Goal: Transaction & Acquisition: Purchase product/service

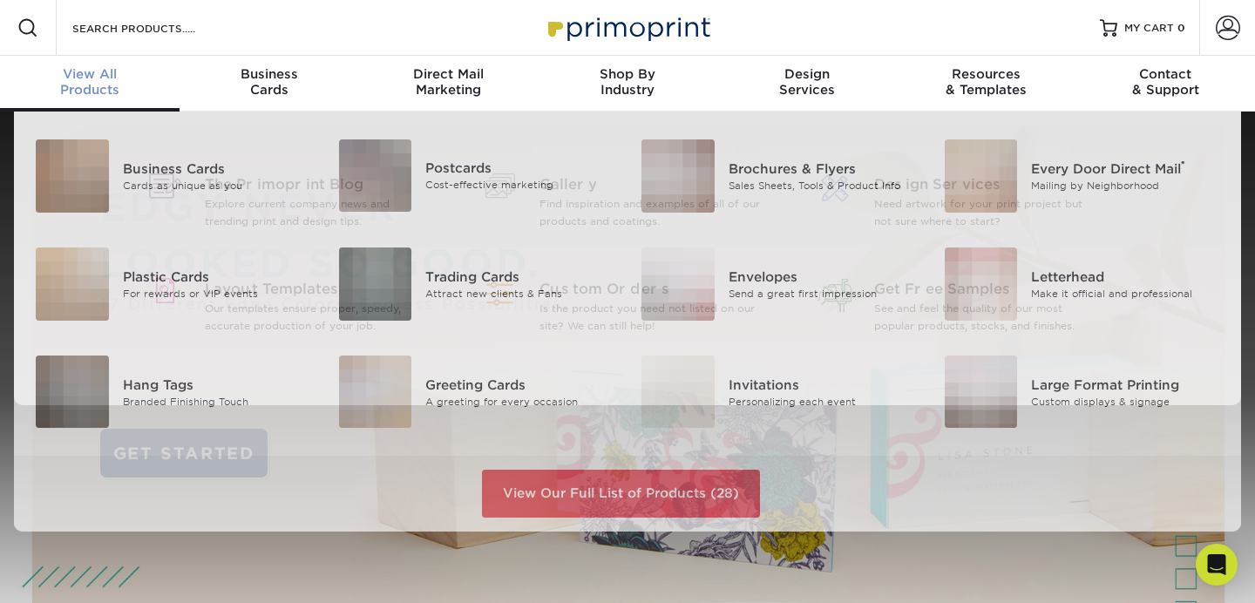
click at [81, 84] on div "View All Products" at bounding box center [90, 81] width 180 height 31
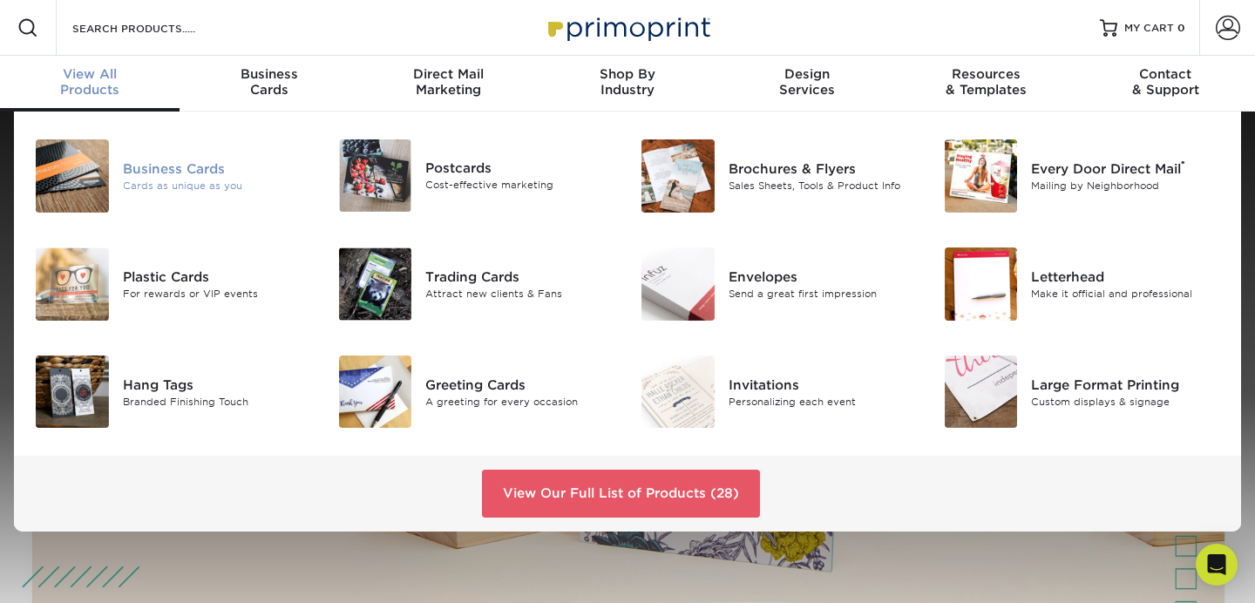
click at [172, 170] on div "Business Cards" at bounding box center [217, 169] width 189 height 19
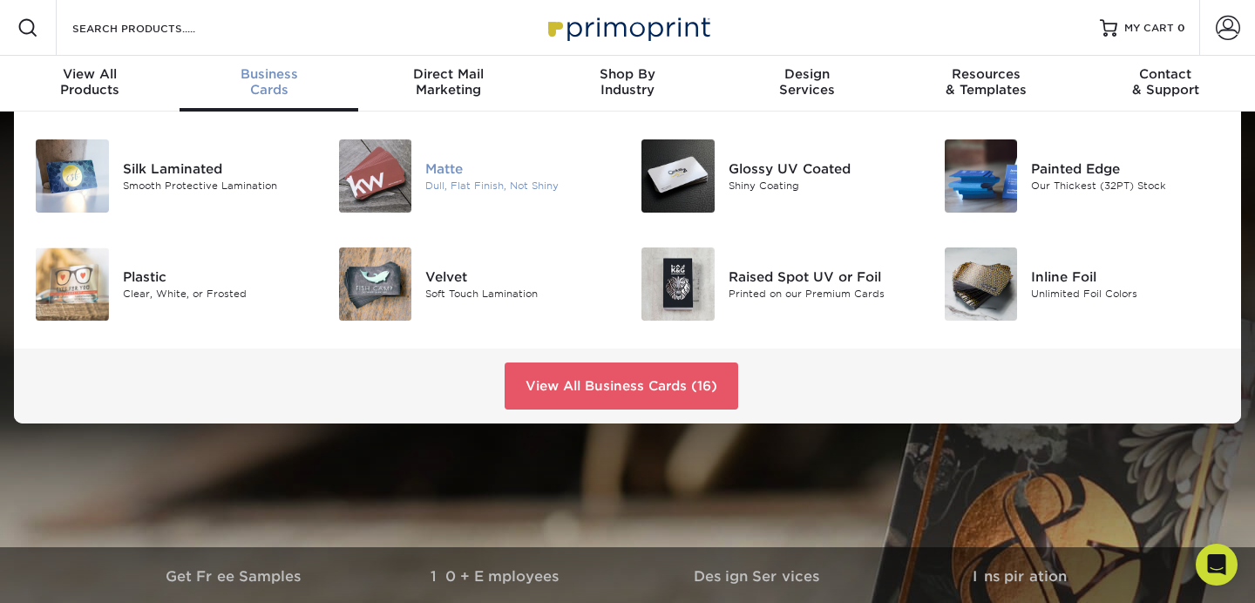
click at [442, 160] on div "Matte" at bounding box center [519, 169] width 189 height 19
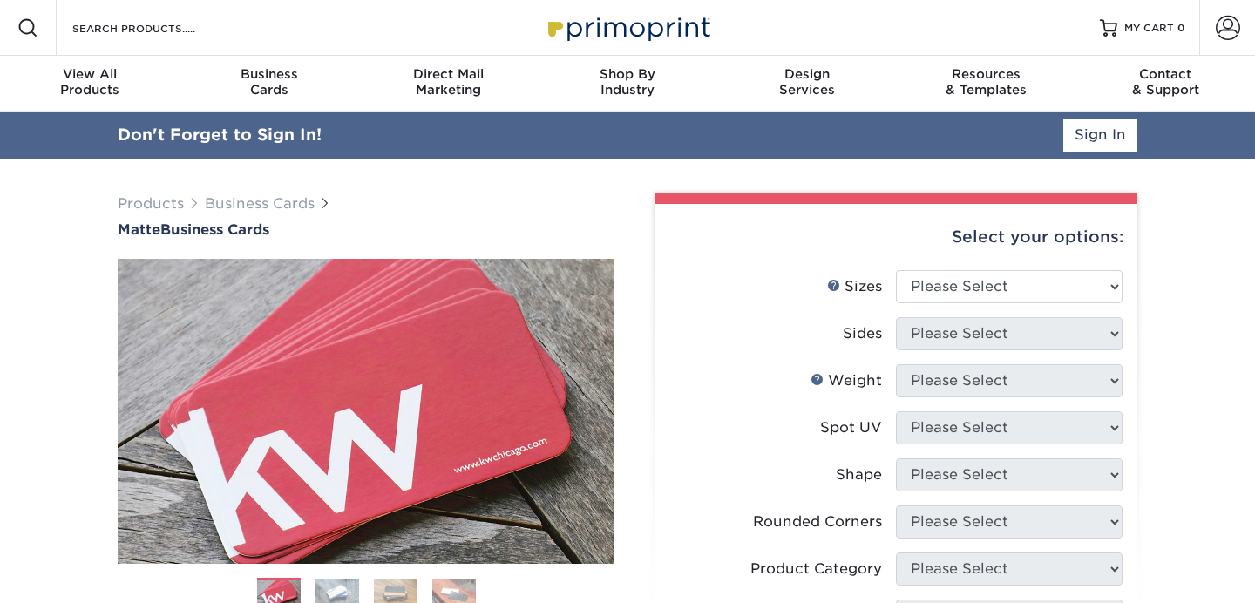
scroll to position [107, 0]
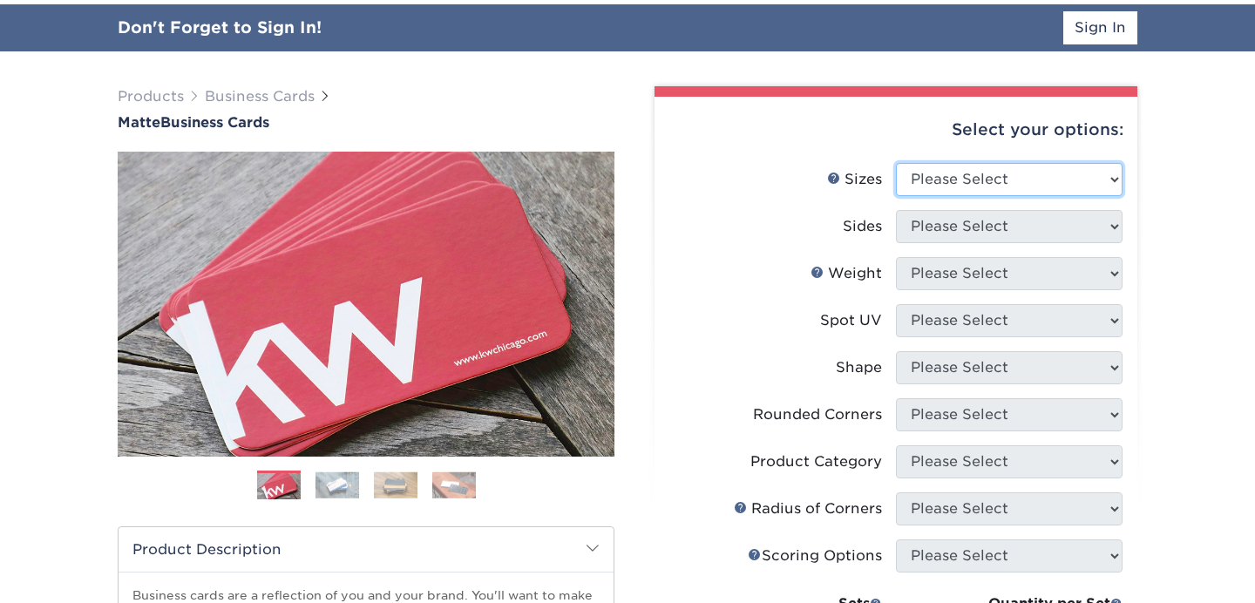
click at [1009, 190] on select "Please Select 1.5" x 3.5" - Mini 1.75" x 3.5" - Mini 2" x 2" - Square 2" x 3" -…" at bounding box center [1009, 179] width 227 height 33
select select "2.00x3.50"
click at [896, 163] on select "Please Select 1.5" x 3.5" - Mini 1.75" x 3.5" - Mini 2" x 2" - Square 2" x 3" -…" at bounding box center [1009, 179] width 227 height 33
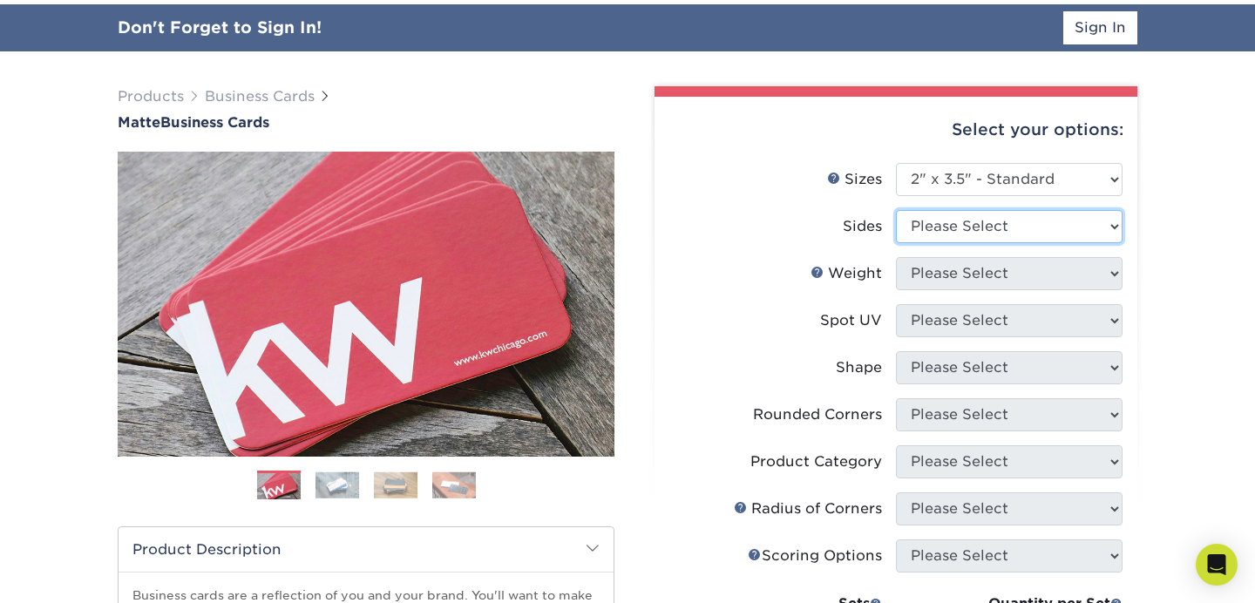
click at [983, 221] on select "Please Select Print Both Sides Print Front Only" at bounding box center [1009, 226] width 227 height 33
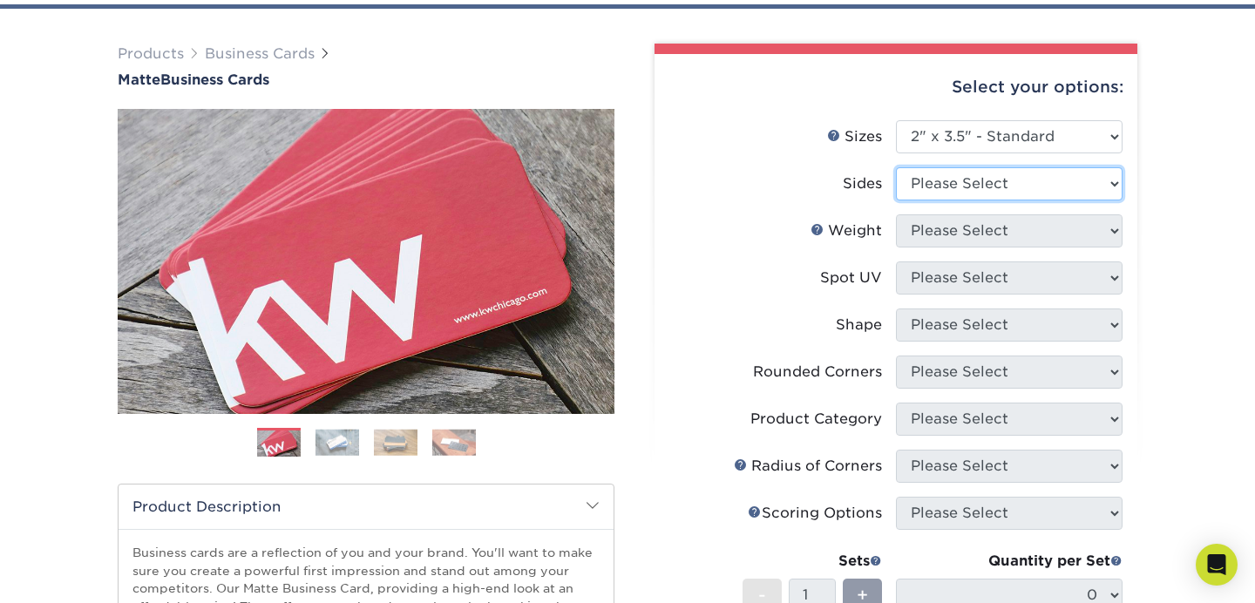
select select "13abbda7-1d64-4f25-8bb2-c179b224825d"
click at [896, 167] on select "Please Select Print Both Sides Print Front Only" at bounding box center [1009, 183] width 227 height 33
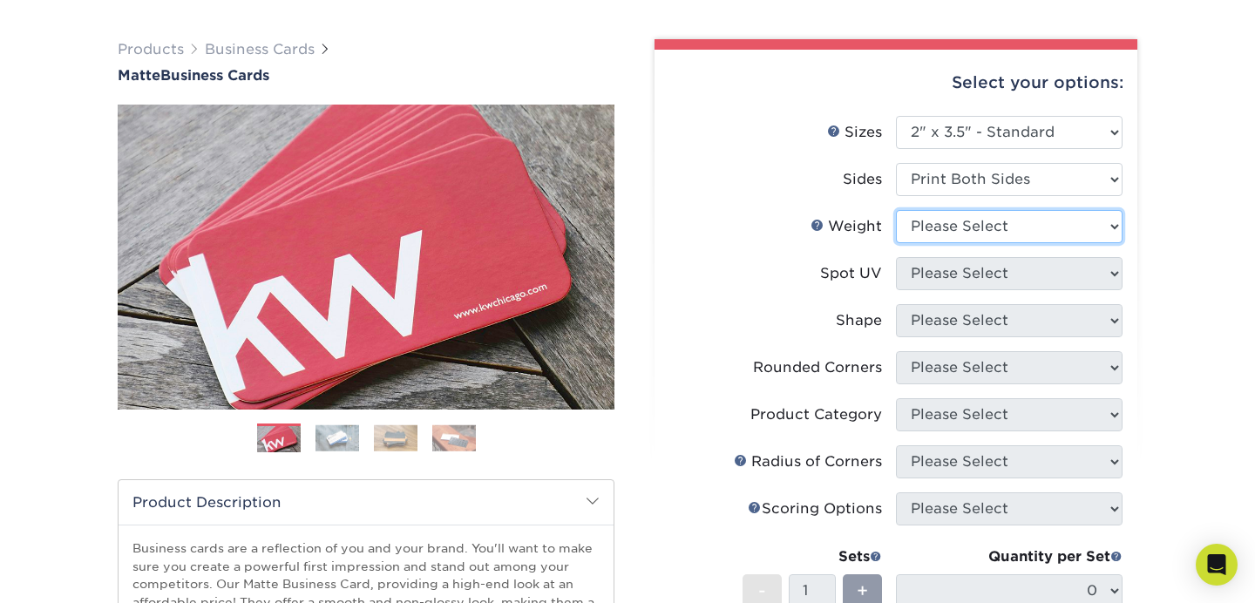
click at [952, 234] on select "Please Select 16PT 14PT" at bounding box center [1009, 226] width 227 height 33
select select "16PT"
click at [896, 210] on select "Please Select 16PT 14PT" at bounding box center [1009, 226] width 227 height 33
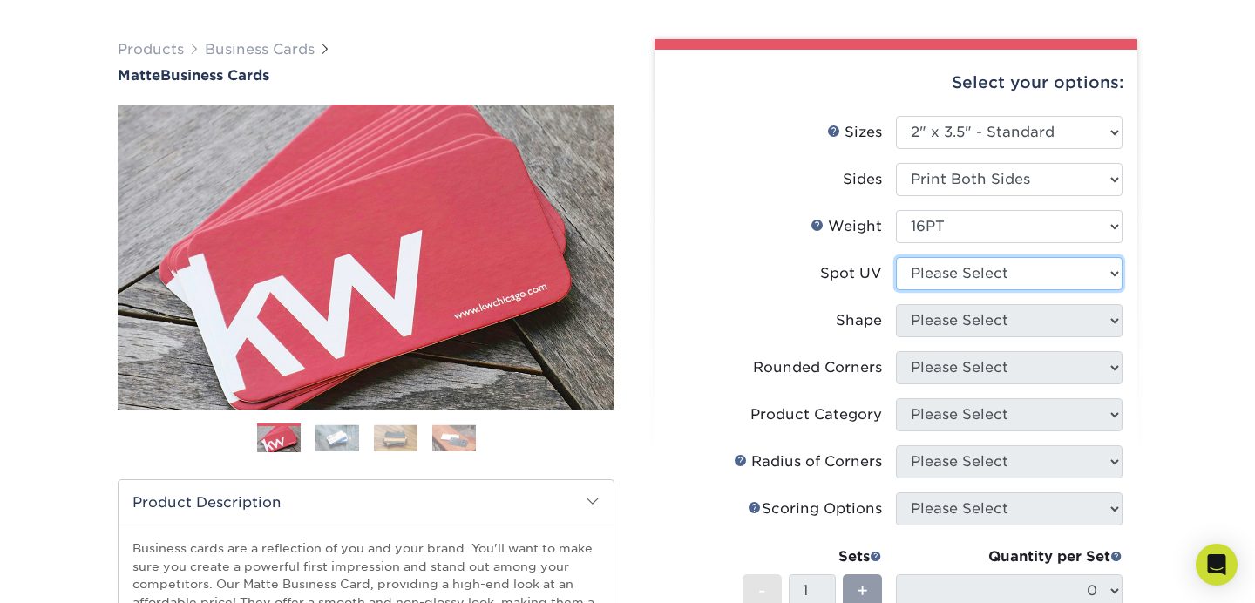
click at [974, 269] on select "Please Select No Spot UV Front and Back (Both Sides) Front Only Back Only" at bounding box center [1009, 273] width 227 height 33
select select "3"
click at [896, 257] on select "Please Select No Spot UV Front and Back (Both Sides) Front Only Back Only" at bounding box center [1009, 273] width 227 height 33
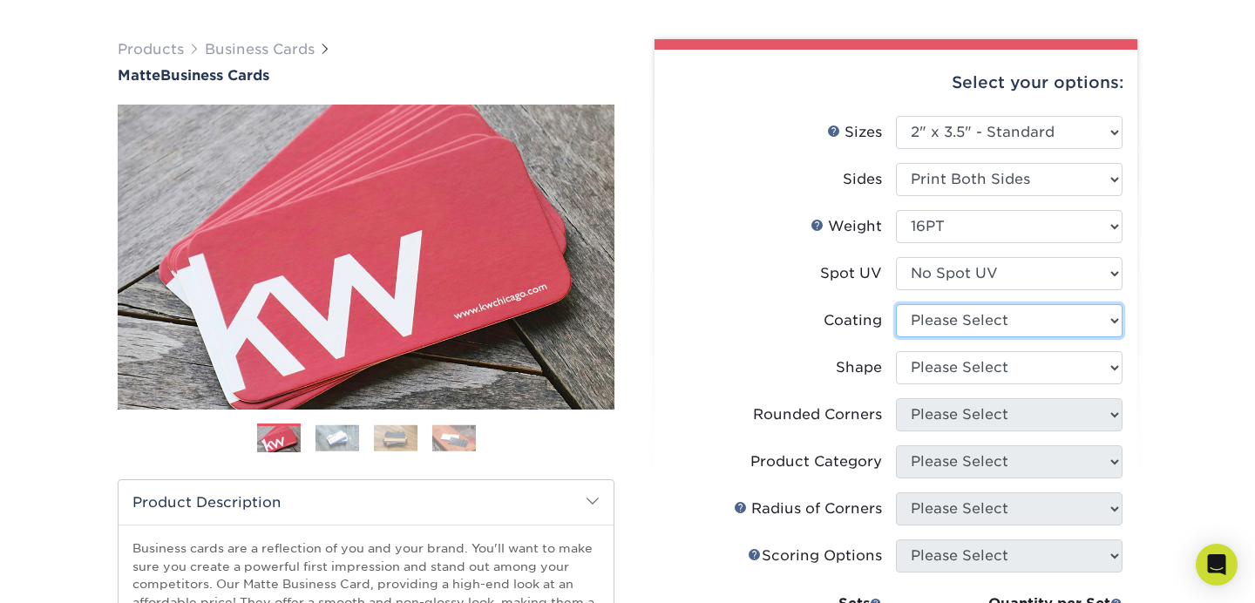
click at [958, 320] on select at bounding box center [1009, 320] width 227 height 33
select select "121bb7b5-3b4d-429f-bd8d-bbf80e953313"
click at [896, 304] on select at bounding box center [1009, 320] width 227 height 33
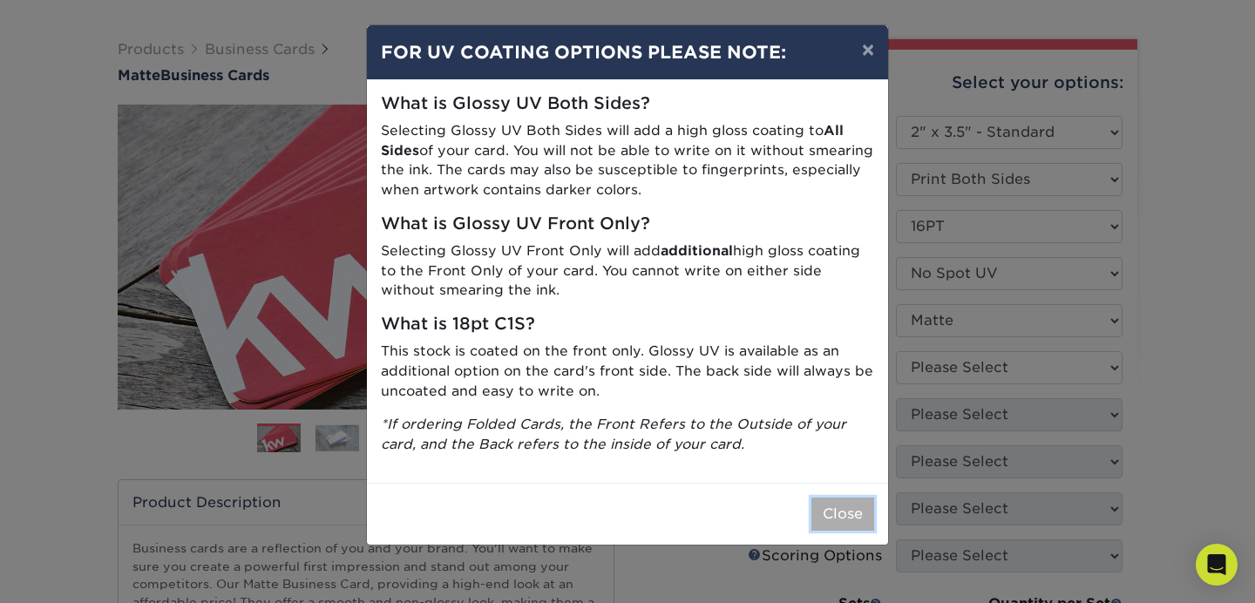
click at [832, 513] on button "Close" at bounding box center [842, 514] width 63 height 33
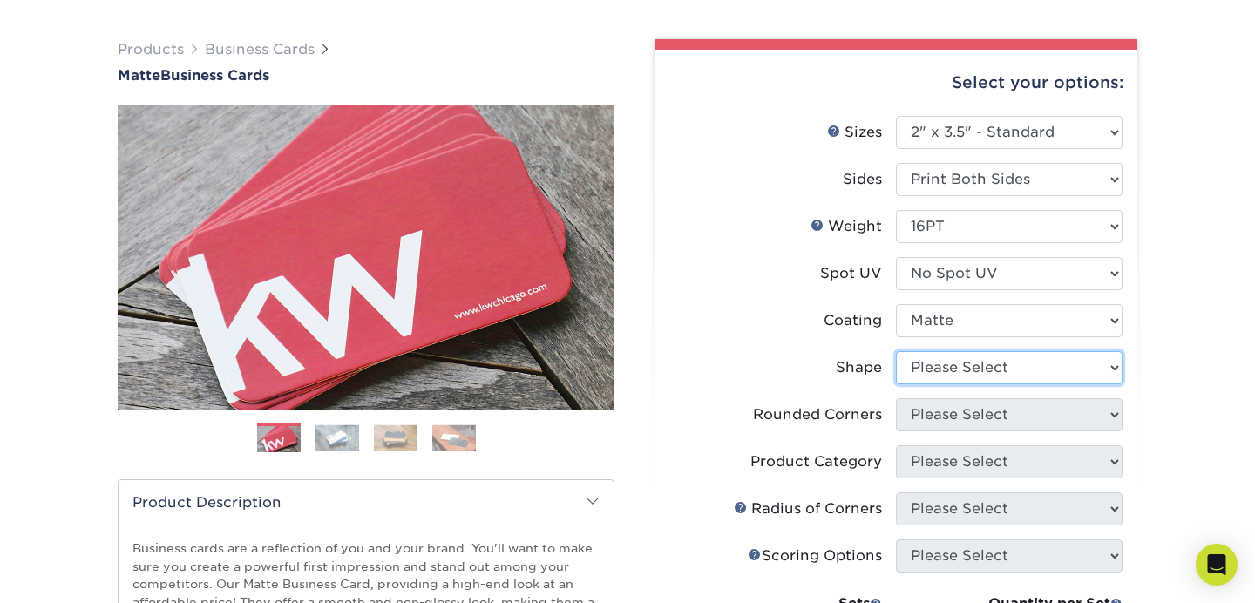
click at [999, 373] on select "Please Select Standard Oval" at bounding box center [1009, 367] width 227 height 33
select select "standard"
click at [896, 351] on select "Please Select Standard Oval" at bounding box center [1009, 367] width 227 height 33
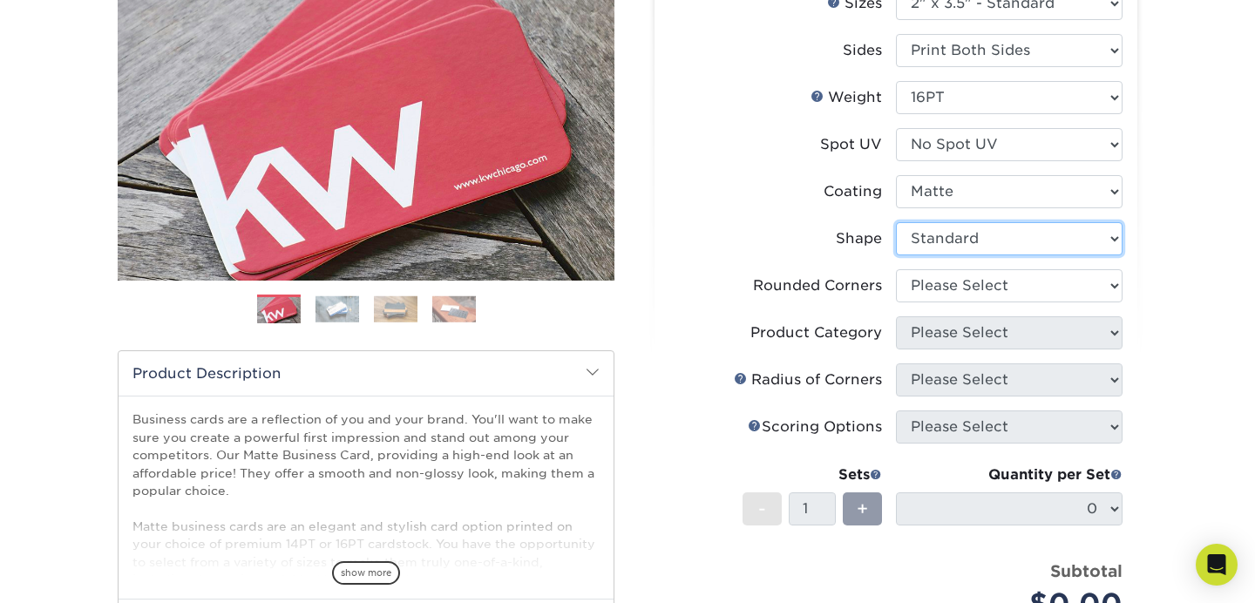
scroll to position [248, 0]
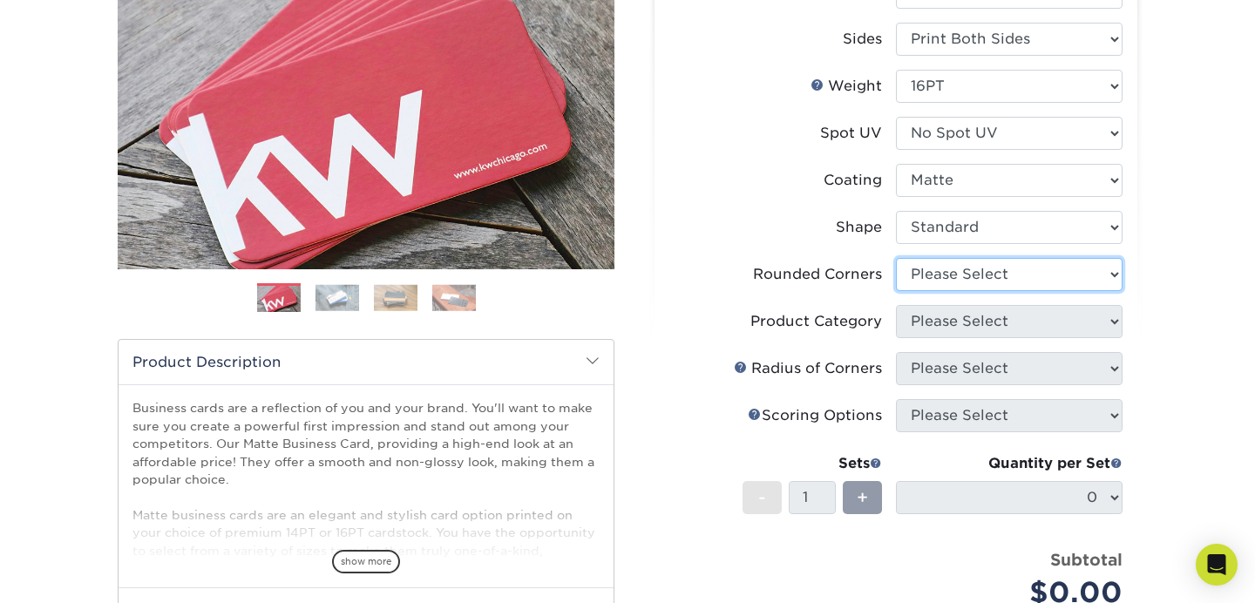
click at [976, 268] on select "Please Select Yes - Round 2 Corners Yes - Round 4 Corners No" at bounding box center [1009, 274] width 227 height 33
select select "0"
click at [896, 258] on select "Please Select Yes - Round 2 Corners Yes - Round 4 Corners No" at bounding box center [1009, 274] width 227 height 33
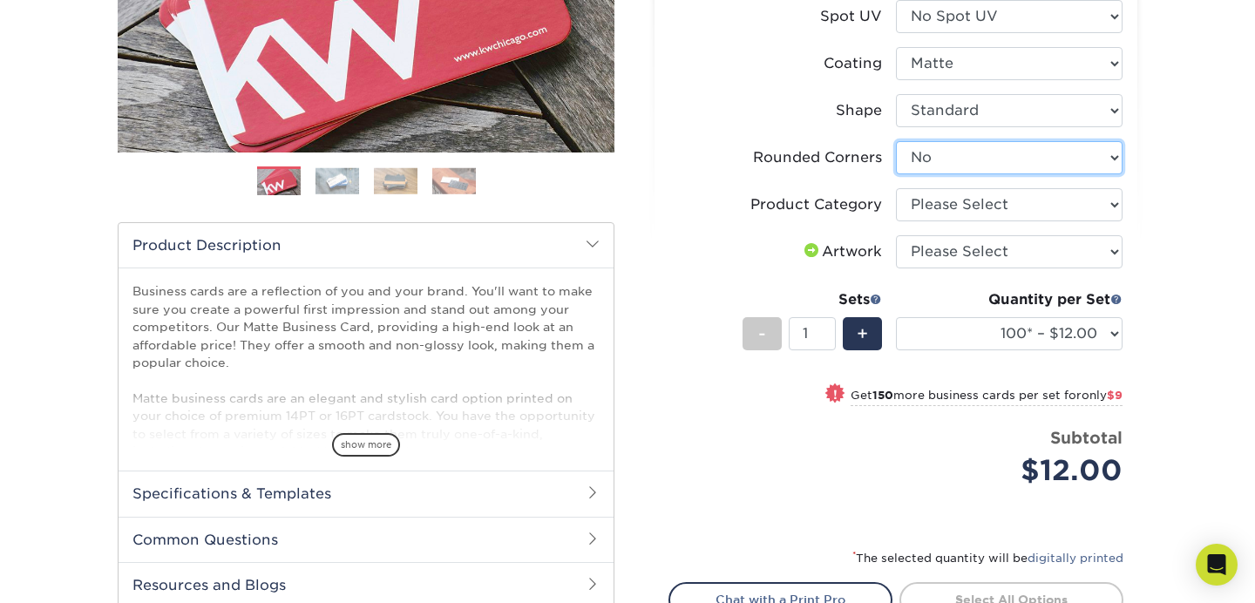
scroll to position [367, 0]
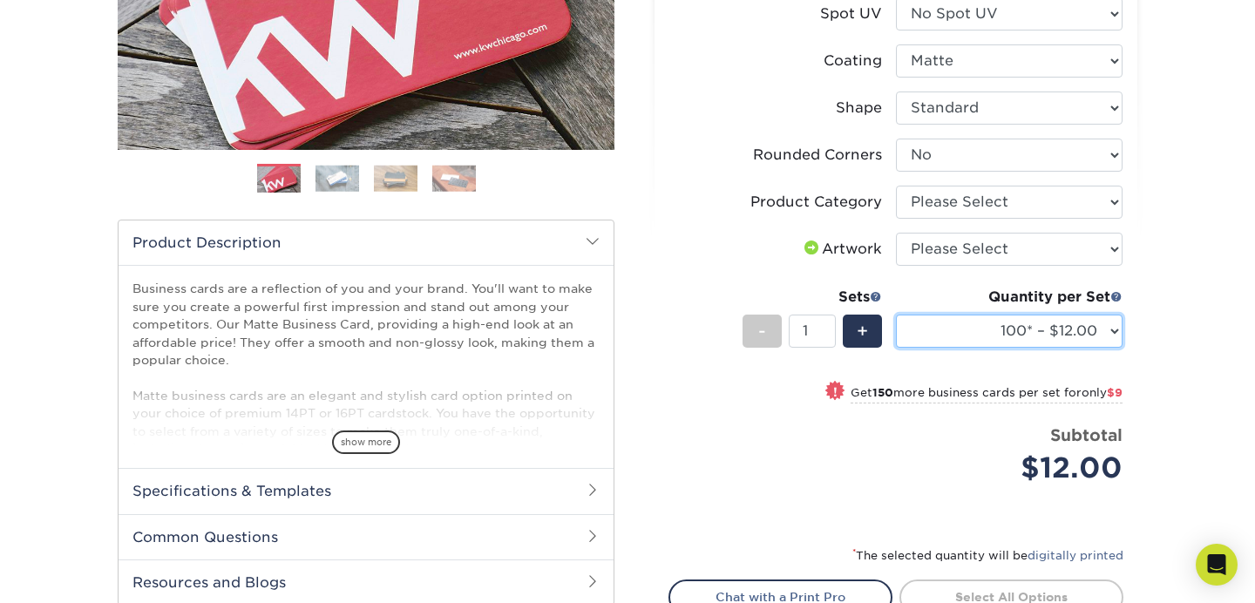
click at [1020, 332] on select "100* – $12.00 250* – $21.00 500 – $42.00 1000 – $53.00 (free shipping*) 2500 – …" at bounding box center [1009, 331] width 227 height 33
select select "250* – $21.00"
click at [896, 315] on select "100* – $12.00 250* – $21.00 500 – $42.00 1000 – $53.00 (free shipping*) 2500 – …" at bounding box center [1009, 331] width 227 height 33
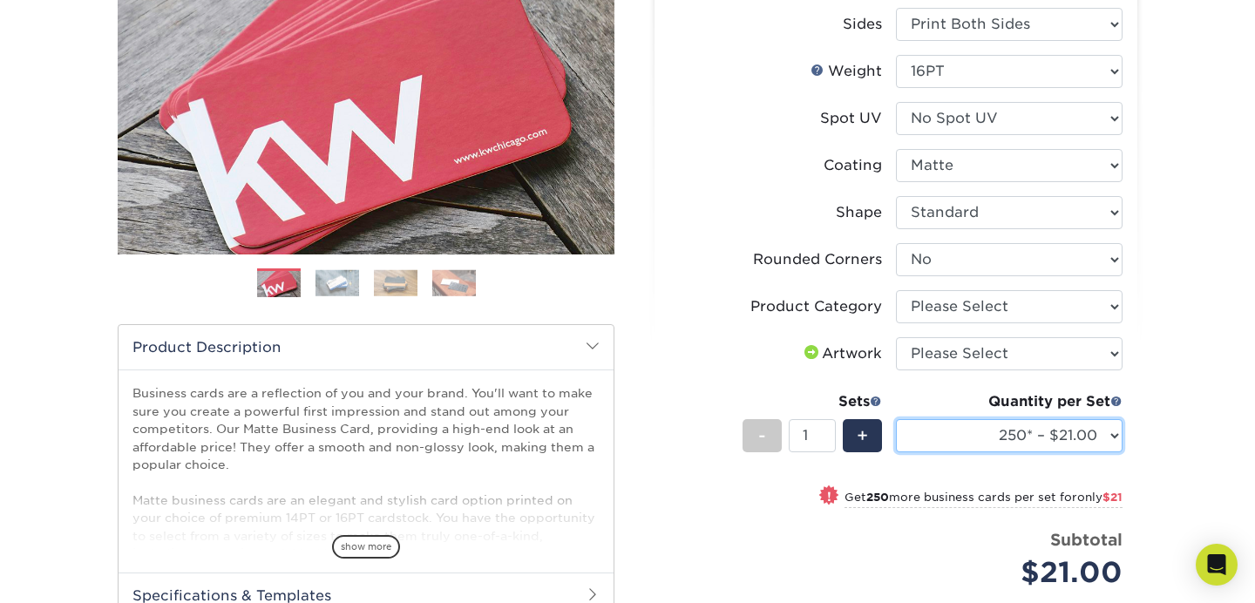
scroll to position [260, 0]
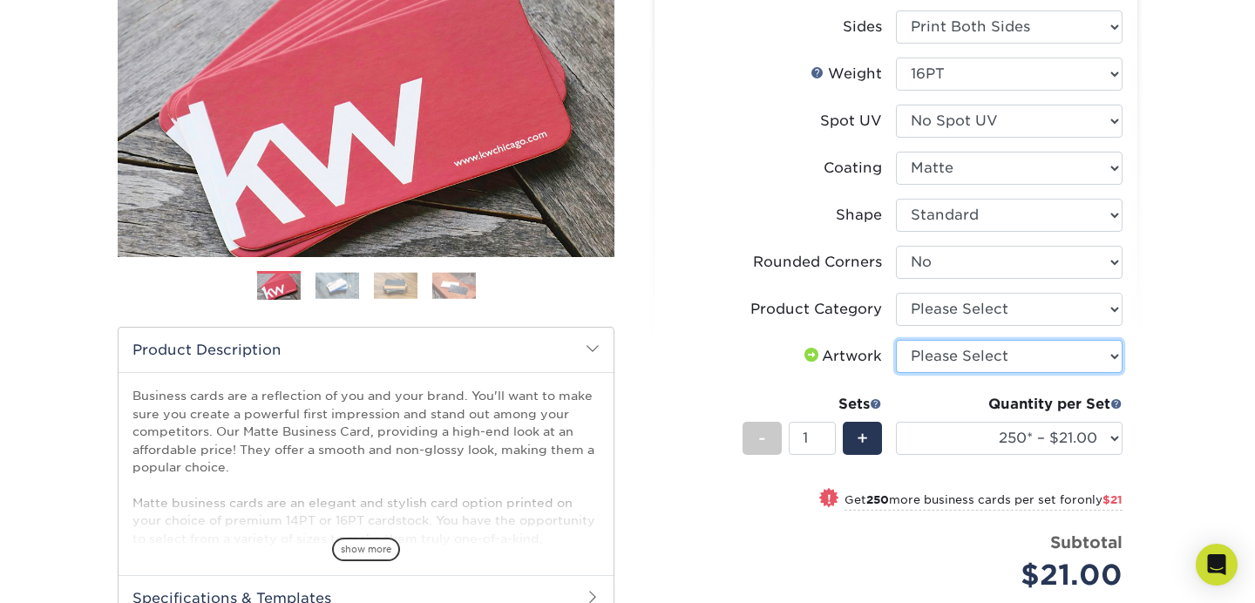
click at [947, 351] on select "Please Select I will upload files I need a design - $100" at bounding box center [1009, 356] width 227 height 33
select select "upload"
click at [896, 340] on select "Please Select I will upload files I need a design - $100" at bounding box center [1009, 356] width 227 height 33
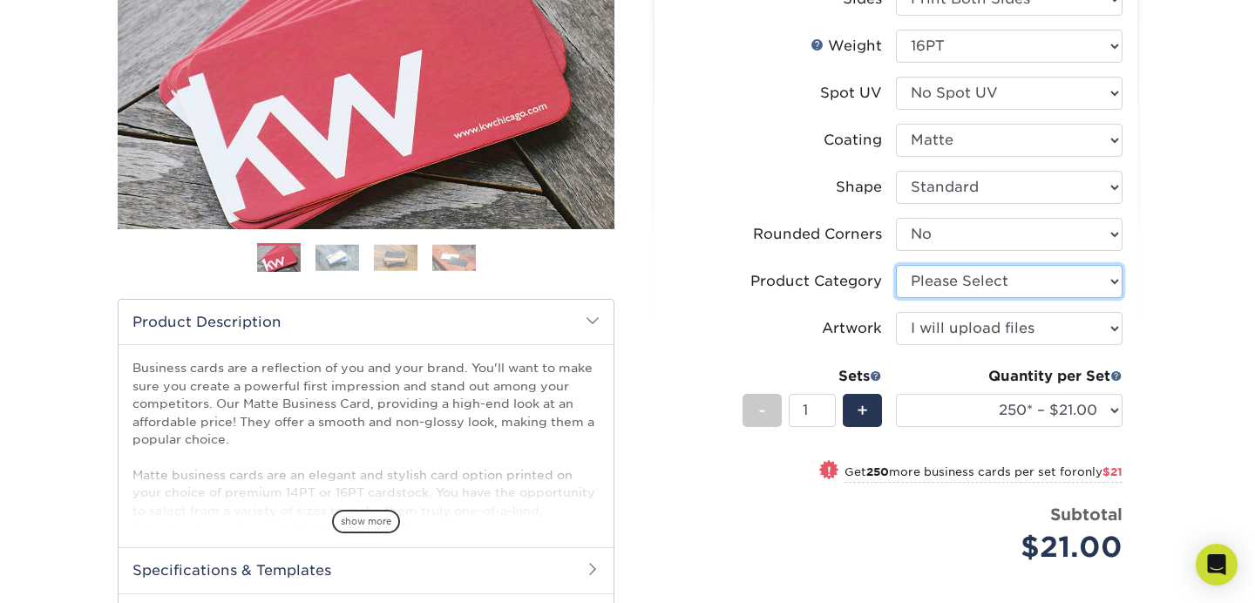
click at [1024, 288] on select "Please Select Business Cards" at bounding box center [1009, 281] width 227 height 33
select select "3b5148f1-0588-4f88-a218-97bcfdce65c1"
click at [896, 265] on select "Please Select Business Cards" at bounding box center [1009, 281] width 227 height 33
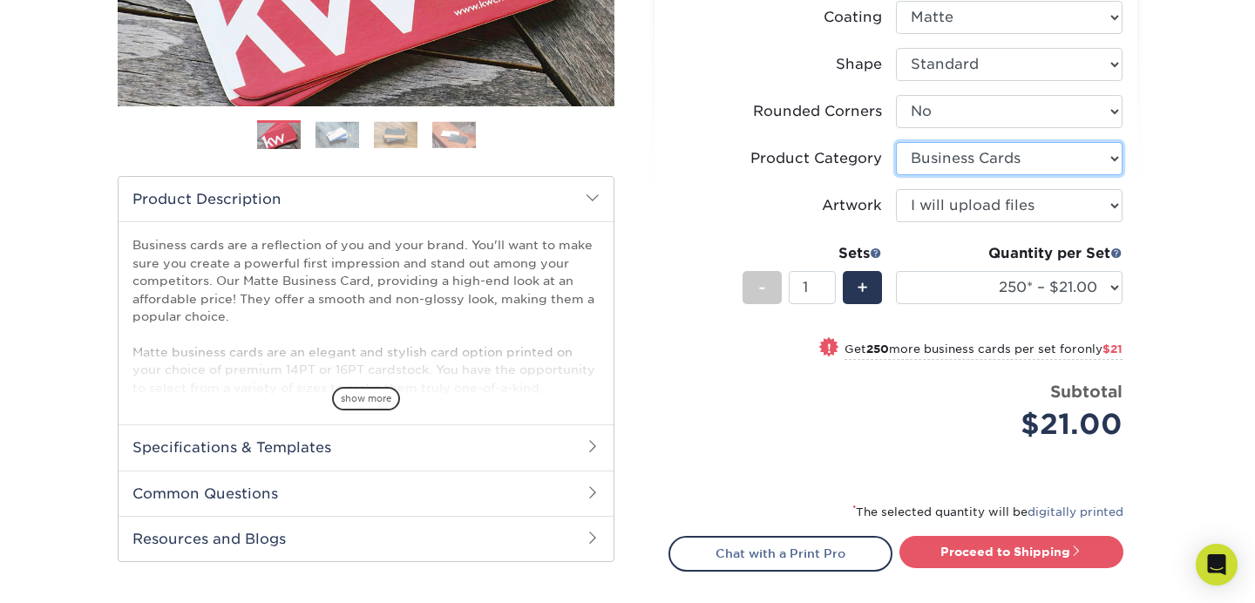
scroll to position [424, 0]
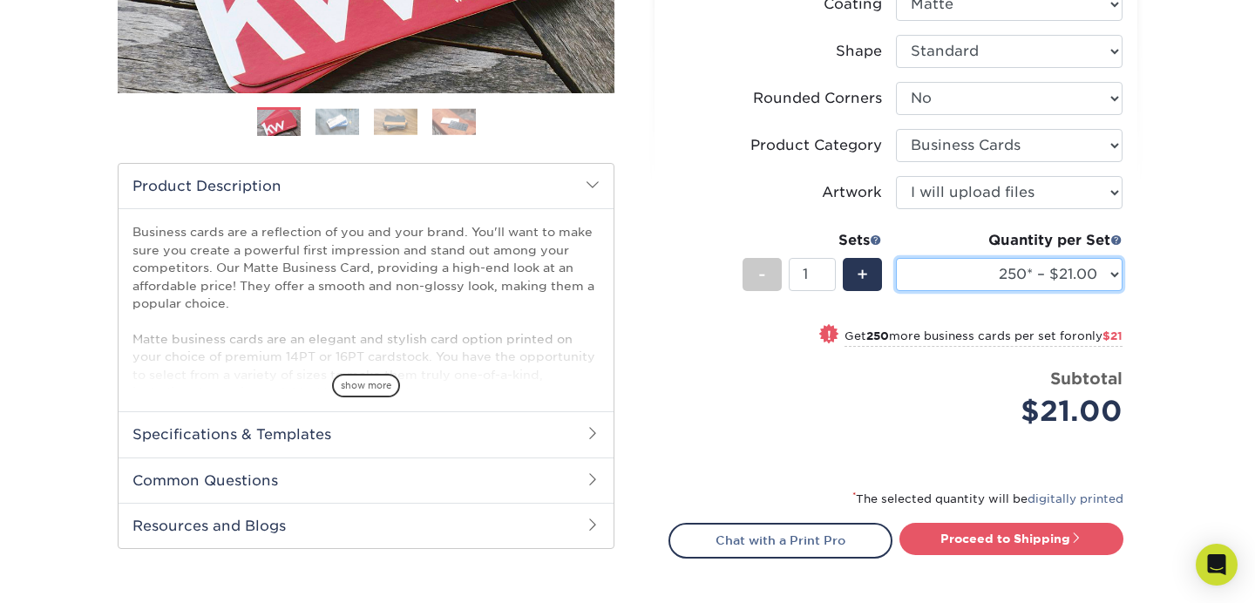
click at [1038, 275] on select "100* – $12.00 250* – $21.00 500 – $42.00 1000 – $53.00 2500 – $95.00 5000 – $18…" at bounding box center [1009, 274] width 227 height 33
click at [896, 258] on select "100* – $12.00 250* – $21.00 500 – $42.00 1000 – $53.00 2500 – $95.00 5000 – $18…" at bounding box center [1009, 274] width 227 height 33
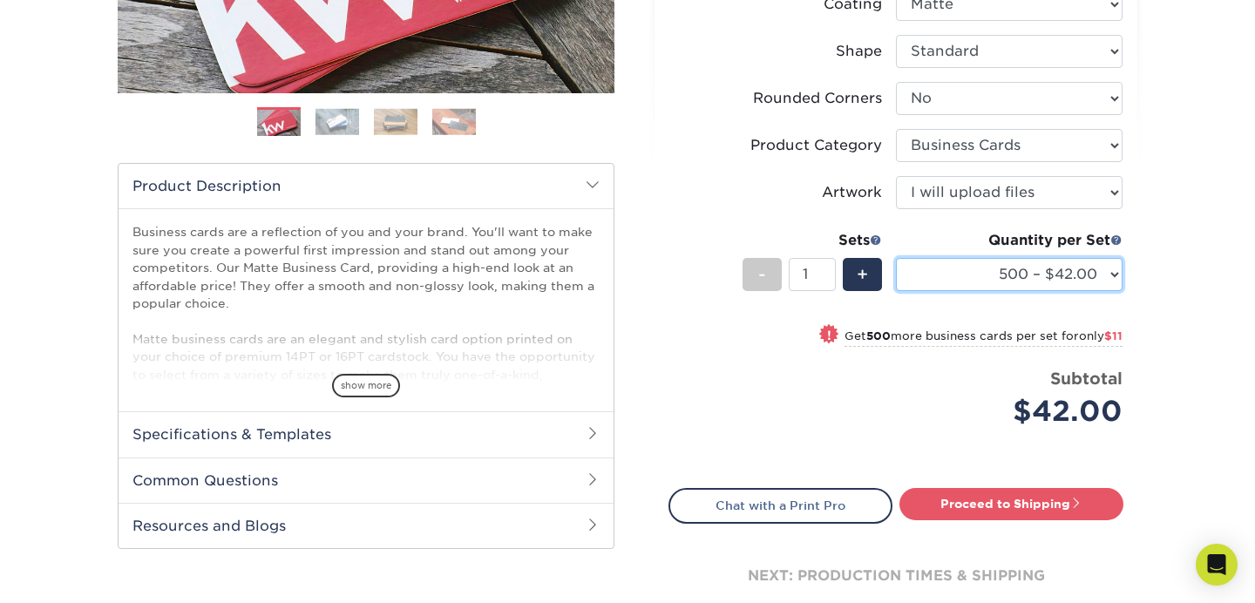
click at [1010, 282] on select "100* – $12.00 250* – $21.00 500 – $42.00 1000 – $53.00 2500 – $95.00 5000 – $18…" at bounding box center [1009, 274] width 227 height 33
select select "250* – $21.00"
click at [896, 258] on select "100* – $12.00 250* – $21.00 500 – $42.00 1000 – $53.00 2500 – $95.00 5000 – $18…" at bounding box center [1009, 274] width 227 height 33
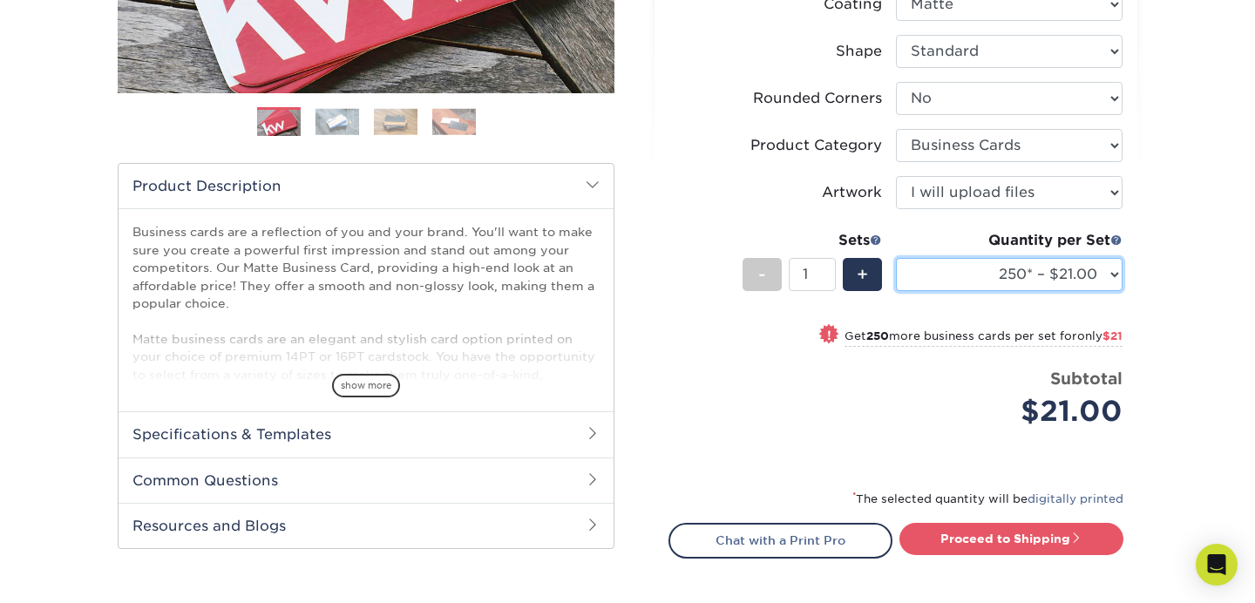
scroll to position [531, 0]
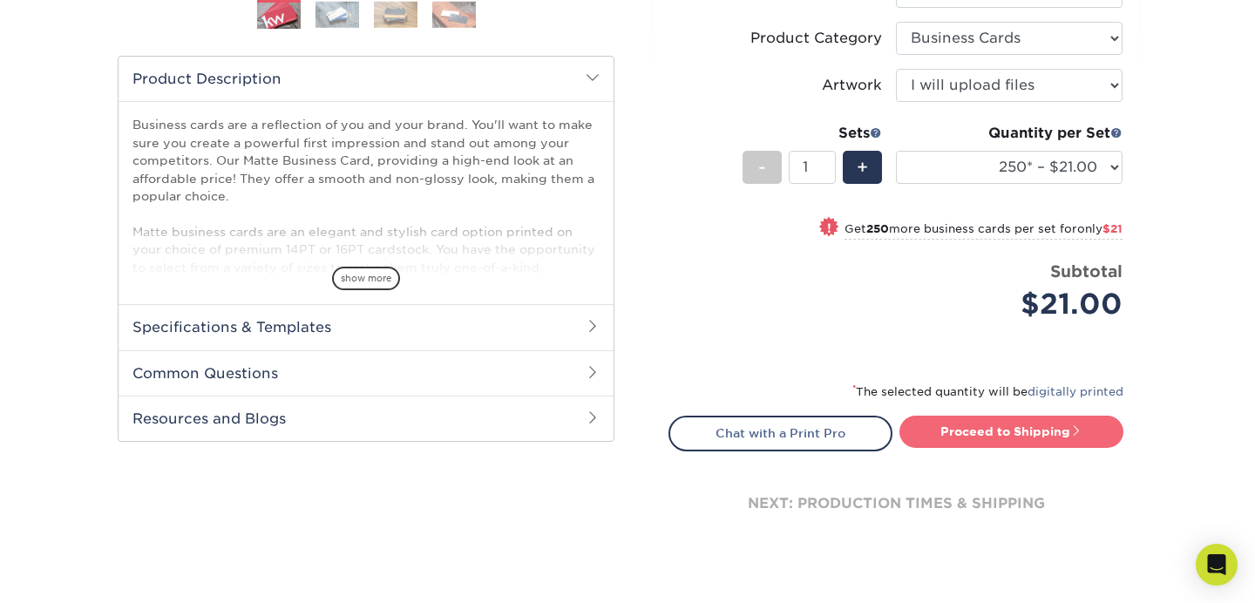
click at [1007, 435] on link "Proceed to Shipping" at bounding box center [1012, 431] width 224 height 31
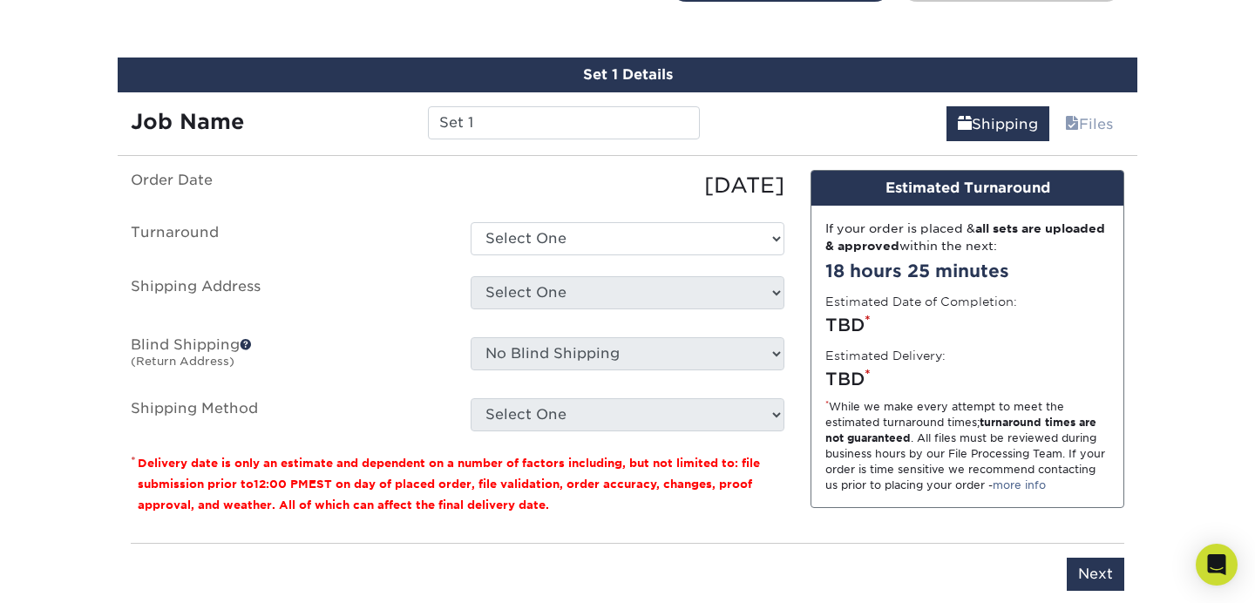
scroll to position [994, 0]
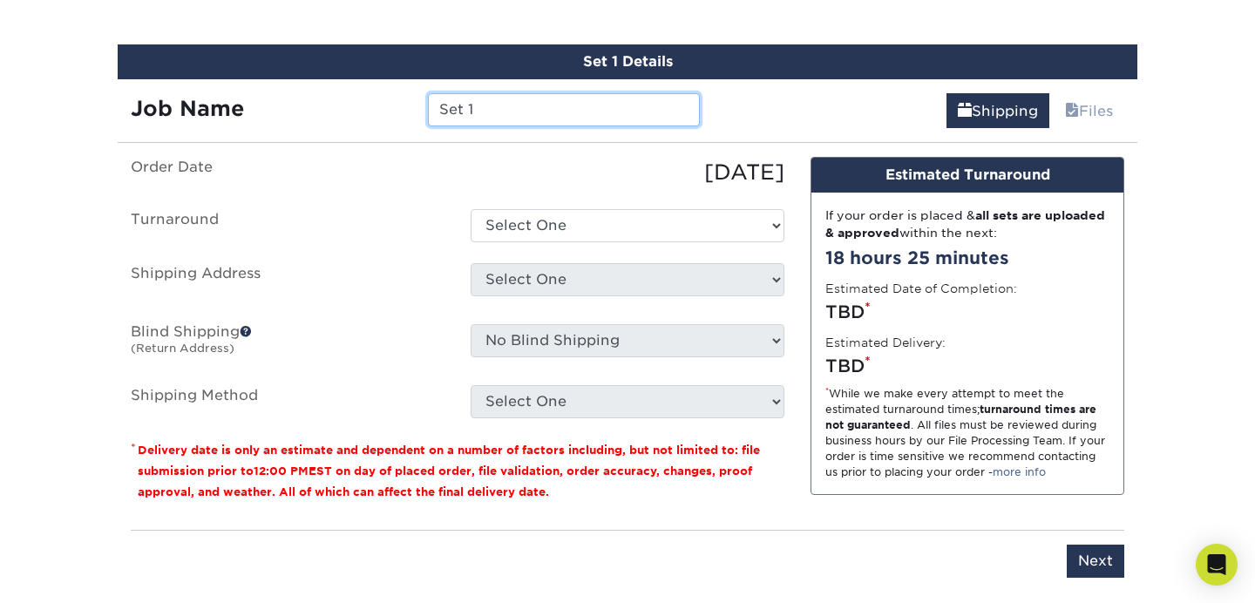
drag, startPoint x: 479, startPoint y: 110, endPoint x: 371, endPoint y: 108, distance: 108.1
click at [371, 108] on div "Job Name Set 1" at bounding box center [415, 109] width 595 height 33
type input "T & G Home Improvement"
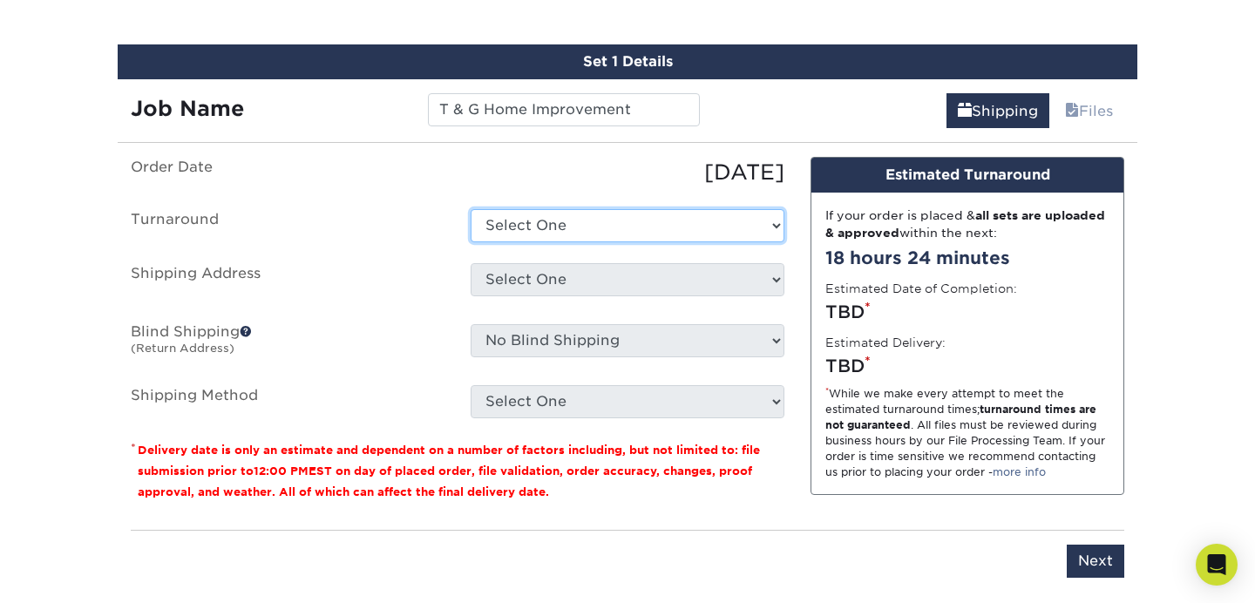
click at [547, 227] on select "Select One 2-4 Business Days 2 Day Next Business Day" at bounding box center [628, 225] width 314 height 33
select select "23721297-b68b-4846-ba83-3171e6bd9d78"
click at [471, 209] on select "Select One 2-4 Business Days 2 Day Next Business Day" at bounding box center [628, 225] width 314 height 33
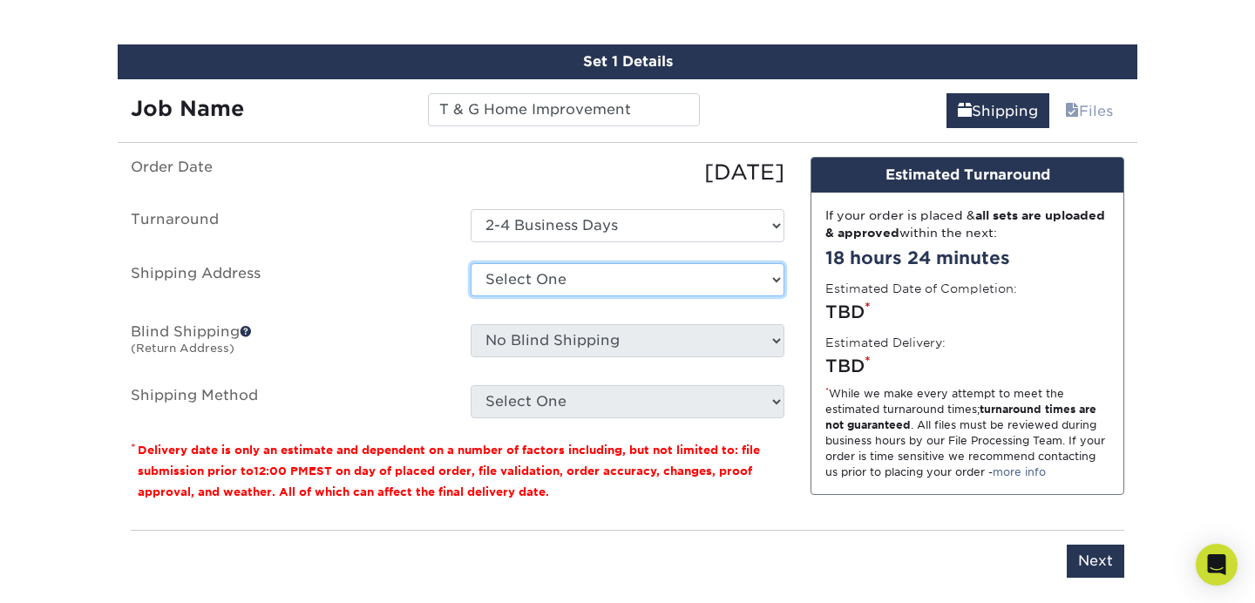
click at [617, 276] on select "Select One + Add New Address - Login" at bounding box center [628, 279] width 314 height 33
select select "newaddress"
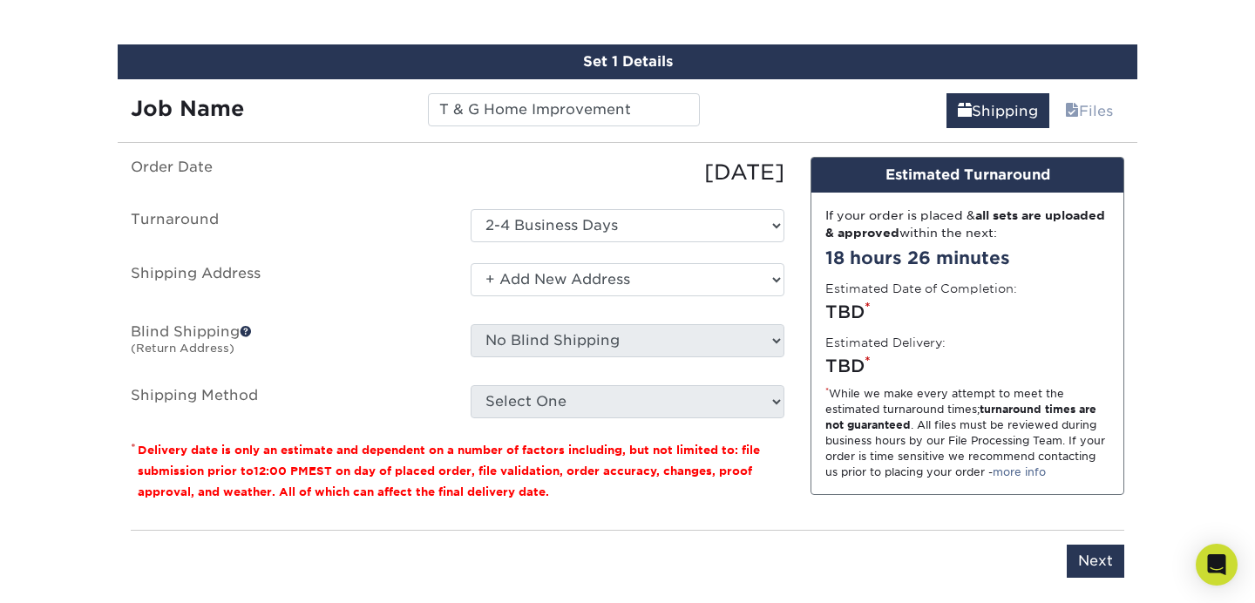
click at [471, 263] on select "Select One + Add New Address - Login" at bounding box center [628, 279] width 314 height 33
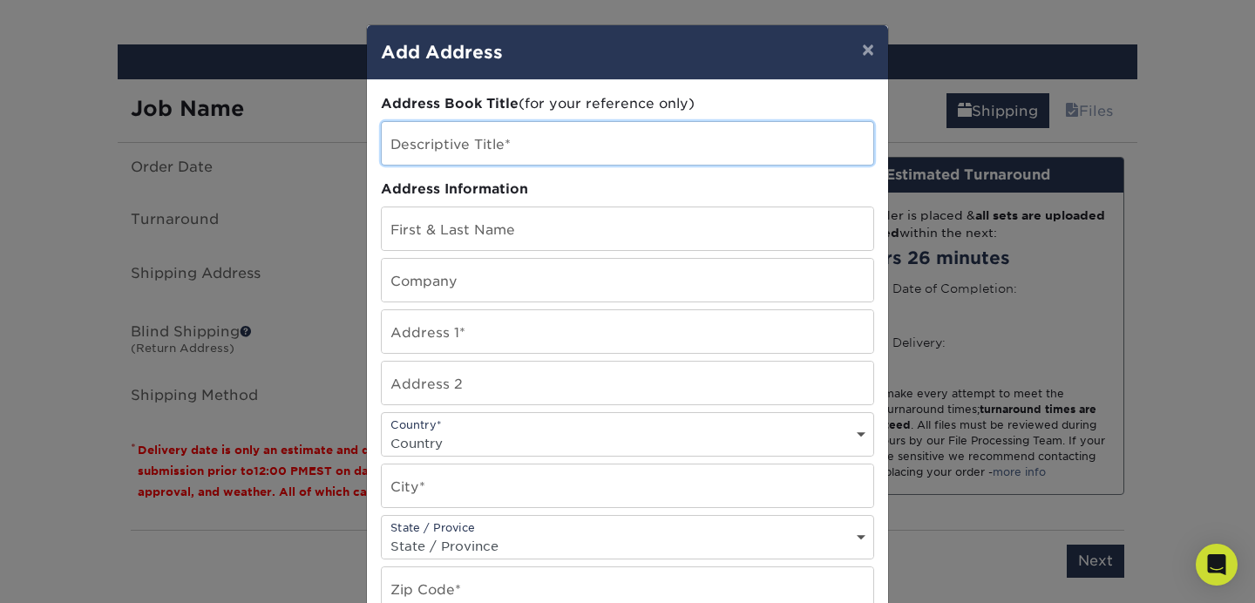
click at [508, 144] on input "text" at bounding box center [628, 143] width 492 height 43
type input "T & G Biz Cards"
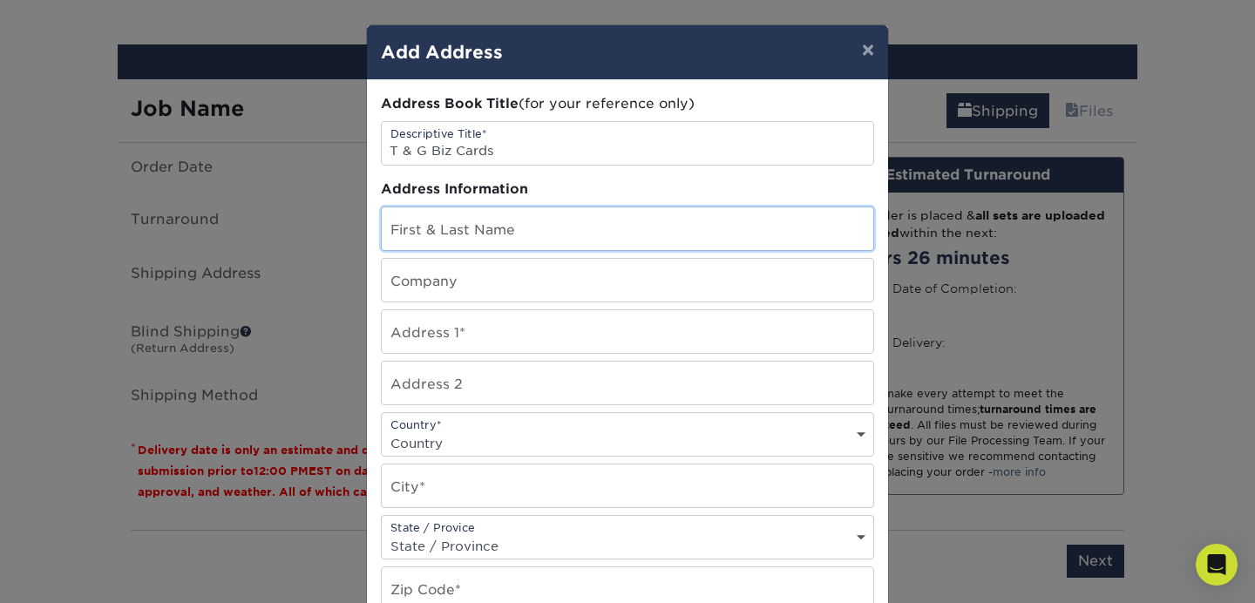
click at [510, 230] on input "text" at bounding box center [628, 228] width 492 height 43
type input "[PERSON_NAME]"
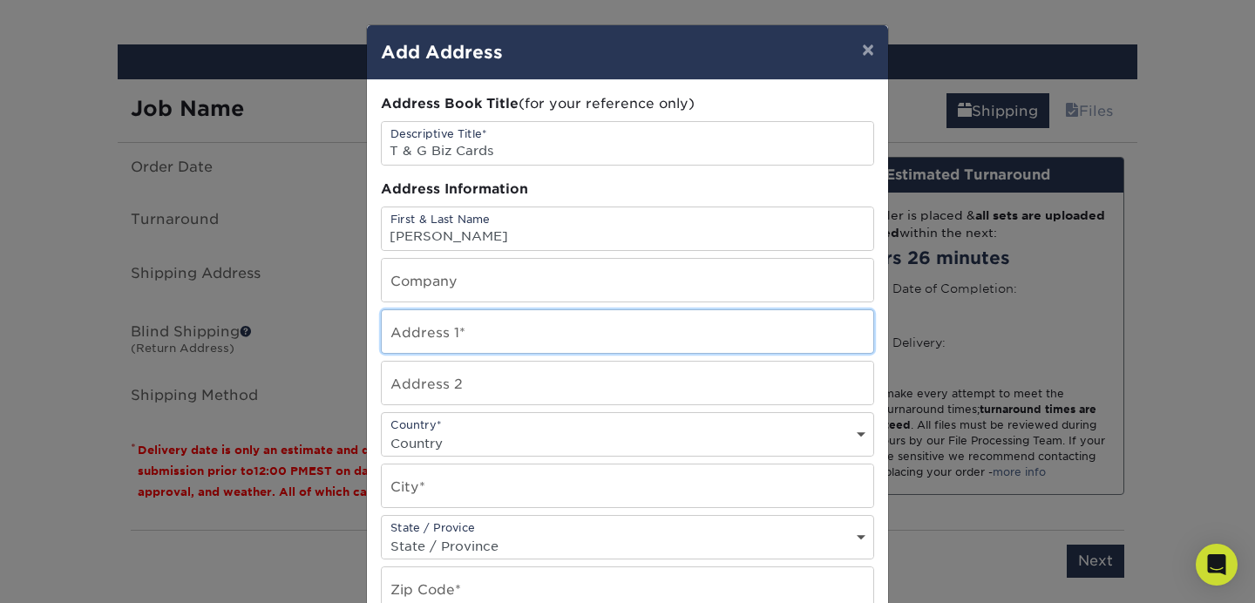
click at [447, 332] on input "text" at bounding box center [628, 331] width 492 height 43
type input "24 High Ridge Hollow"
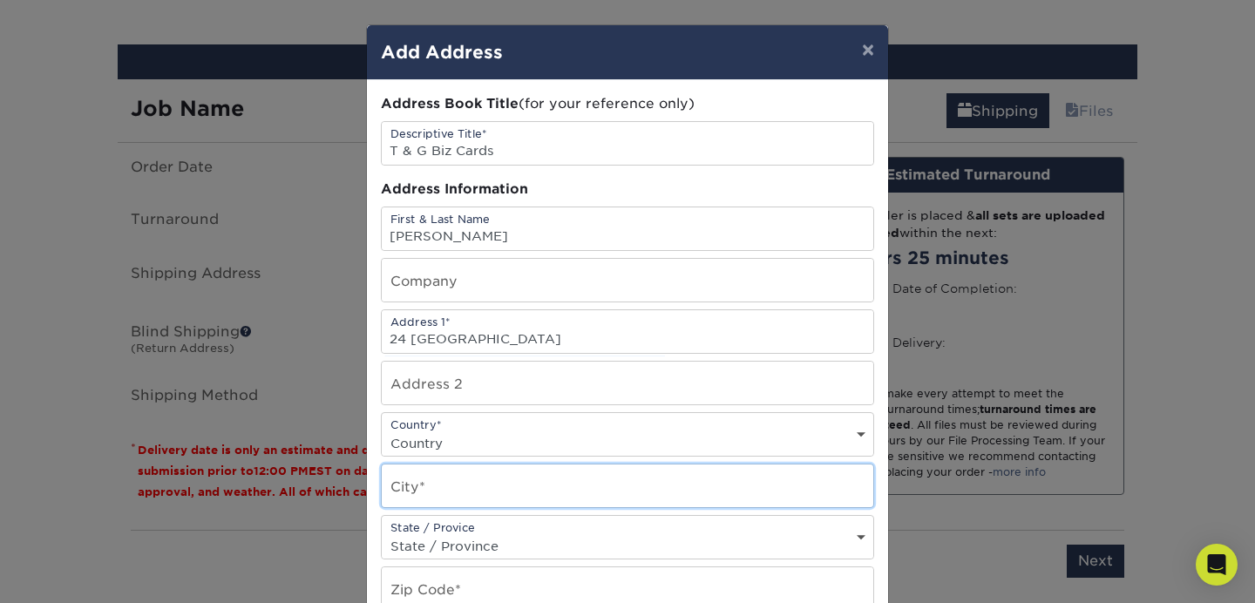
click at [445, 483] on input "text" at bounding box center [628, 486] width 492 height 43
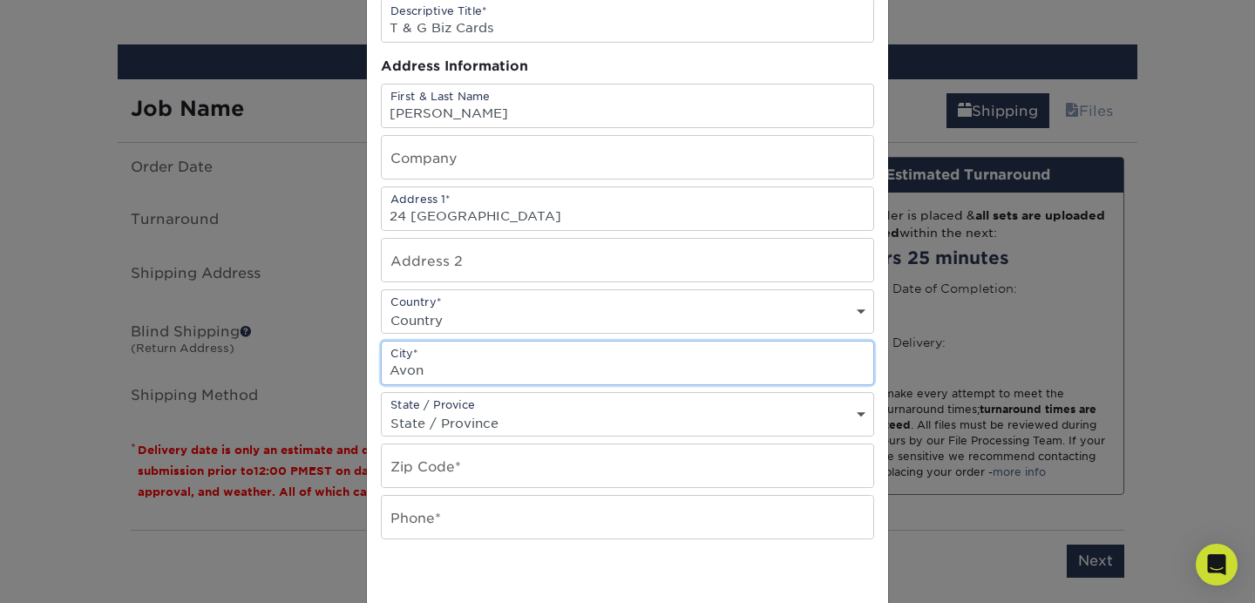
scroll to position [124, 0]
type input "Avon"
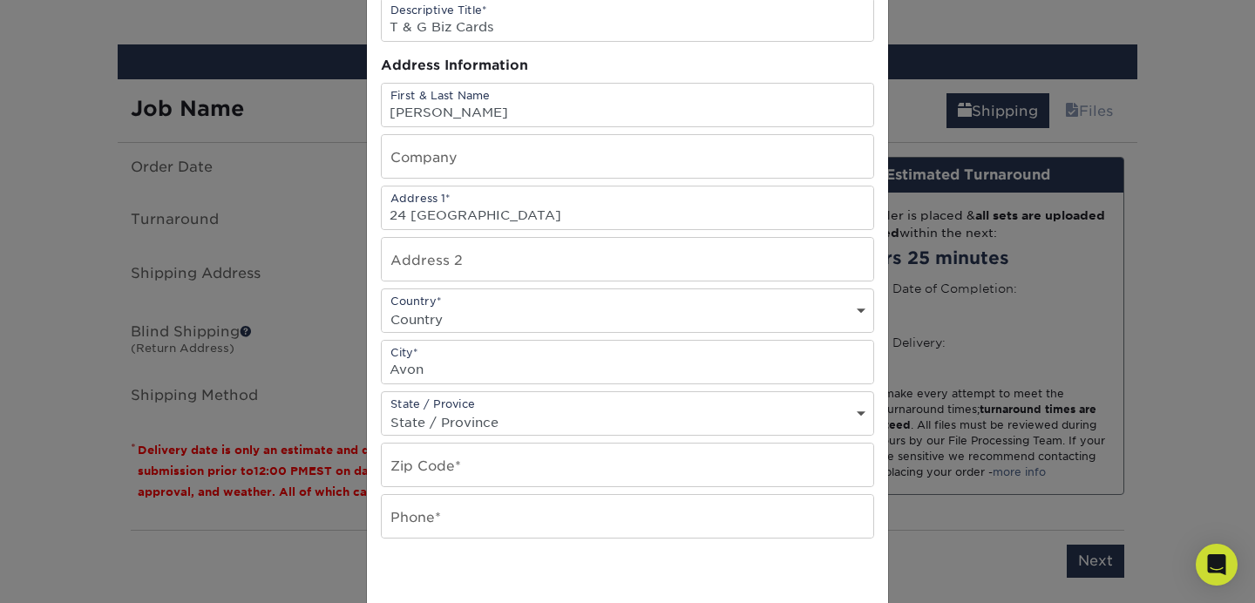
click at [489, 419] on select "State / Province Alabama Alaska Arizona Arkansas California Colorado Connecticu…" at bounding box center [628, 422] width 492 height 25
select select "CT"
click at [382, 410] on select "State / Province Alabama Alaska Arizona Arkansas California Colorado Connecticu…" at bounding box center [628, 422] width 492 height 25
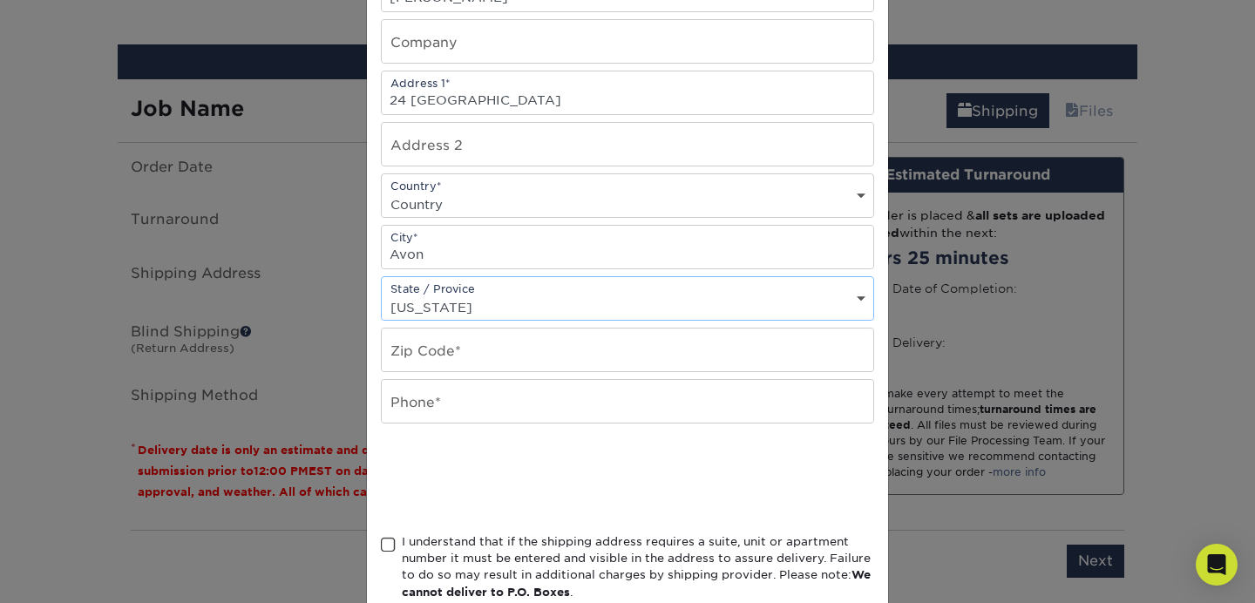
scroll to position [260, 0]
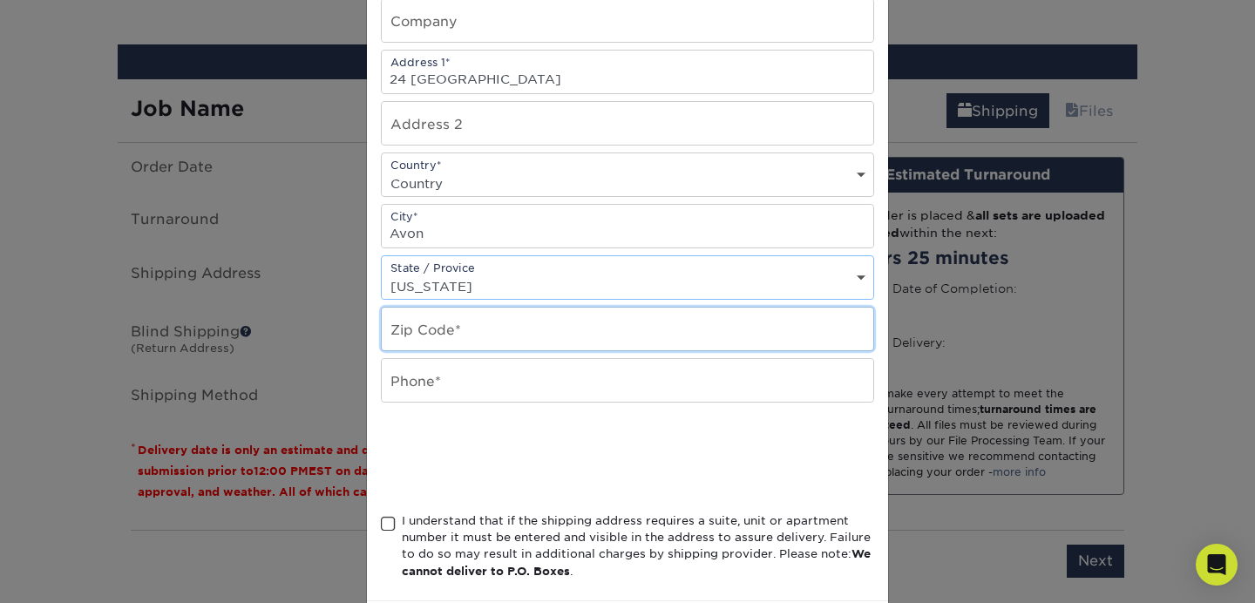
click at [489, 325] on input "text" at bounding box center [628, 329] width 492 height 43
type input "06001"
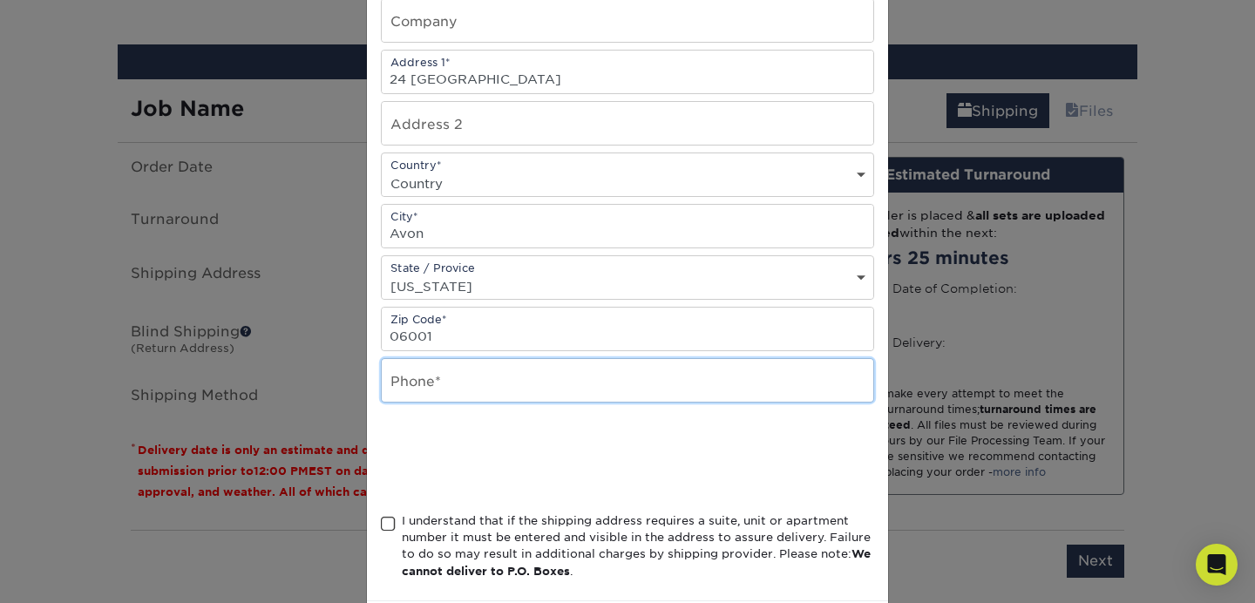
click at [467, 374] on input "text" at bounding box center [628, 380] width 492 height 43
type input "860-837-3082"
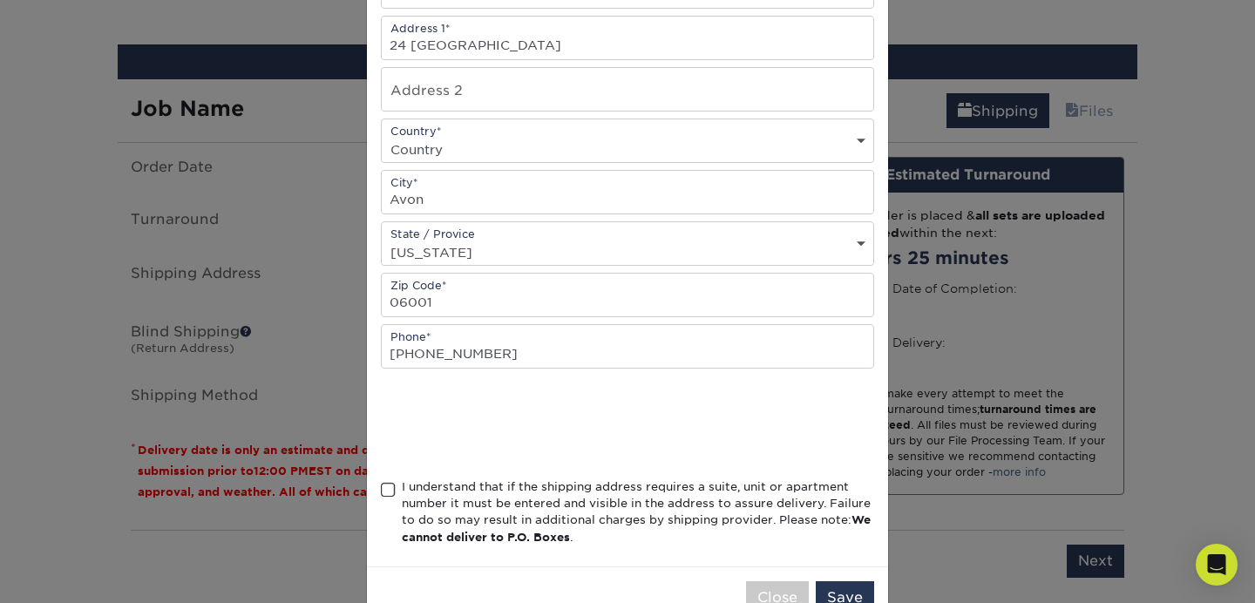
scroll to position [295, 0]
click at [396, 492] on div "I understand that if the shipping address requires a suite, unit or apartment n…" at bounding box center [627, 514] width 493 height 75
click at [390, 489] on span at bounding box center [388, 488] width 15 height 17
click at [0, 0] on input "I understand that if the shipping address requires a suite, unit or apartment n…" at bounding box center [0, 0] width 0 height 0
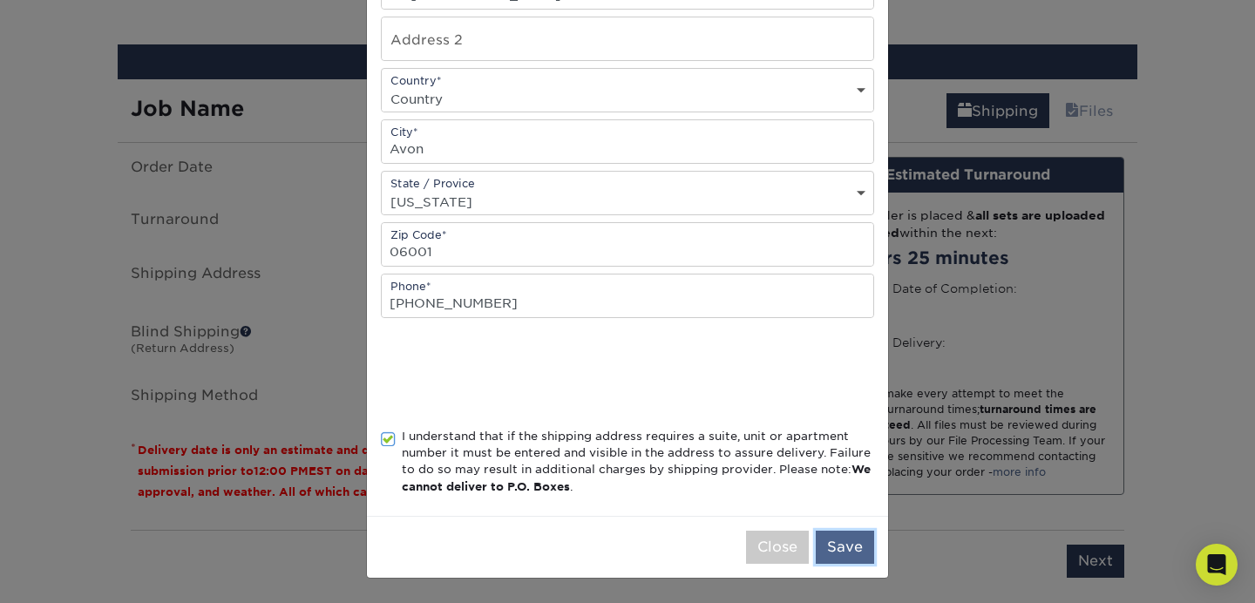
click at [859, 539] on button "Save" at bounding box center [845, 547] width 58 height 33
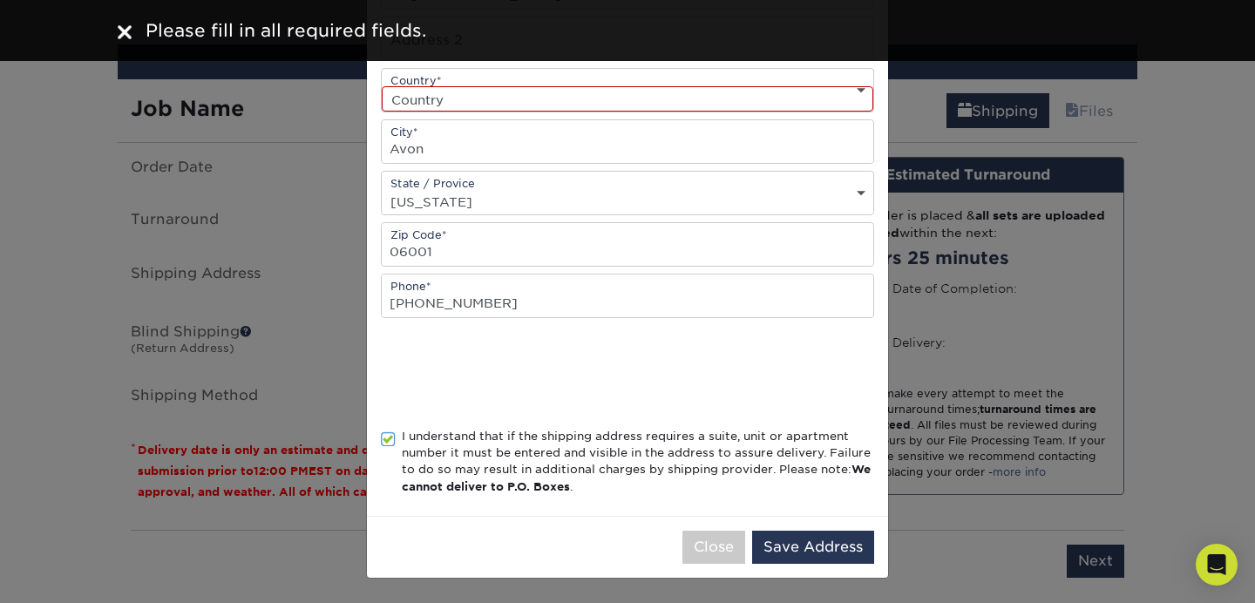
click at [547, 92] on select "Country United States Canada ----------------------------- Afghanistan Albania …" at bounding box center [628, 98] width 492 height 25
select select "US"
click at [382, 86] on select "Country United States Canada ----------------------------- Afghanistan Albania …" at bounding box center [628, 98] width 492 height 25
click at [785, 534] on button "Save Address" at bounding box center [813, 547] width 122 height 33
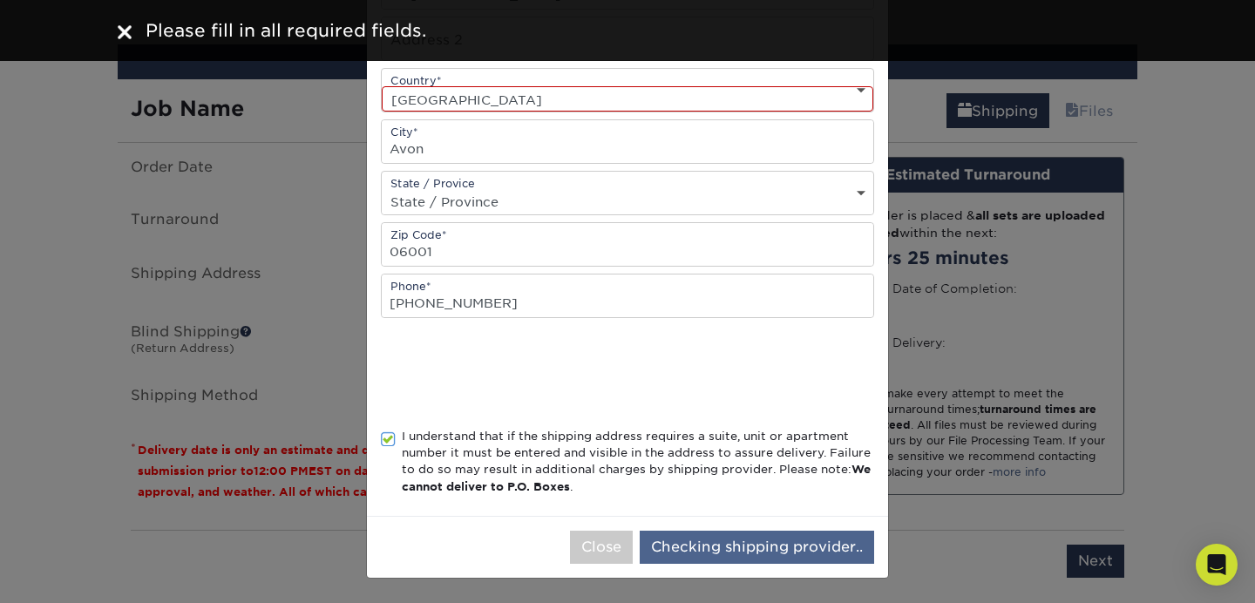
scroll to position [0, 0]
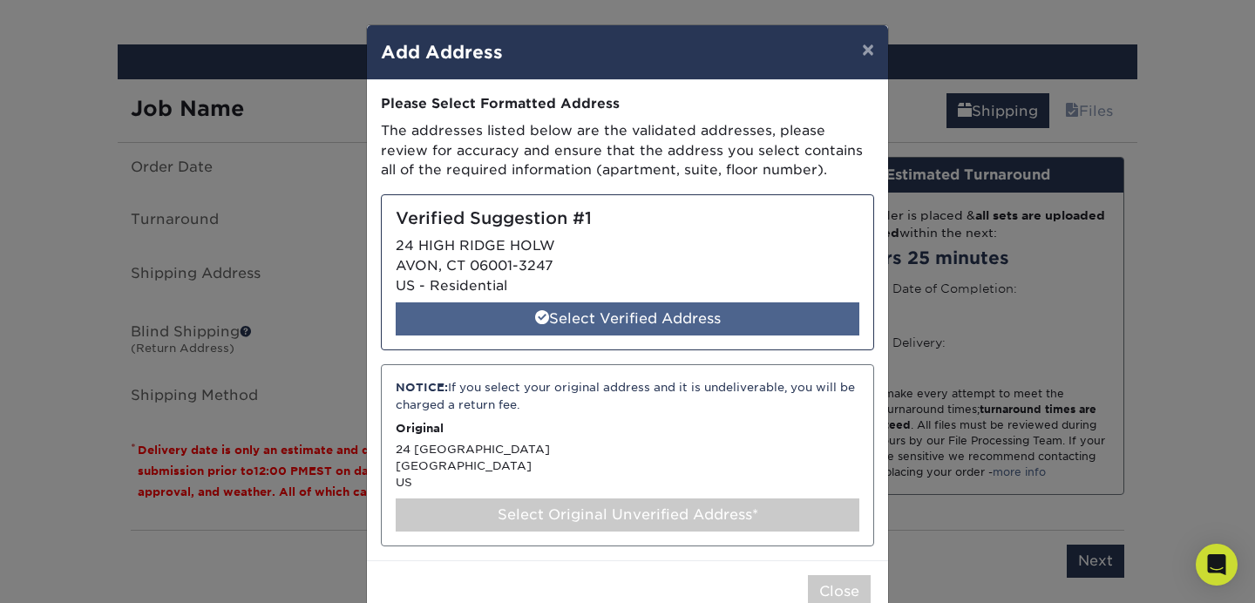
click at [619, 315] on div "Select Verified Address" at bounding box center [628, 318] width 464 height 33
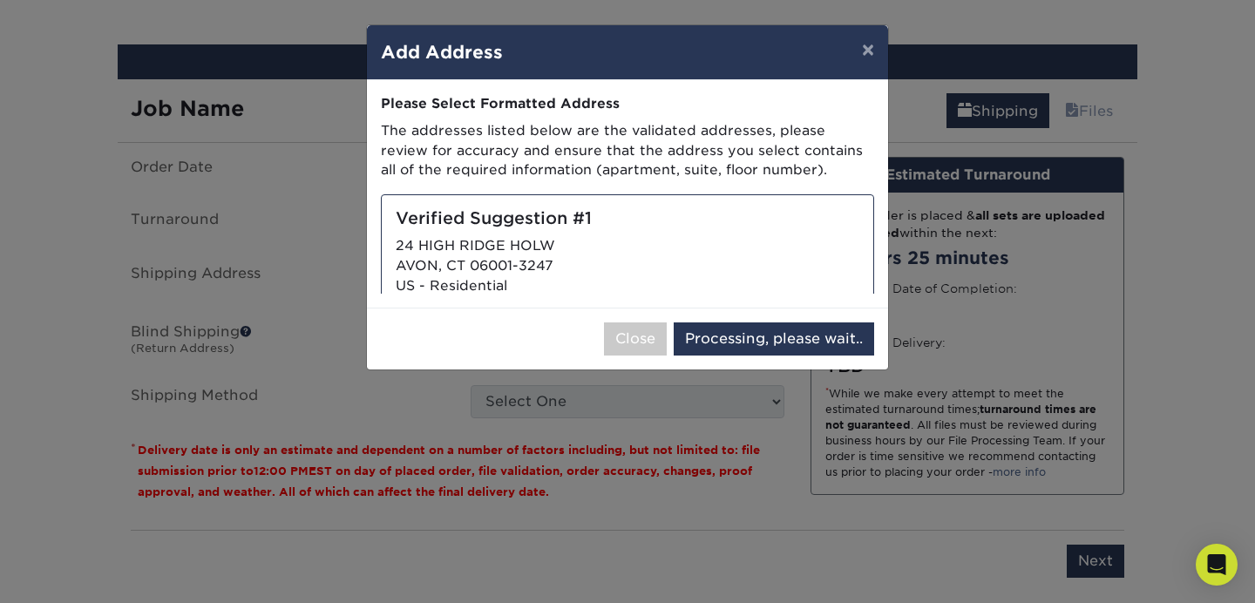
select select "285459"
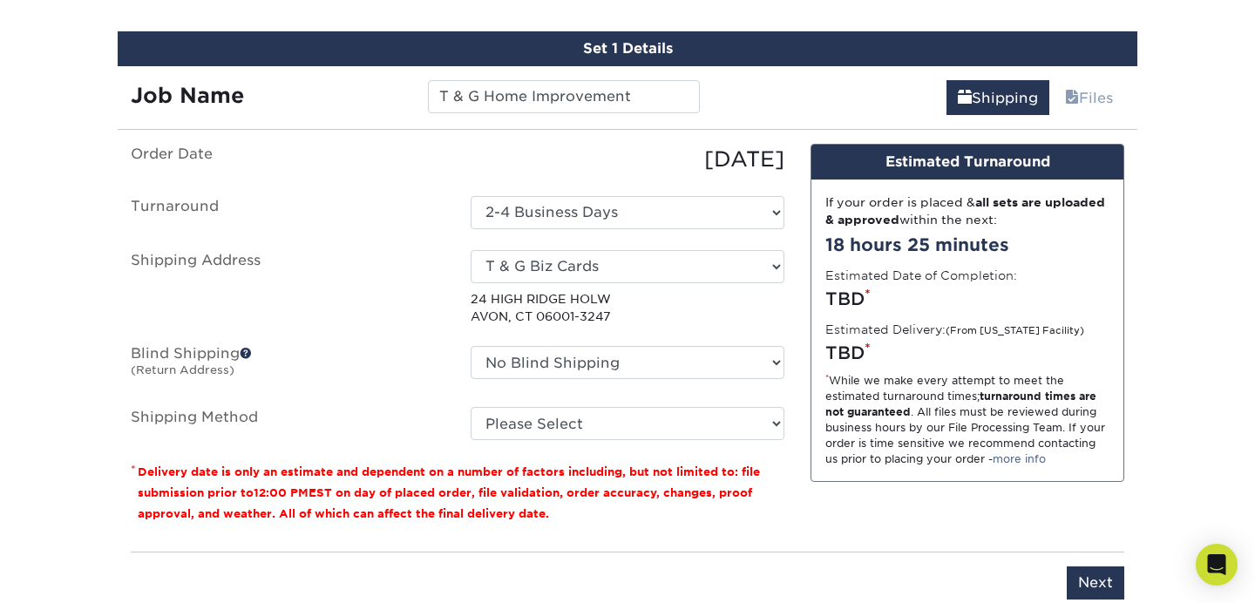
scroll to position [1077, 0]
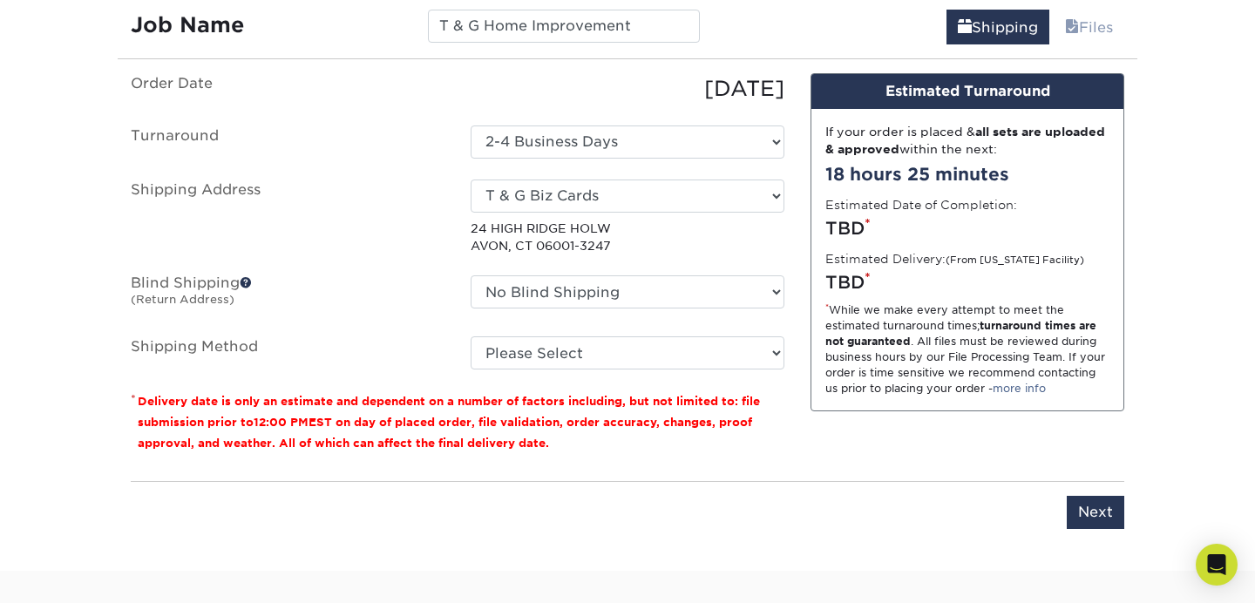
click at [676, 330] on ul "Order Date 08/26/2025 Turnaround Select One 2-4 Business Days 2 Day Next Busine…" at bounding box center [458, 221] width 654 height 297
click at [652, 344] on select "Please Select Ground Shipping (+$7.84) 3 Day Shipping Service (+$24.92) 2 Day A…" at bounding box center [628, 352] width 314 height 33
select select "03"
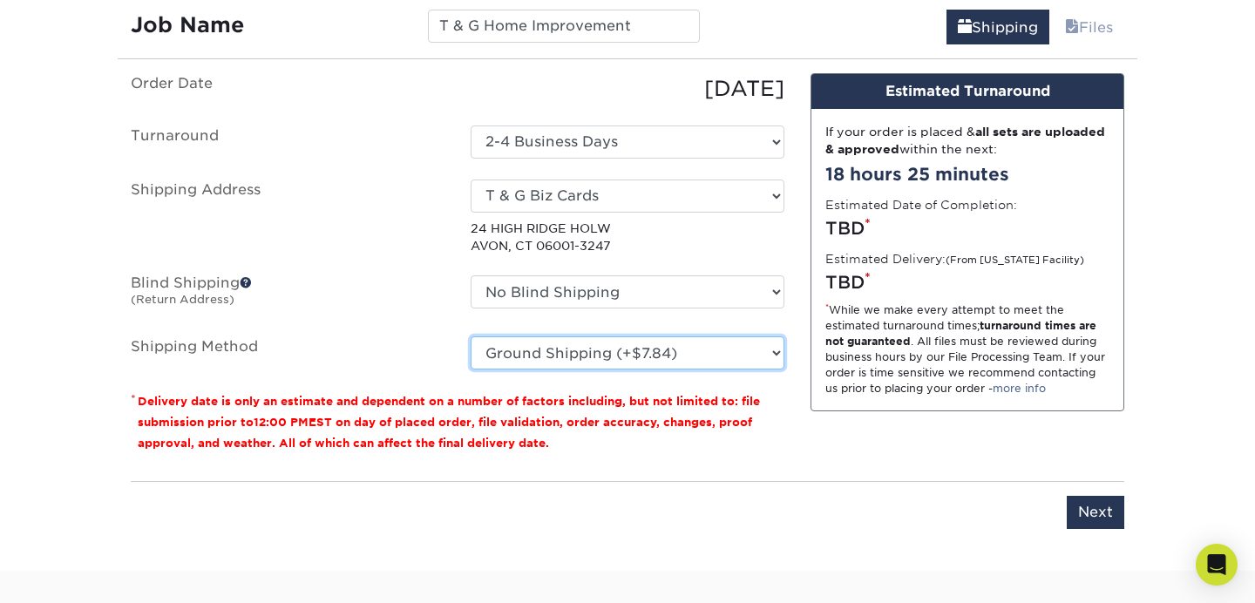
click at [471, 336] on select "Please Select Ground Shipping (+$7.84) 3 Day Shipping Service (+$24.92) 2 Day A…" at bounding box center [628, 352] width 314 height 33
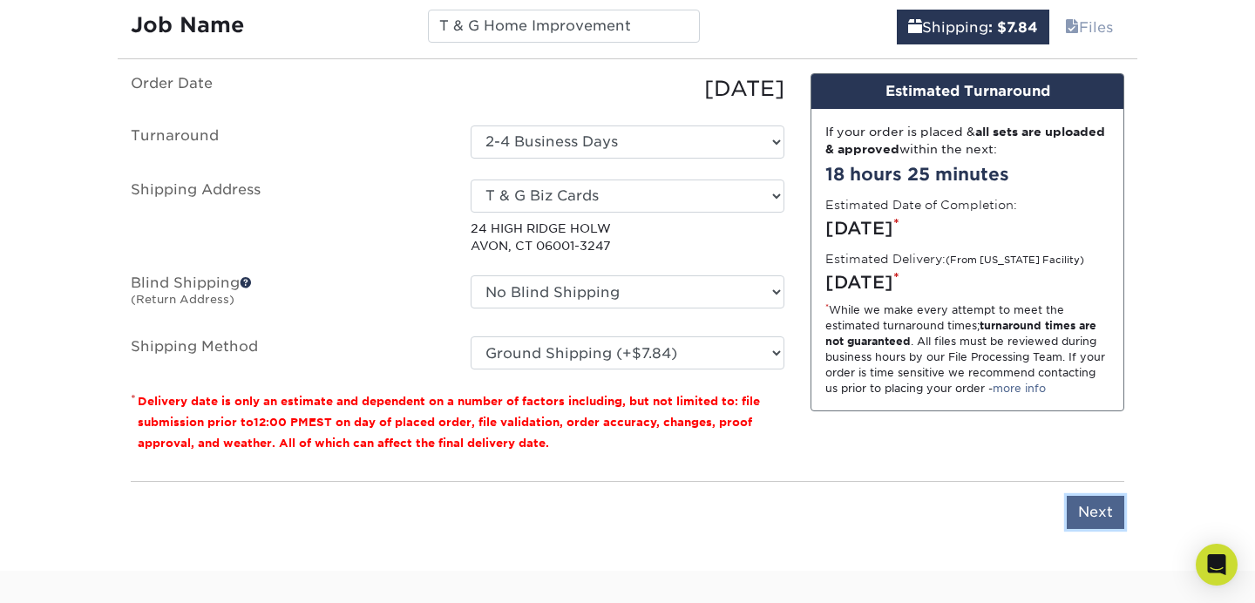
click at [1093, 509] on input "Next" at bounding box center [1096, 512] width 58 height 33
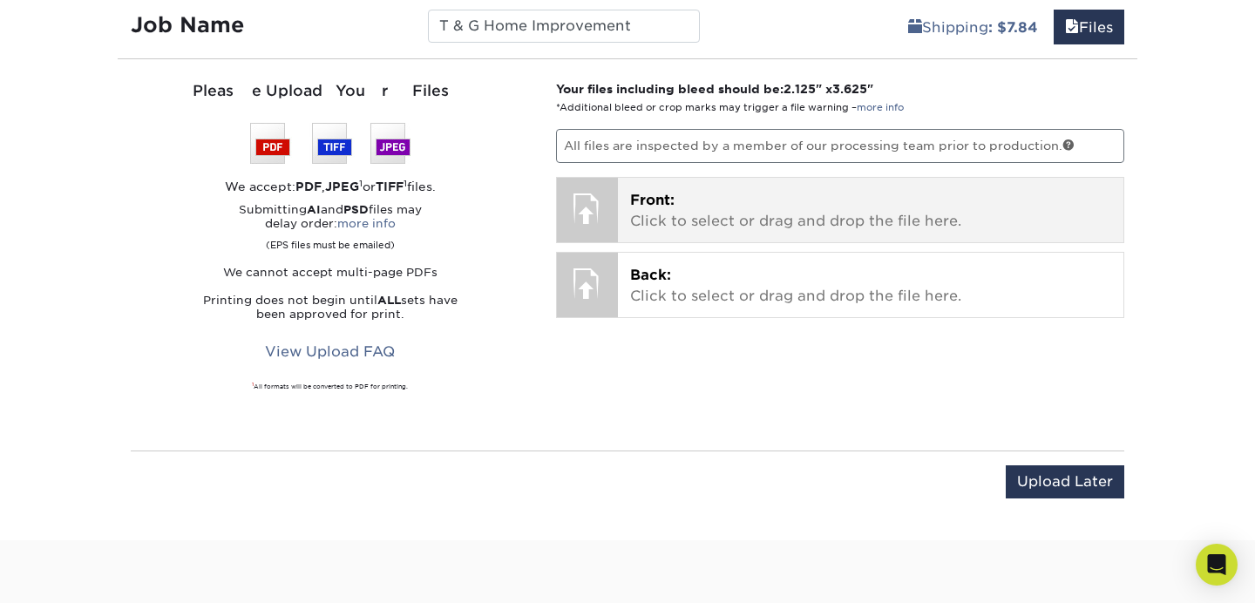
click at [677, 205] on p "Front: Click to select or drag and drop the file here." at bounding box center [871, 211] width 482 height 42
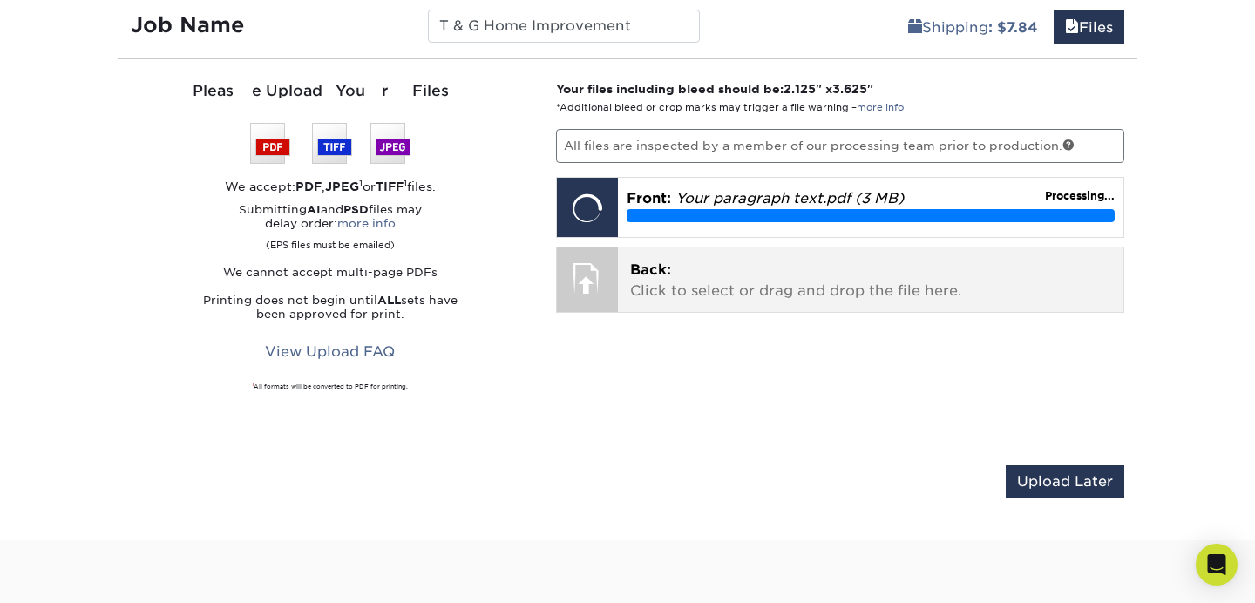
click at [877, 285] on p "Back: Click to select or drag and drop the file here." at bounding box center [871, 281] width 482 height 42
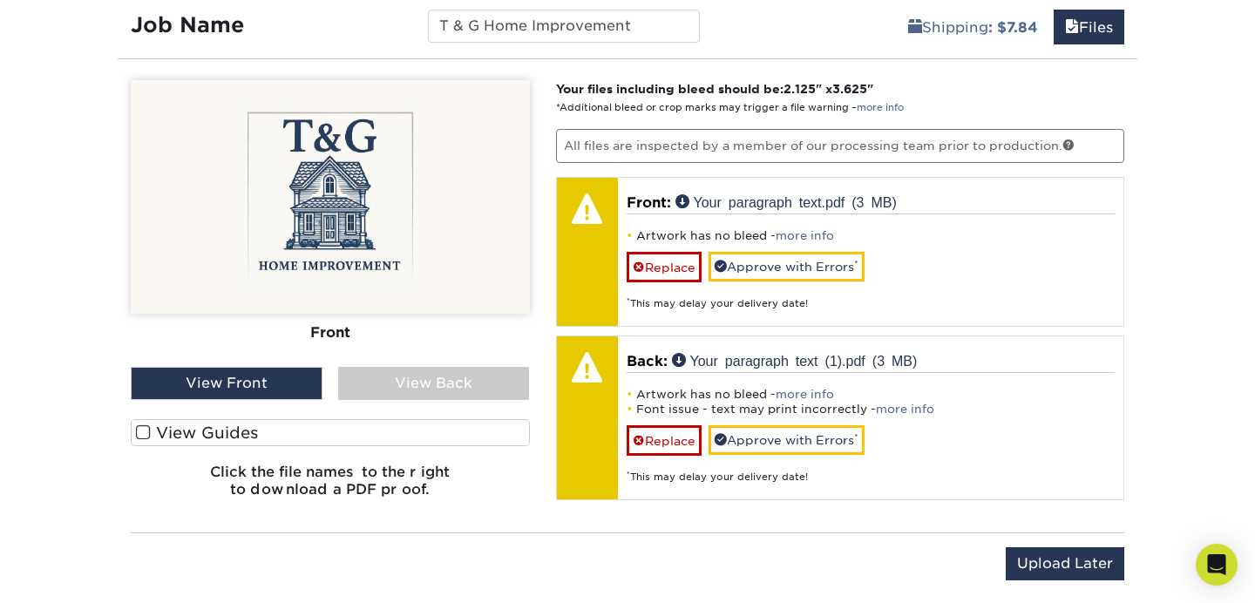
click at [392, 383] on div "View Back" at bounding box center [434, 383] width 192 height 33
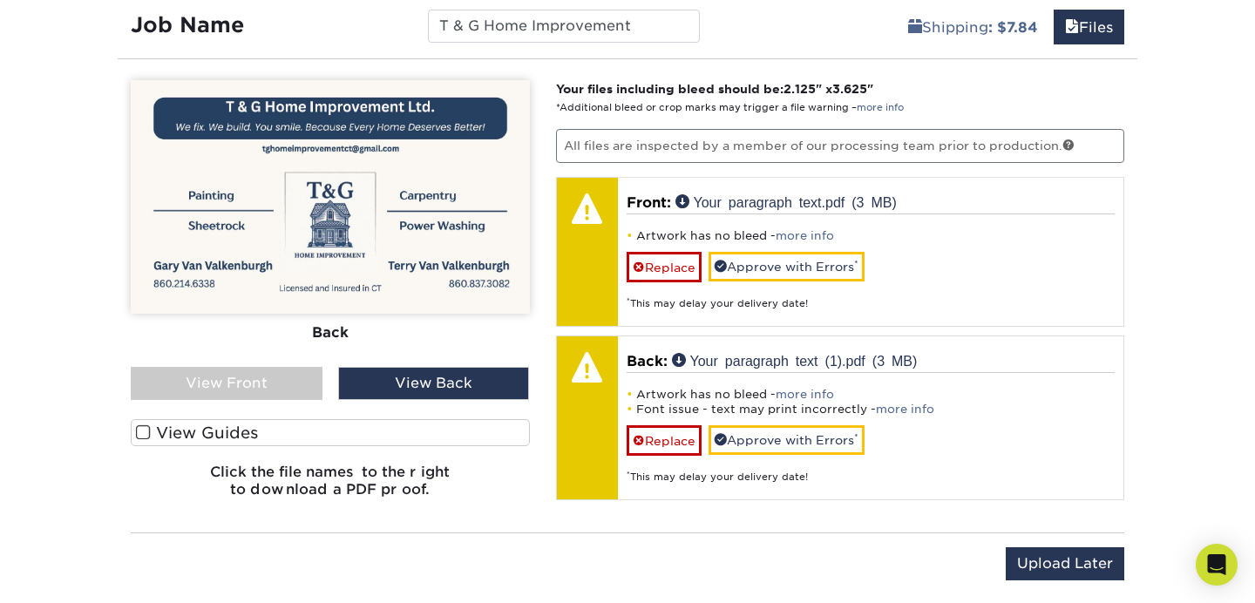
click at [146, 436] on span at bounding box center [143, 432] width 15 height 17
click at [0, 0] on input "View Guides" at bounding box center [0, 0] width 0 height 0
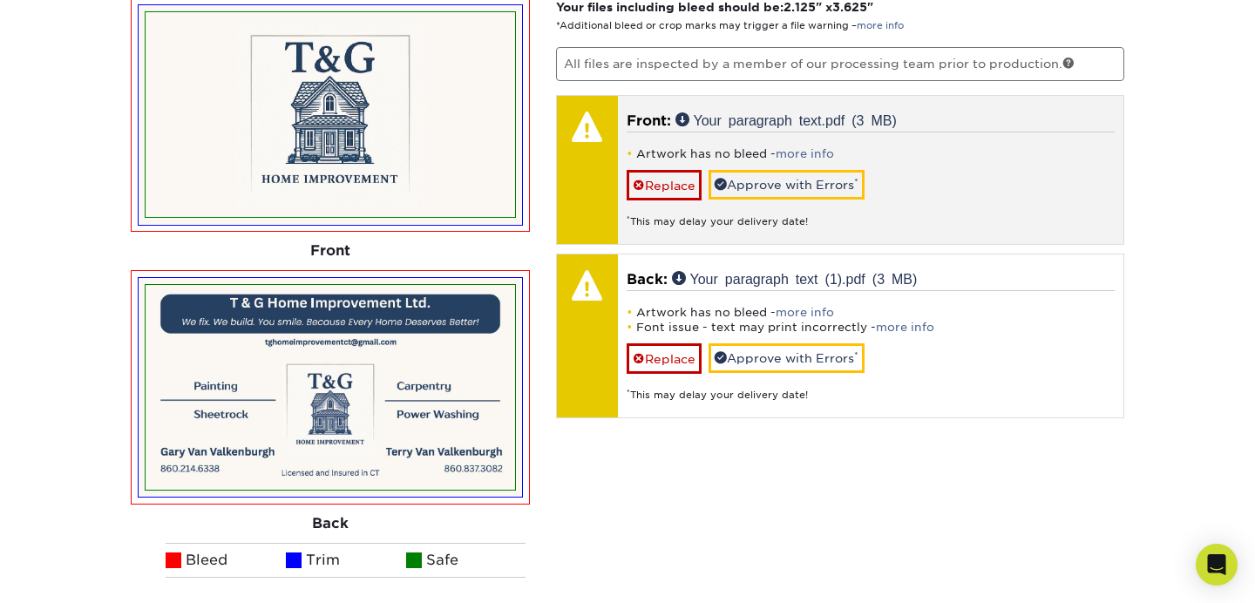
scroll to position [1160, 0]
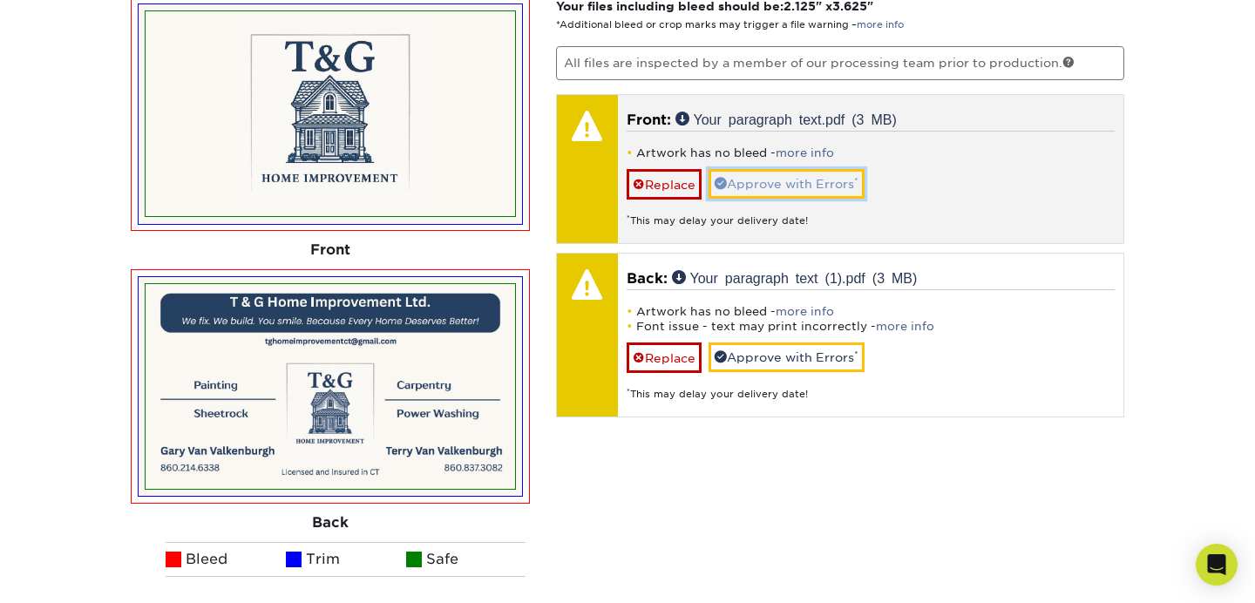
click at [788, 181] on link "Approve with Errors *" at bounding box center [787, 184] width 156 height 30
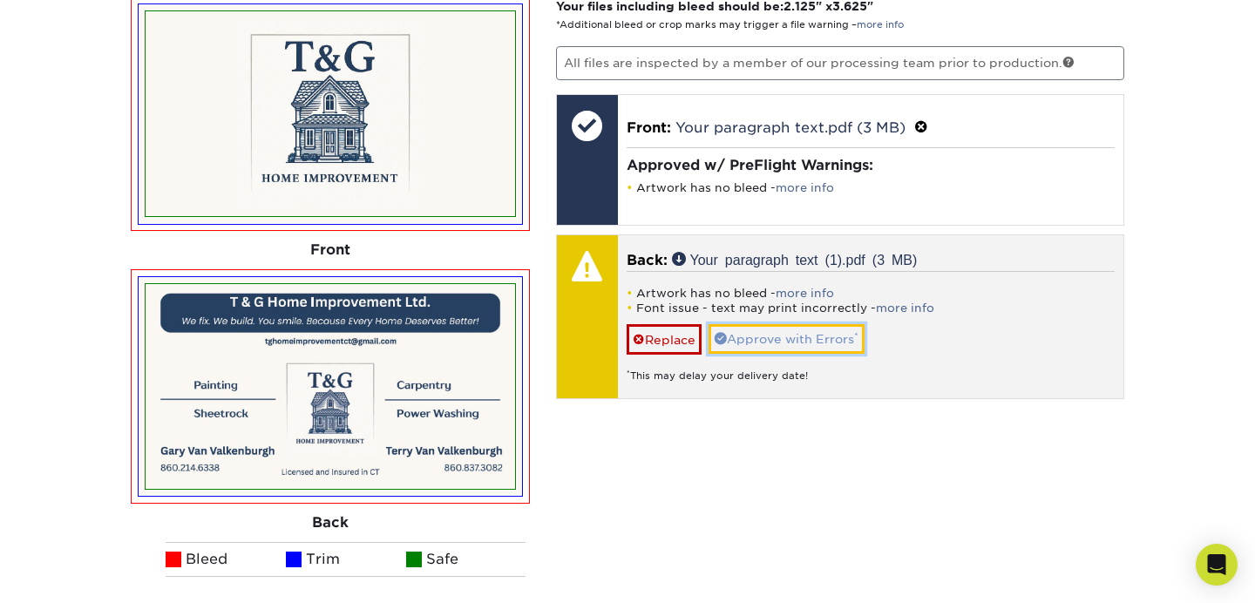
click at [798, 346] on link "Approve with Errors *" at bounding box center [787, 339] width 156 height 30
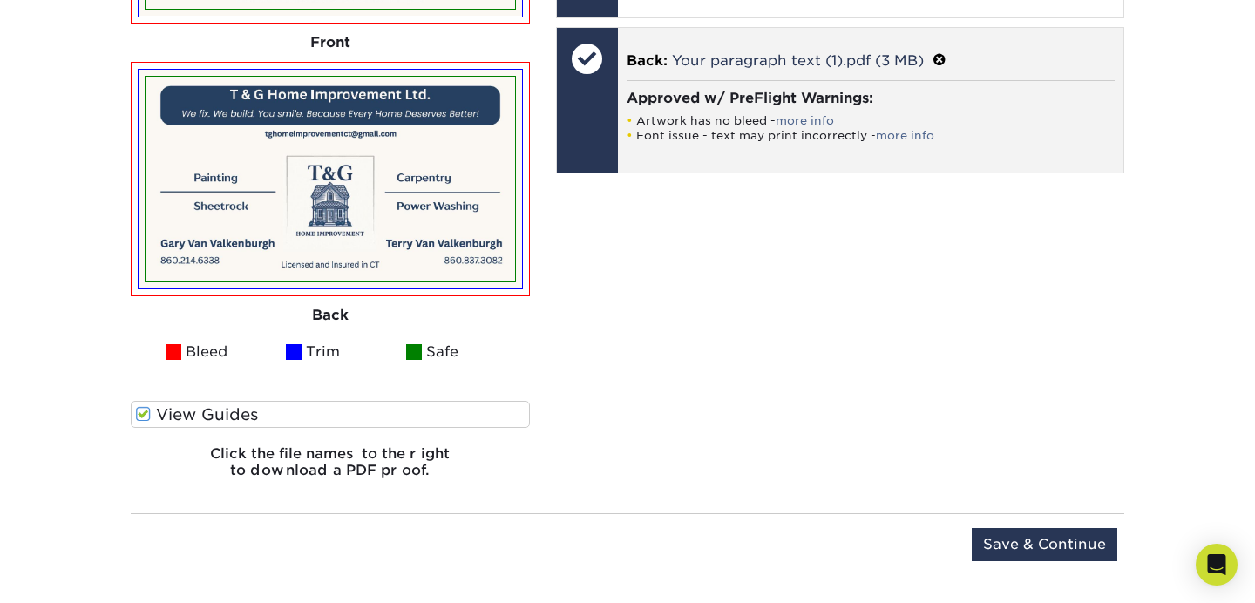
scroll to position [1456, 0]
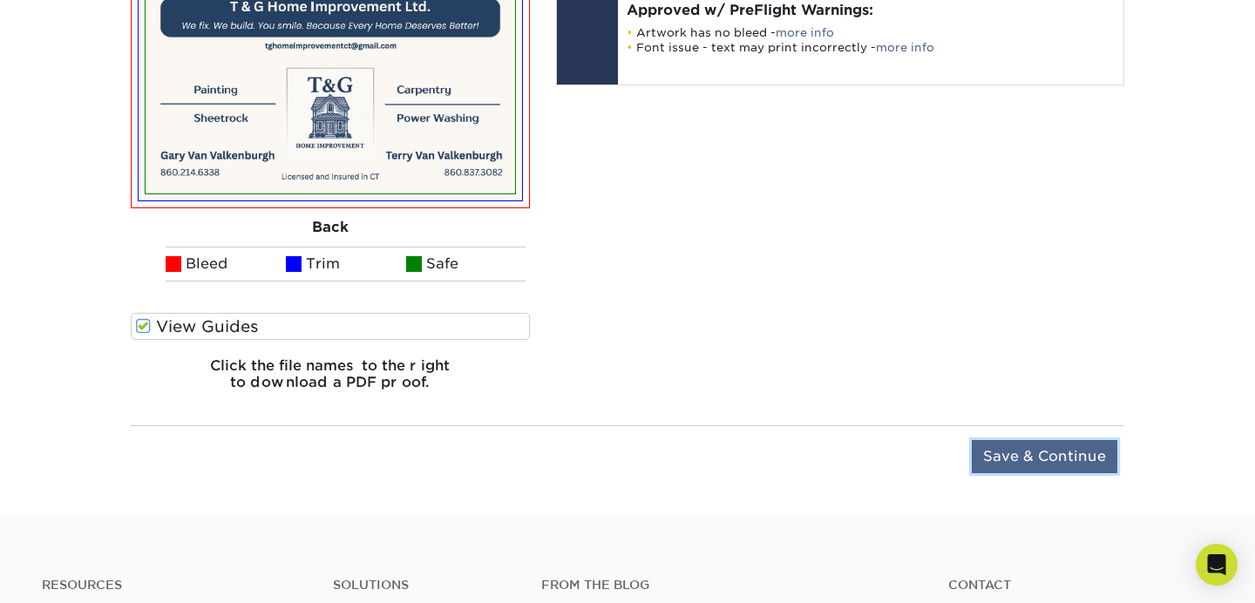
click at [1005, 456] on input "Save & Continue" at bounding box center [1045, 456] width 146 height 33
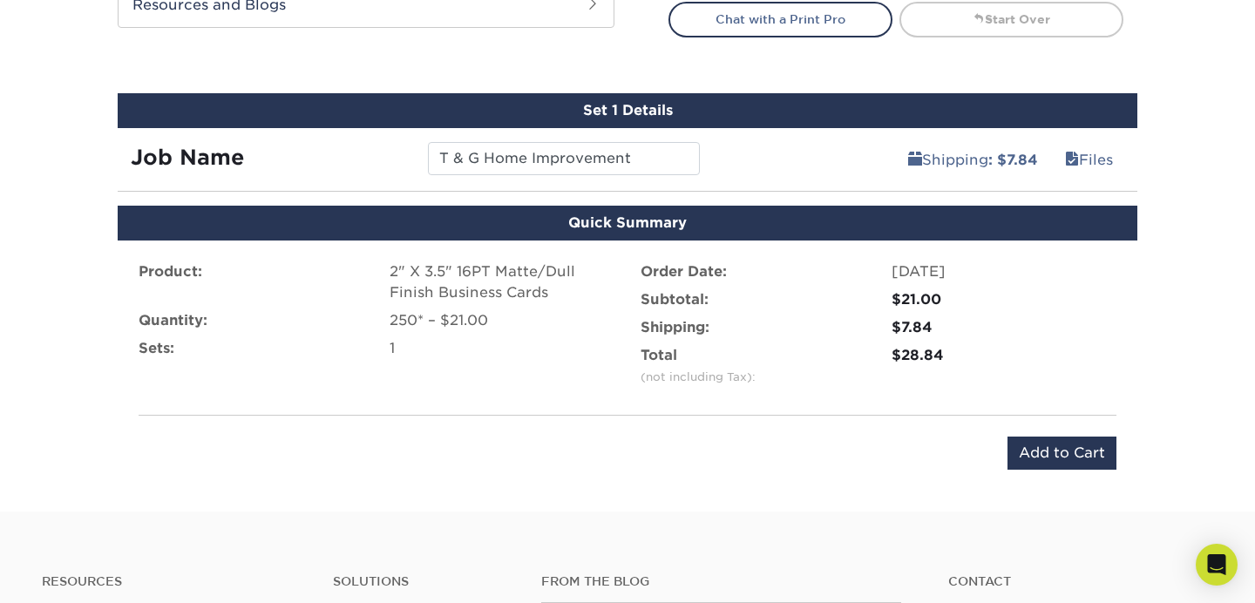
scroll to position [955, 0]
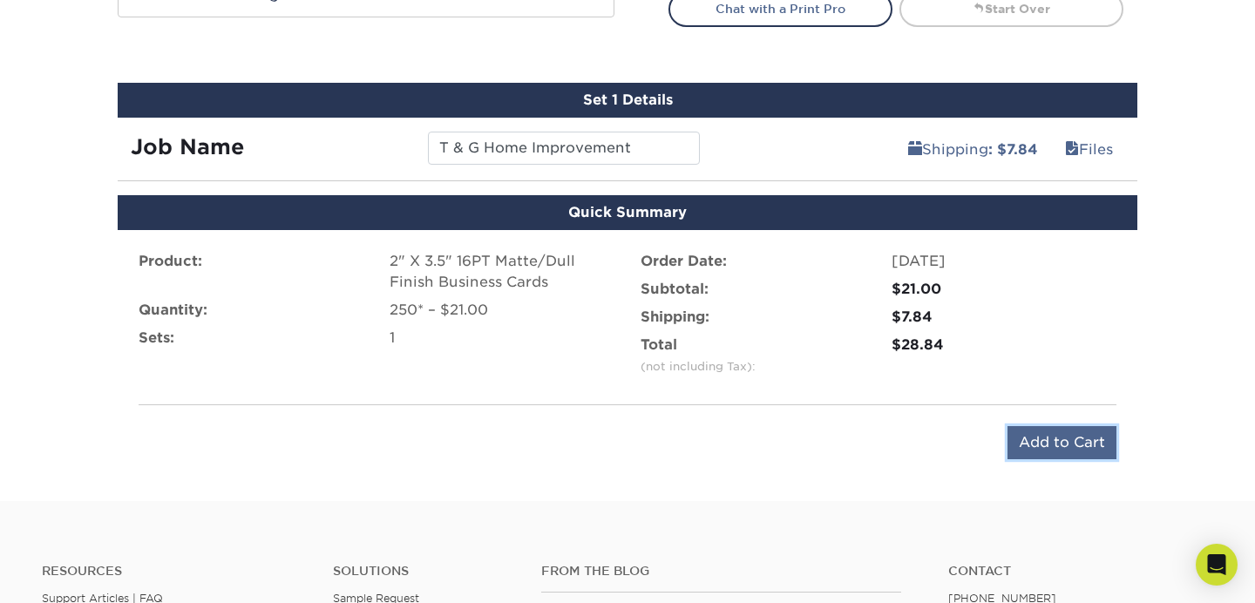
click at [1083, 437] on input "Add to Cart" at bounding box center [1062, 442] width 109 height 33
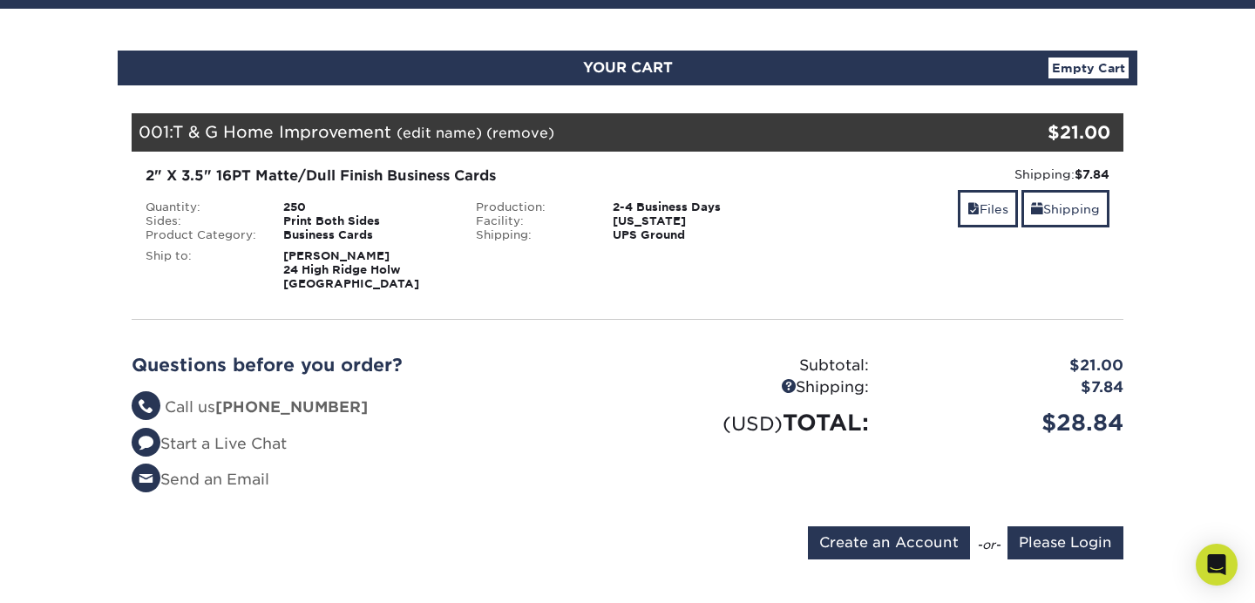
scroll to position [147, 0]
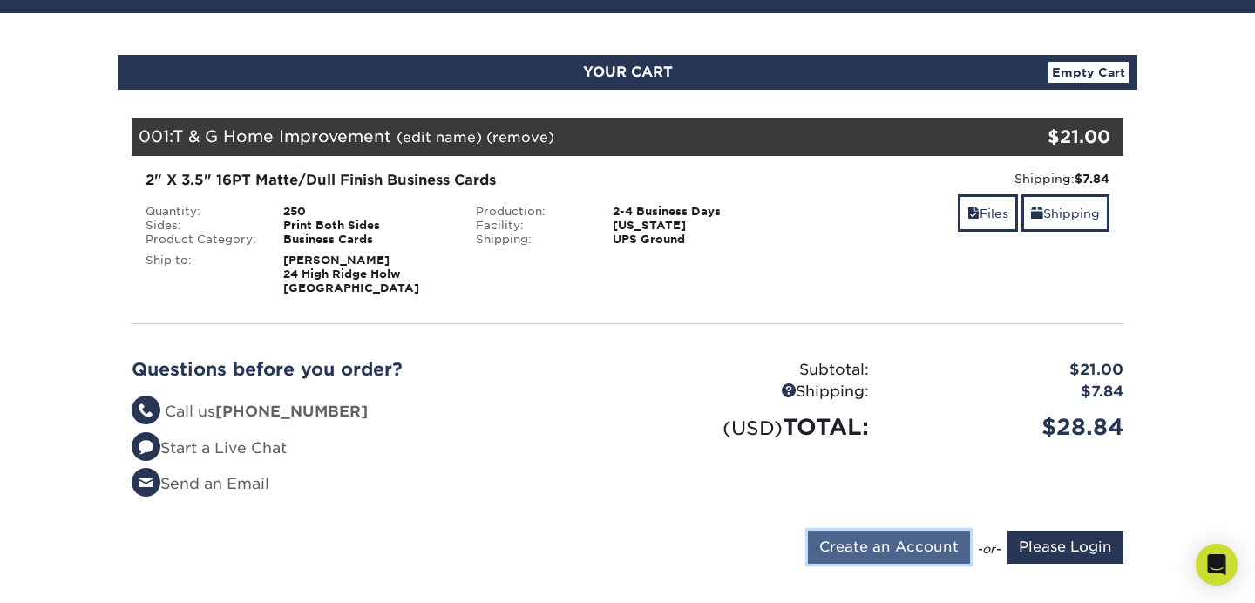
click at [890, 544] on input "Create an Account" at bounding box center [889, 547] width 162 height 33
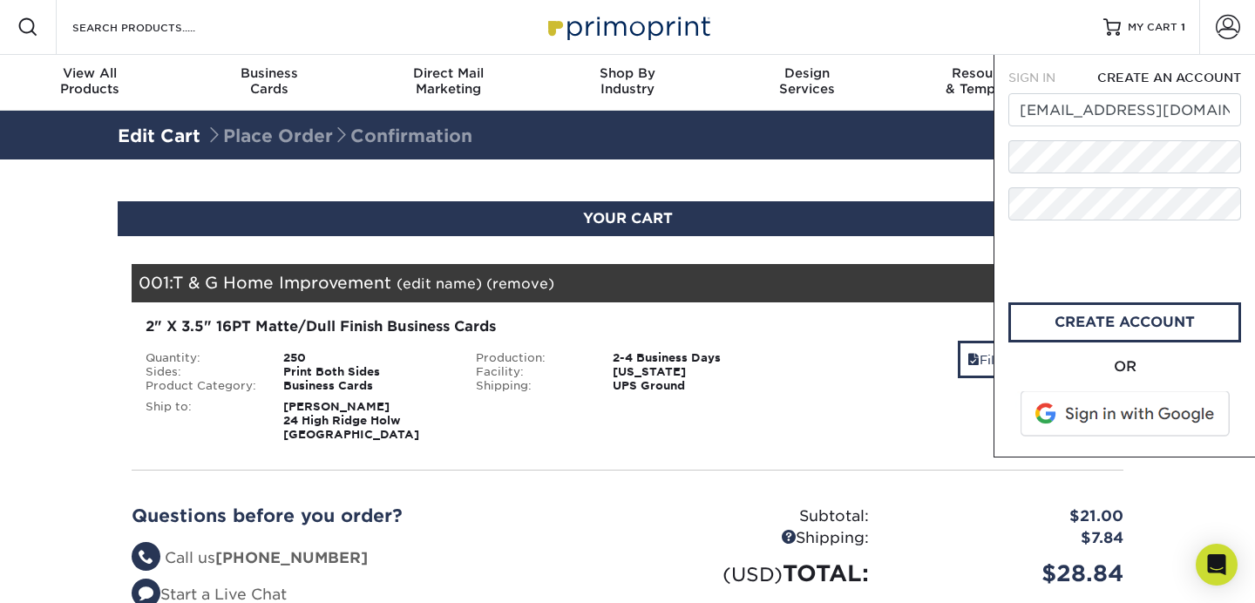
scroll to position [0, 0]
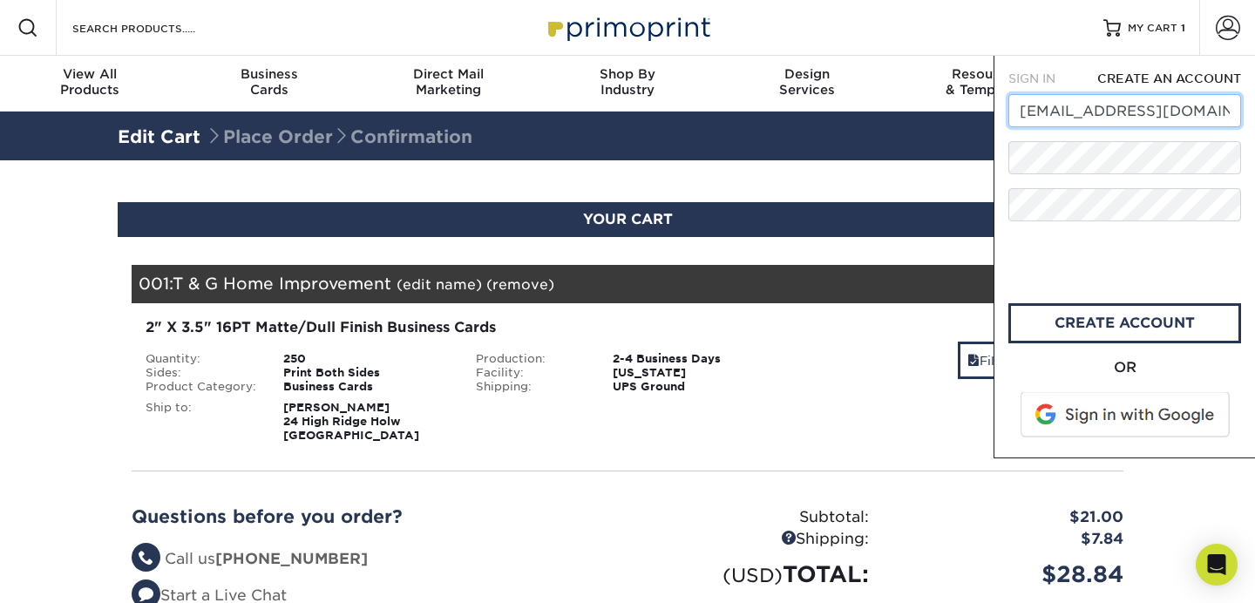
click at [1185, 102] on input "admin@vrerealestate.com" at bounding box center [1124, 110] width 233 height 33
drag, startPoint x: 1216, startPoint y: 109, endPoint x: 923, endPoint y: 109, distance: 292.9
click at [923, 109] on nav "Resources Menu Search Products Account SIGN IN CREATE AN ACCOUNT admin@vrereale…" at bounding box center [627, 56] width 1255 height 112
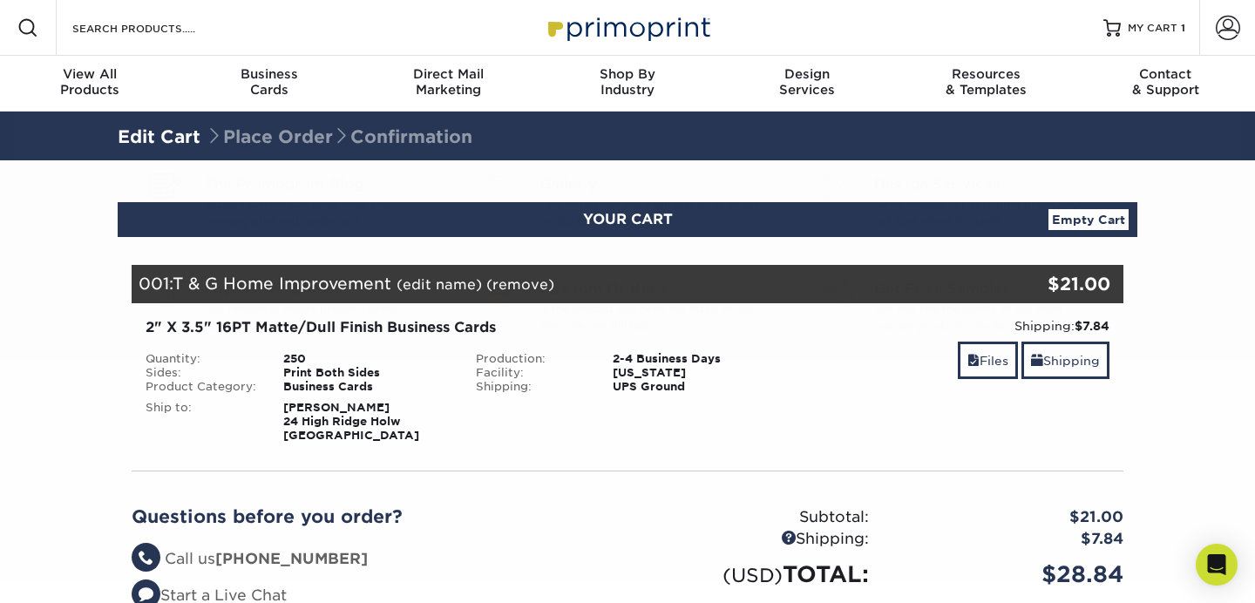
click at [964, 439] on div "Shipping: $7.84 Discount: - $0.00 Files Shipping" at bounding box center [957, 380] width 330 height 126
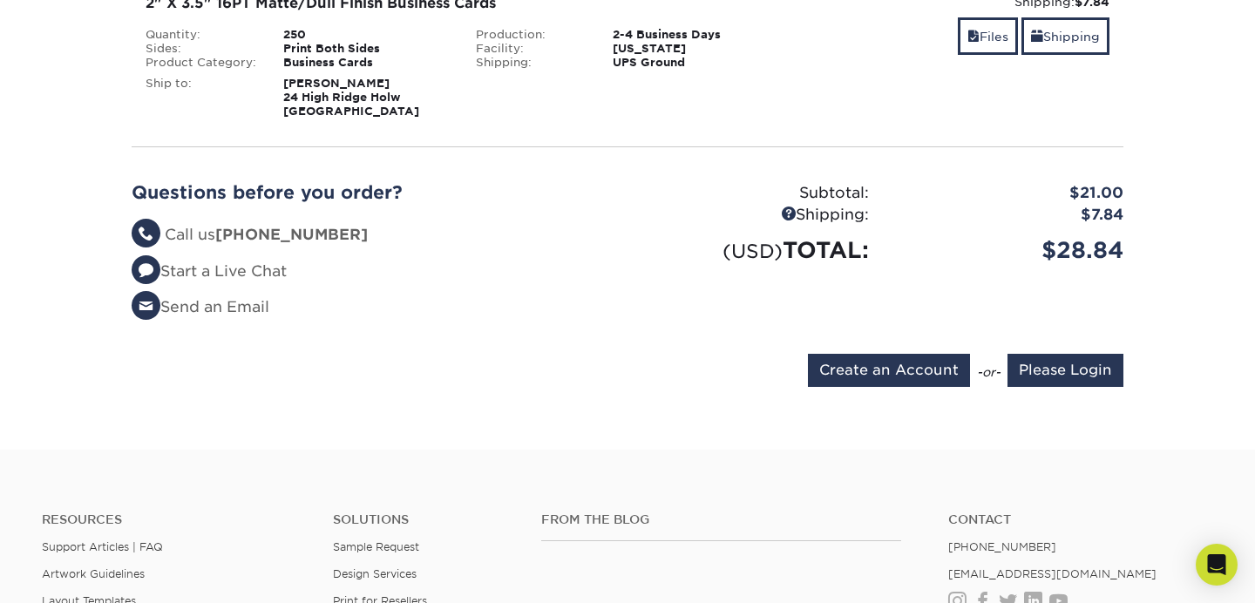
scroll to position [327, 0]
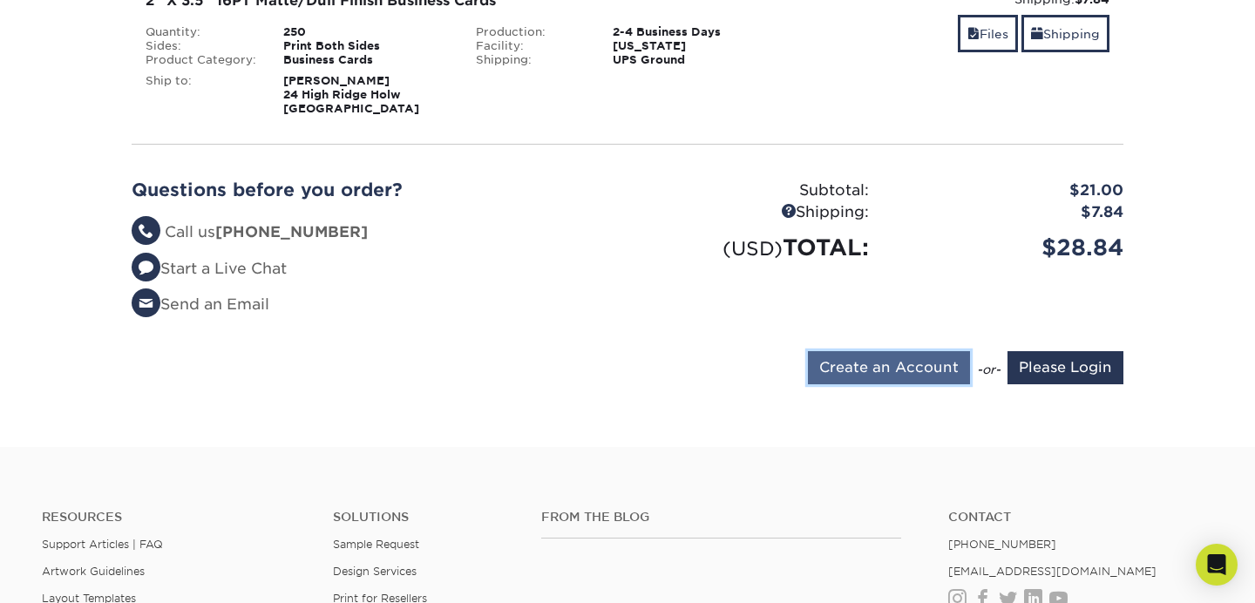
click at [923, 363] on input "Create an Account" at bounding box center [889, 367] width 162 height 33
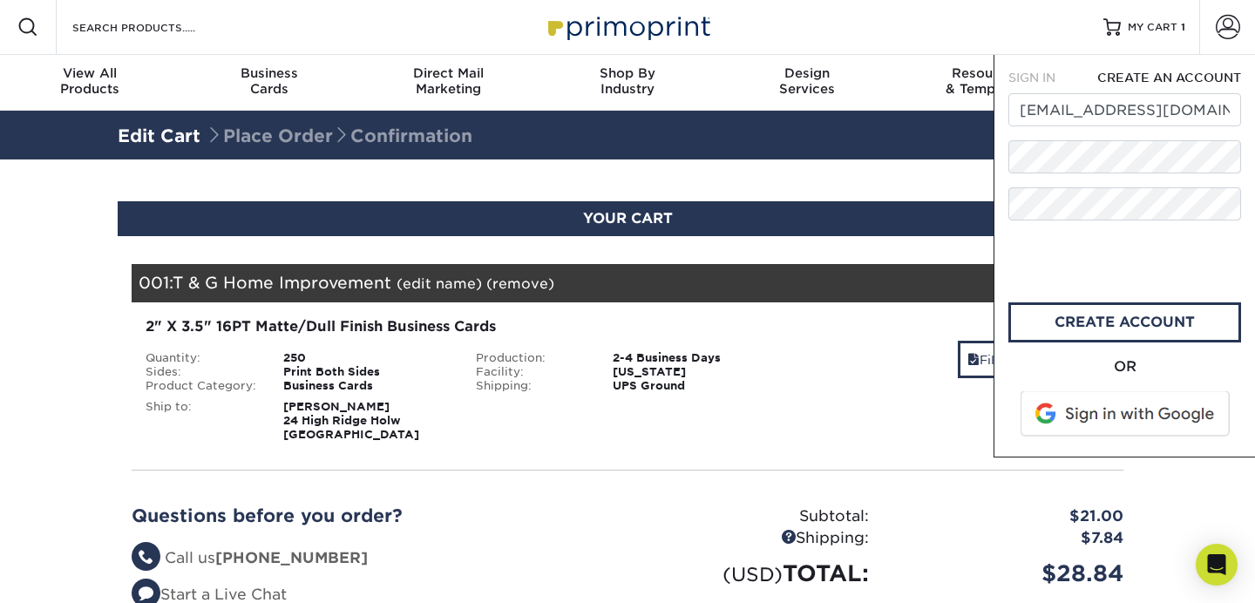
scroll to position [0, 0]
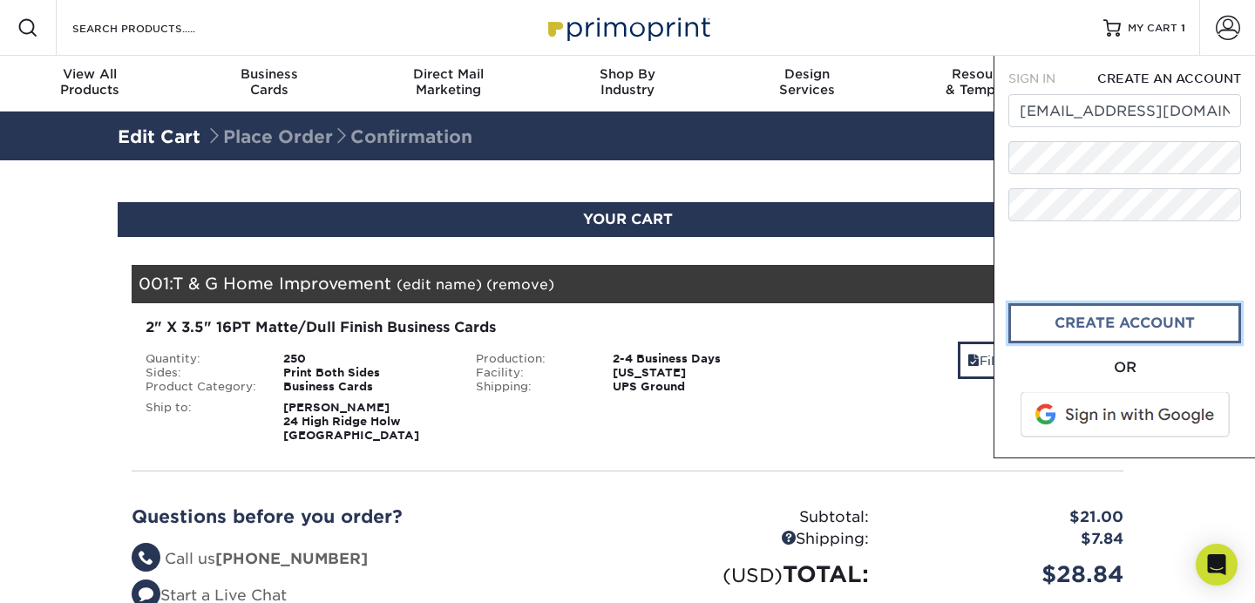
click at [1125, 321] on link "create account" at bounding box center [1124, 323] width 233 height 40
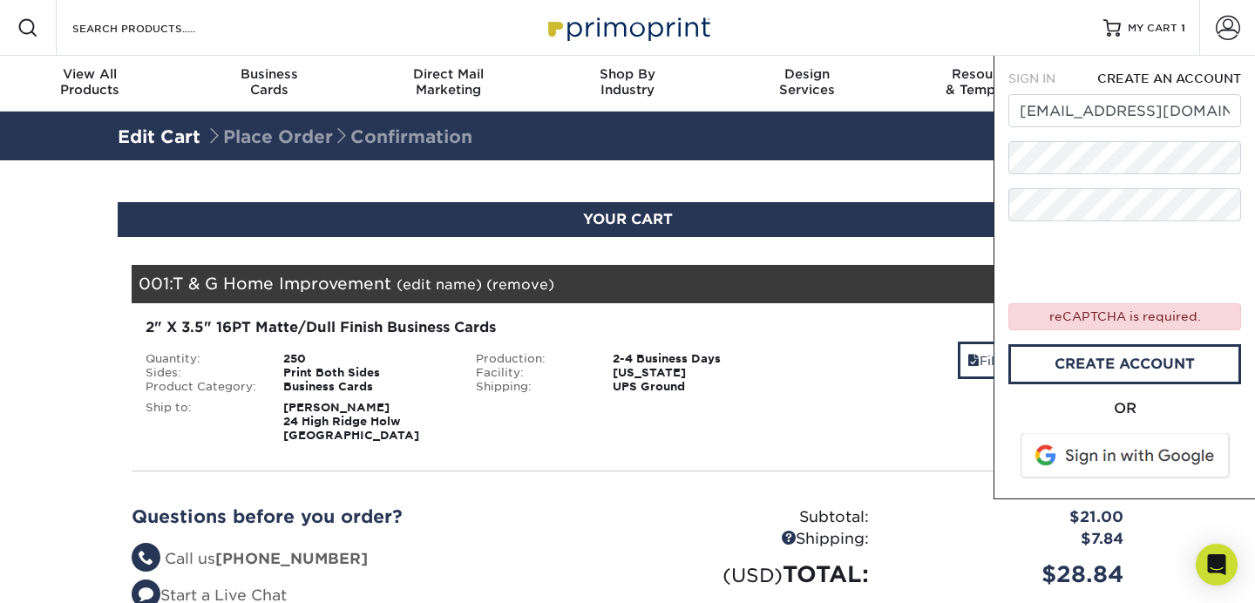
click at [1129, 73] on span "CREATE AN ACCOUNT" at bounding box center [1169, 78] width 144 height 14
drag, startPoint x: 1219, startPoint y: 111, endPoint x: 932, endPoint y: 107, distance: 287.7
click at [932, 107] on nav "Resources Menu Search Products Account SIGN IN CREATE AN ACCOUNT admin@vrereale…" at bounding box center [627, 56] width 1255 height 112
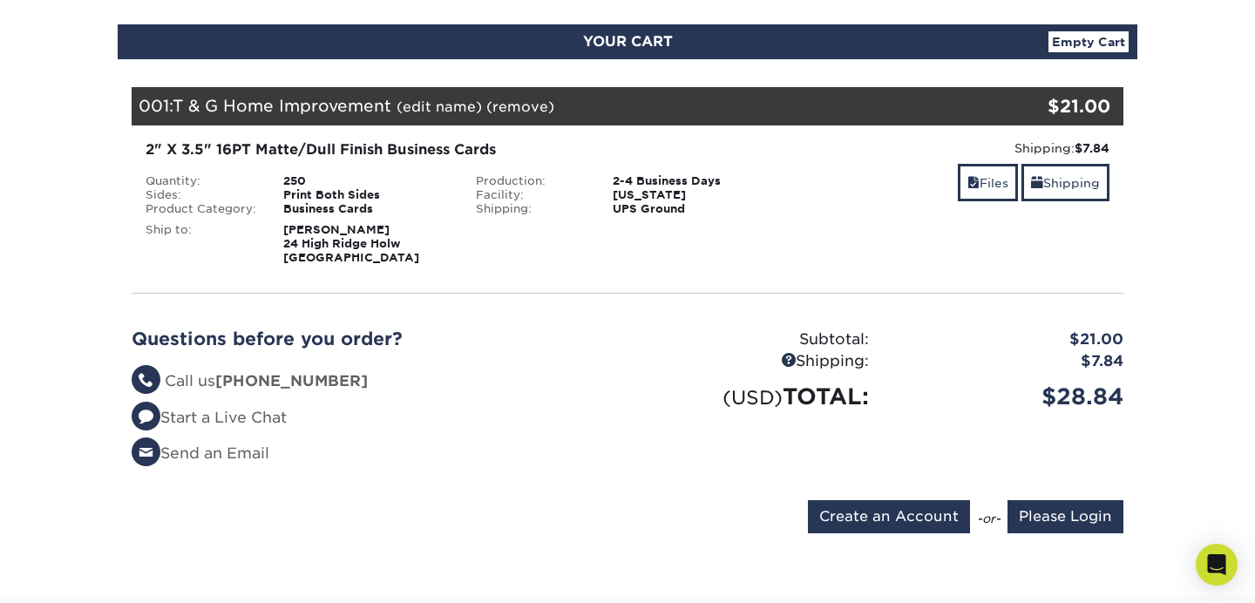
scroll to position [181, 0]
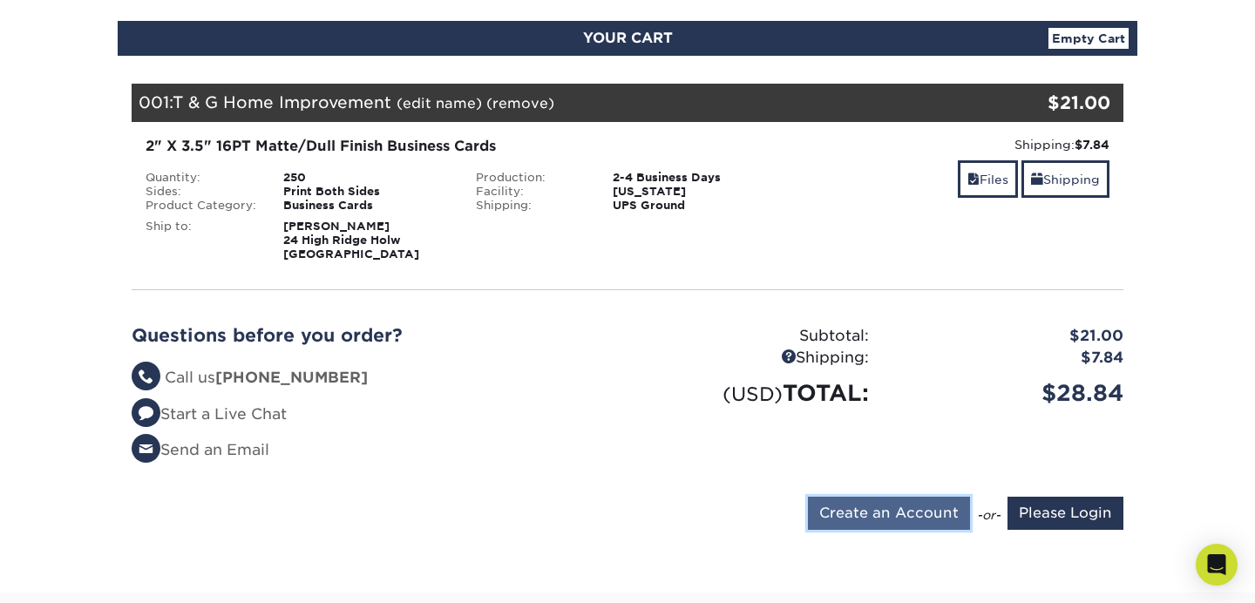
click at [919, 515] on input "Create an Account" at bounding box center [889, 513] width 162 height 33
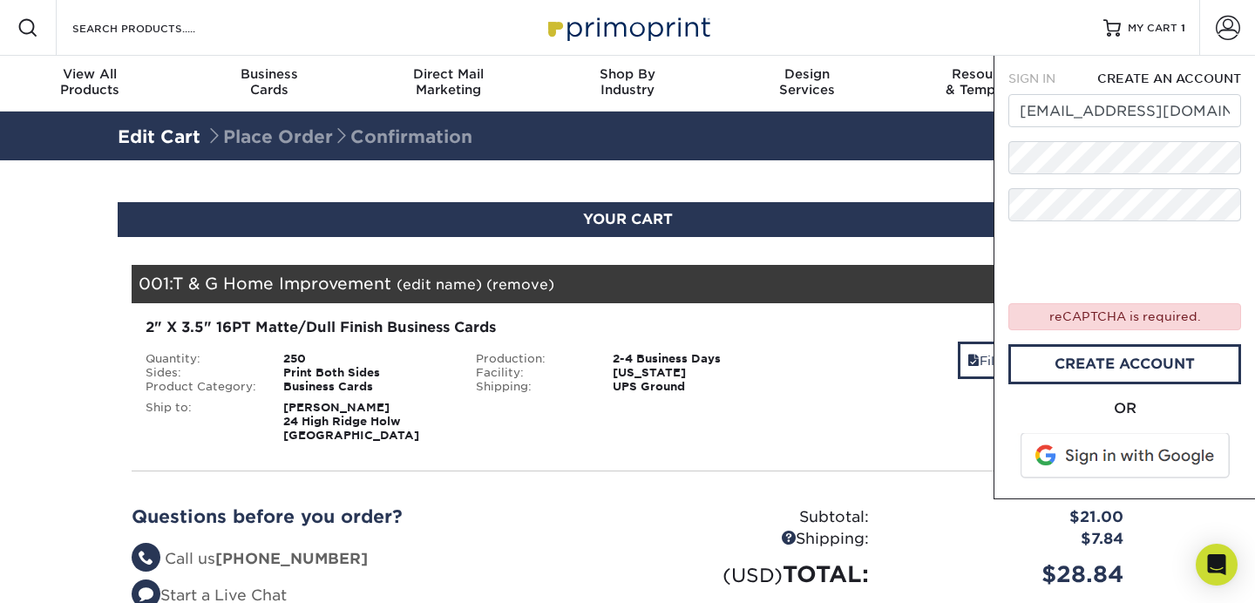
scroll to position [0, 0]
drag, startPoint x: 1202, startPoint y: 119, endPoint x: 1004, endPoint y: 112, distance: 198.0
click at [1004, 112] on div "SIGN IN CREATE AN ACCOUNT admin@vrerealestate.com forgot password? reCAPTCHA is…" at bounding box center [1124, 278] width 261 height 444
type input "m"
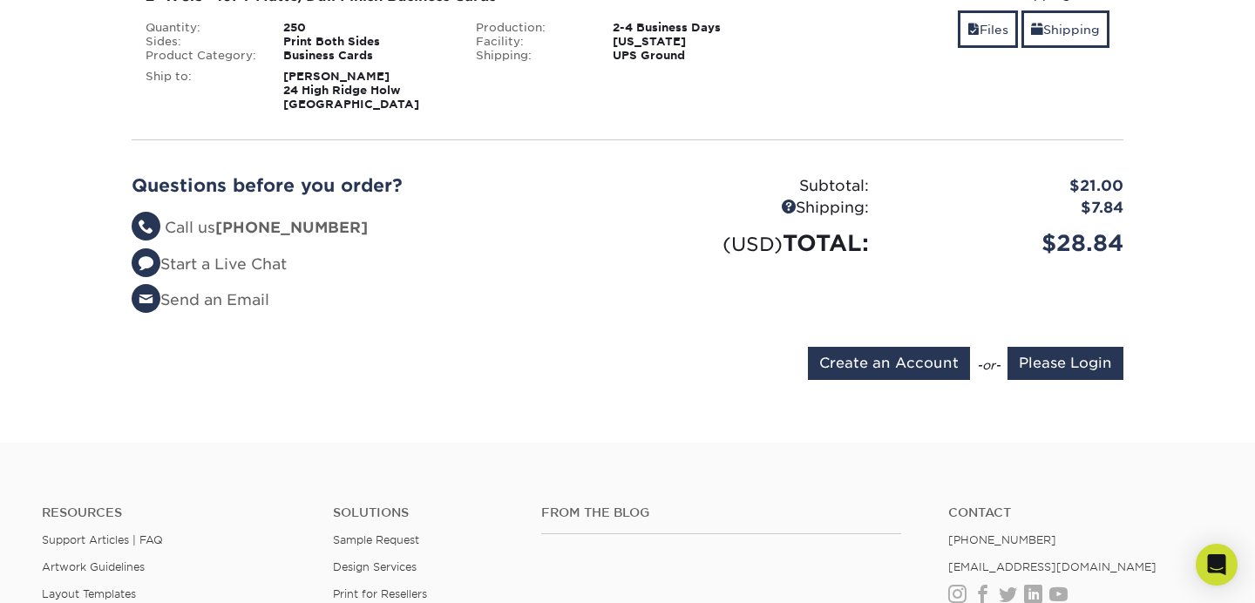
scroll to position [349, 0]
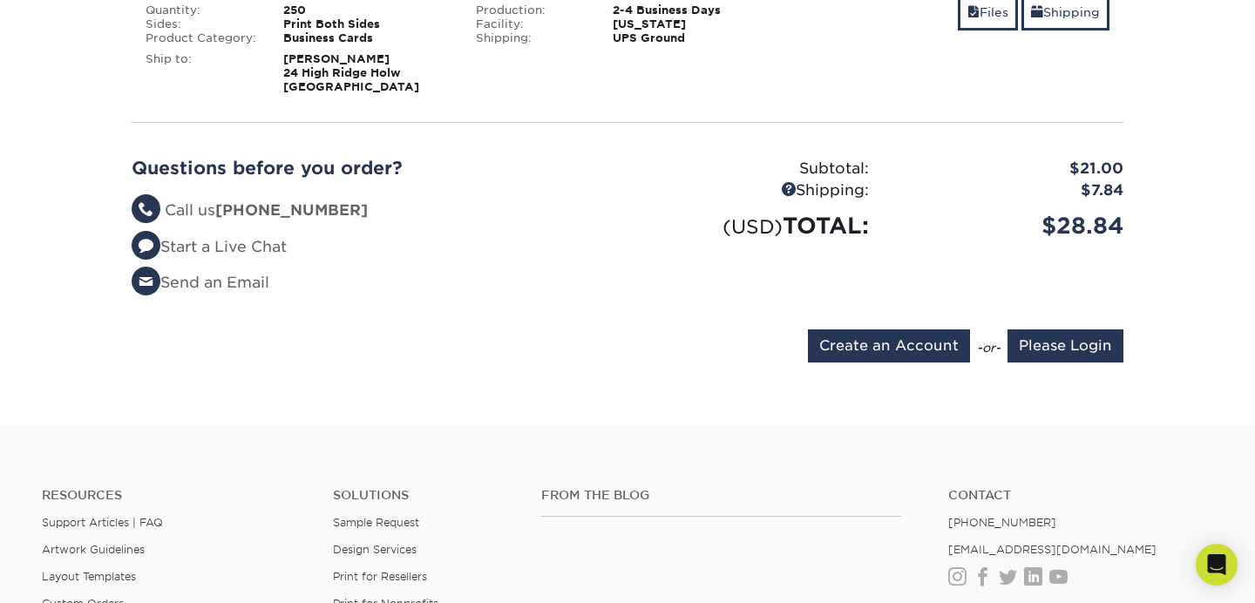
click at [926, 363] on form "Create an Account -or- Please Login" at bounding box center [628, 349] width 992 height 40
click at [918, 353] on input "Create an Account" at bounding box center [889, 345] width 162 height 33
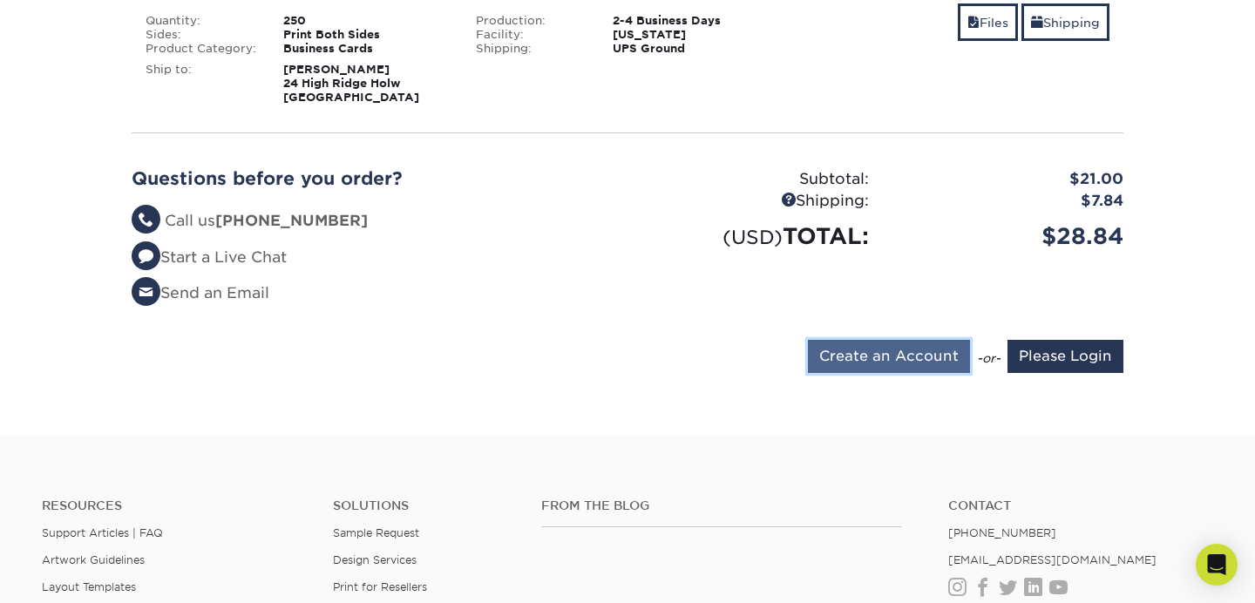
type input "admin@vrerealestate.com"
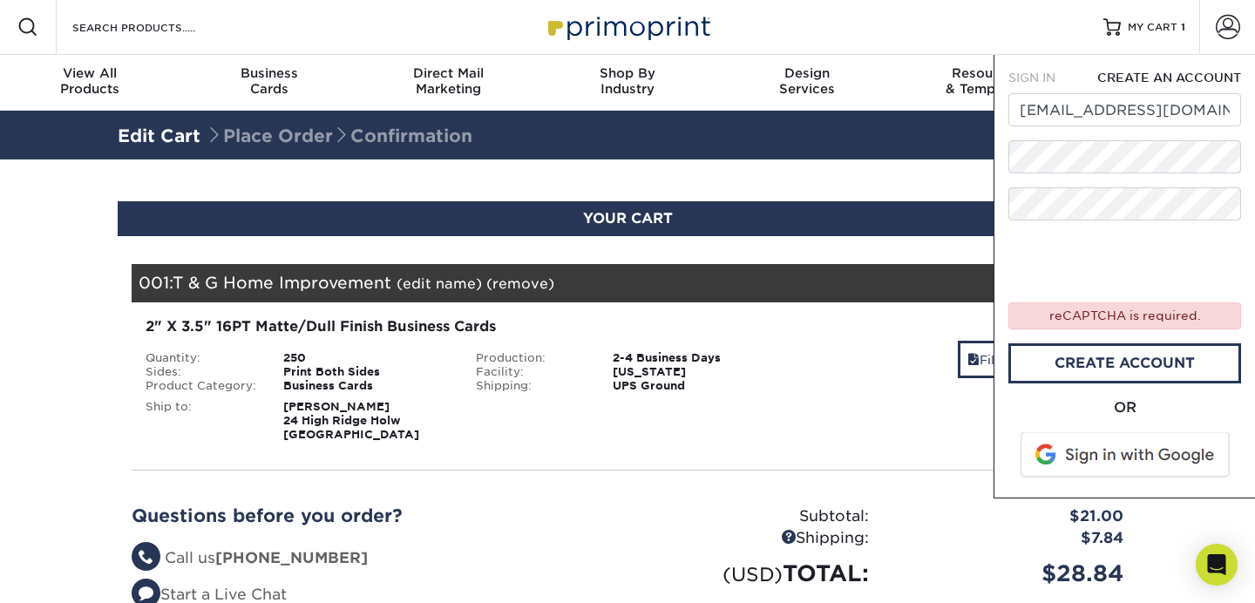
scroll to position [0, 0]
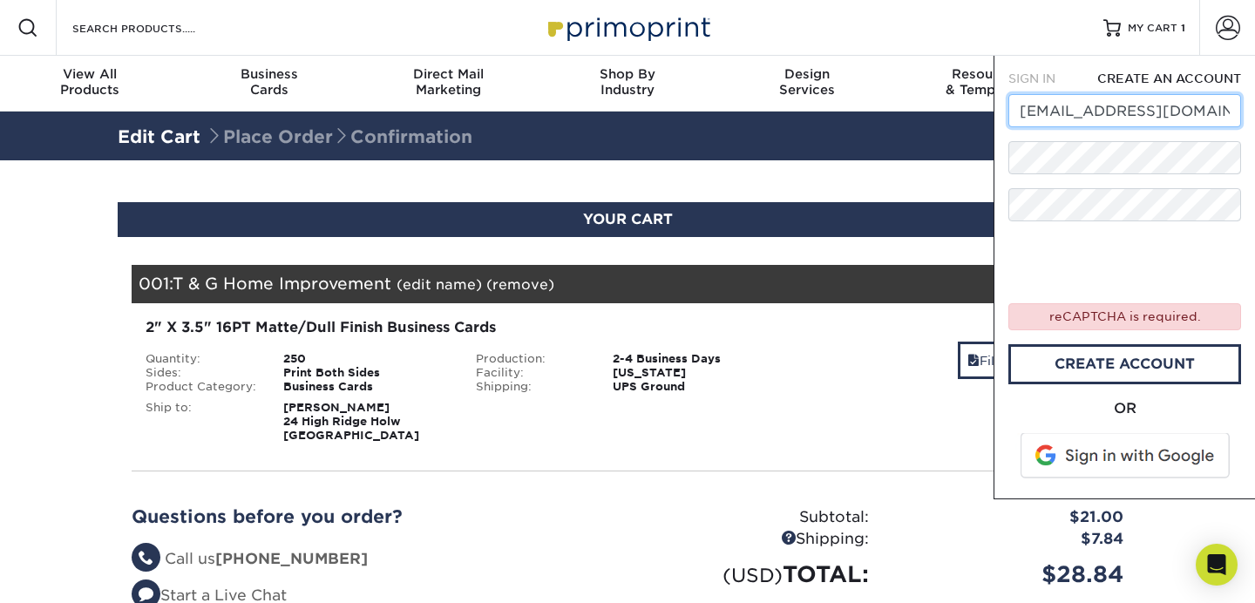
click at [1194, 112] on input "admin@vrerealestate.com" at bounding box center [1124, 110] width 233 height 33
drag, startPoint x: 1219, startPoint y: 116, endPoint x: 937, endPoint y: 113, distance: 281.5
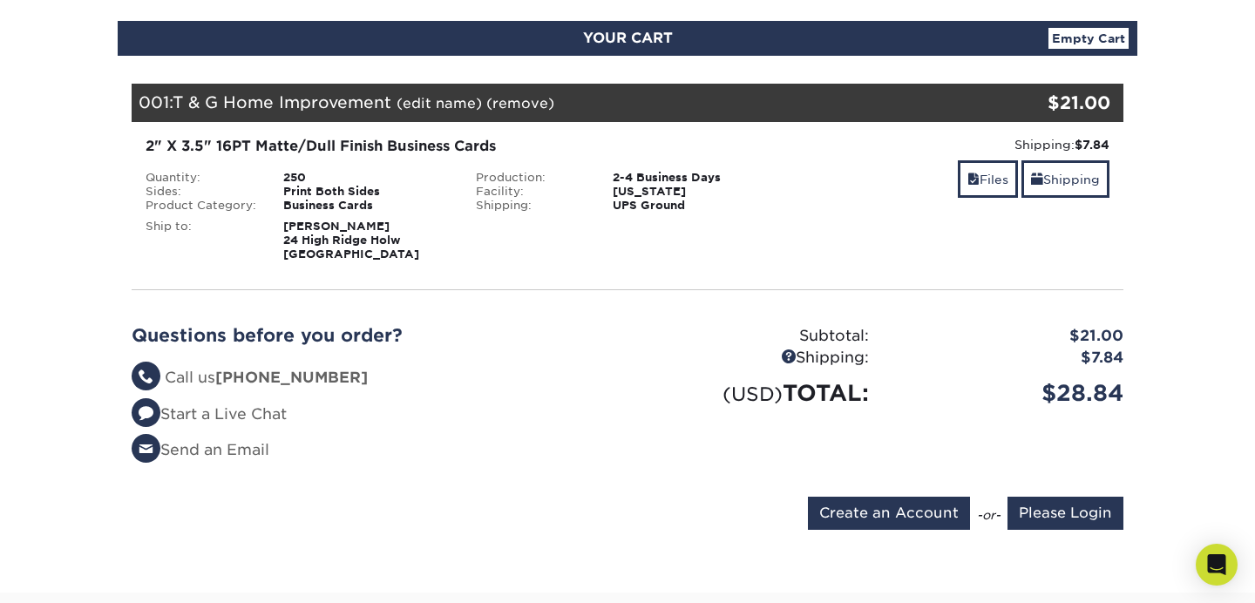
scroll to position [197, 0]
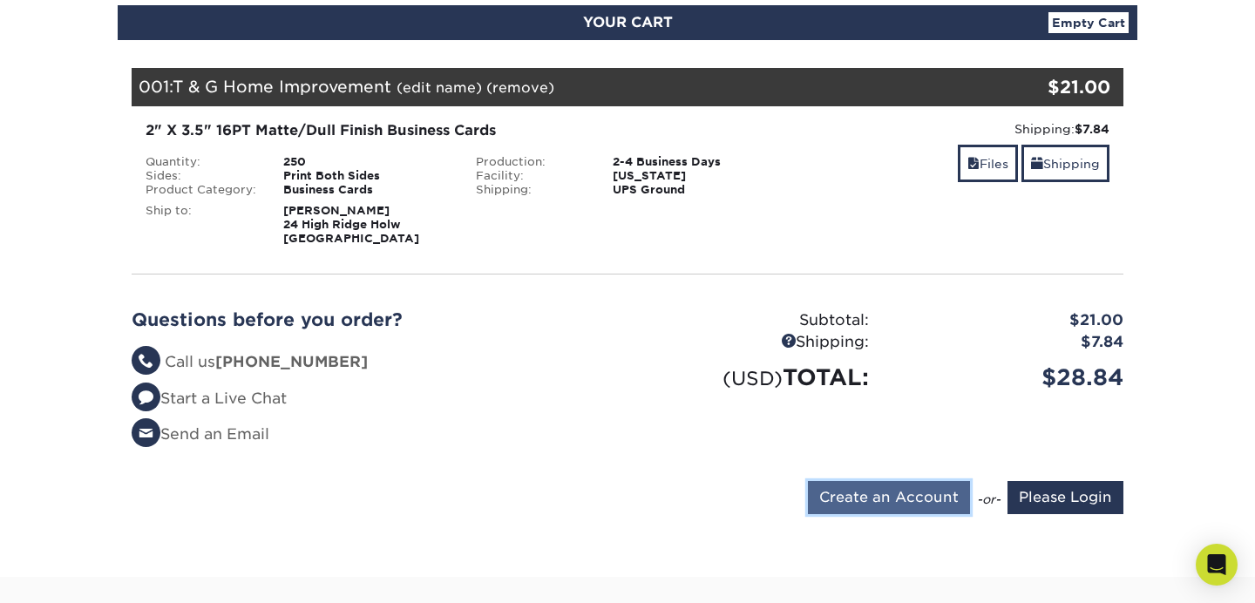
click at [889, 485] on input "Create an Account" at bounding box center [889, 497] width 162 height 33
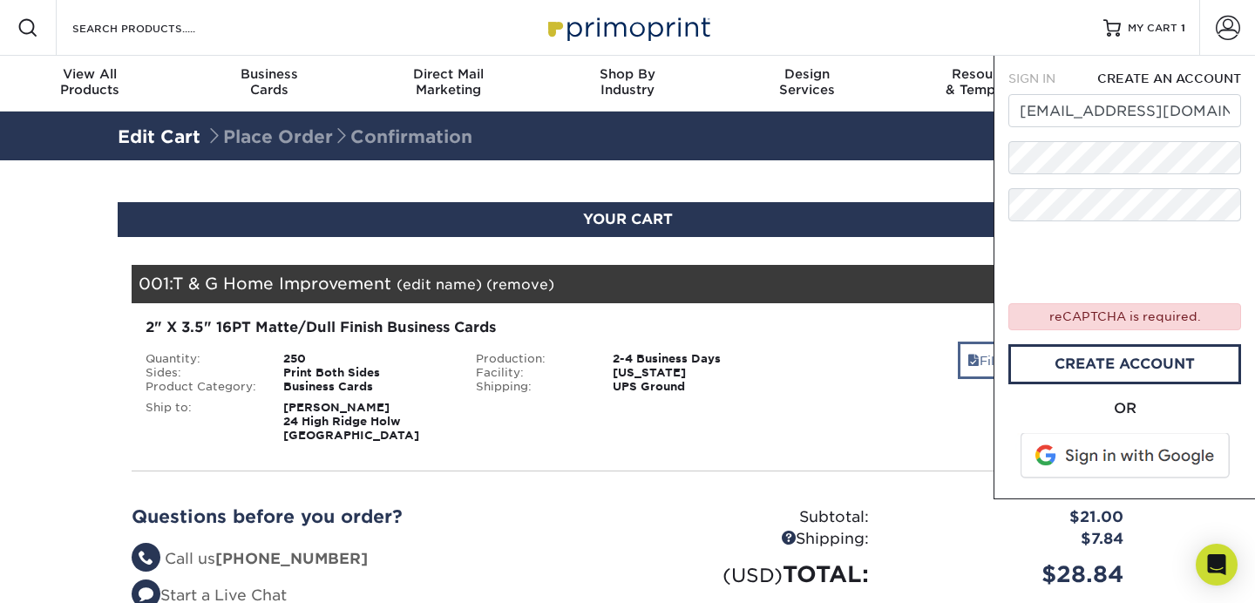
scroll to position [0, 0]
click at [1120, 454] on span at bounding box center [1126, 455] width 222 height 45
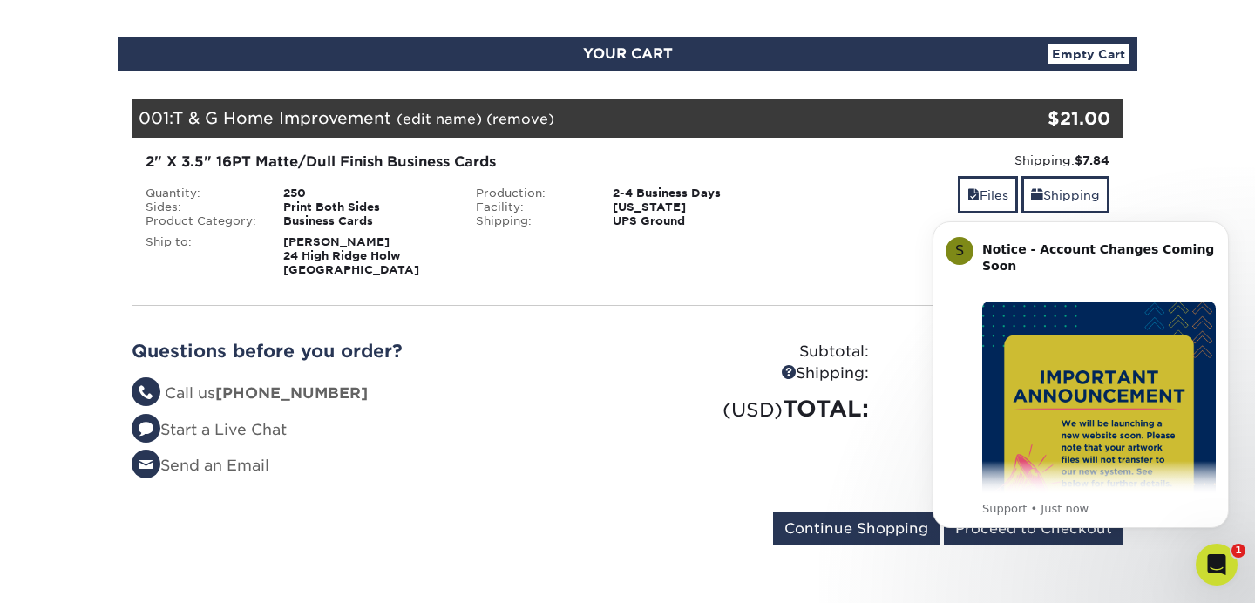
scroll to position [157, 0]
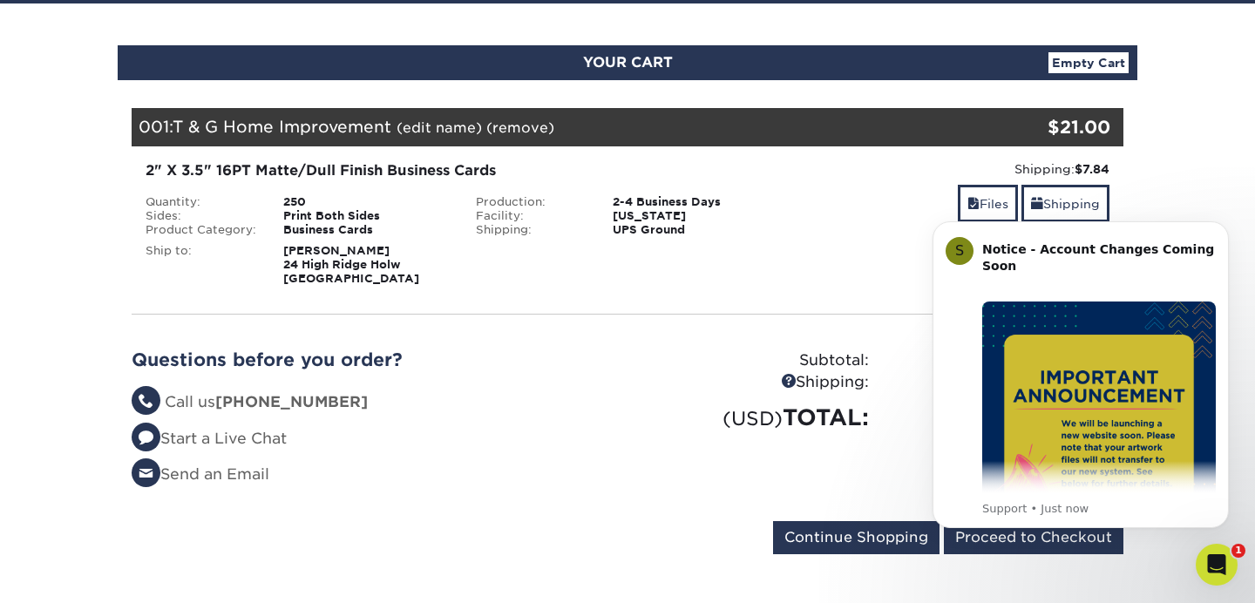
click at [837, 275] on div "Shipping: $7.84 Discount: - $0.00 Files Shipping" at bounding box center [957, 223] width 330 height 126
click at [879, 284] on div "2" X 3.5" 16PT Matte/Dull Finish Business Cards Quantity: 250 Sides: Print Both…" at bounding box center [628, 222] width 1018 height 153
click at [1217, 229] on button "Dismiss notification" at bounding box center [1223, 226] width 23 height 23
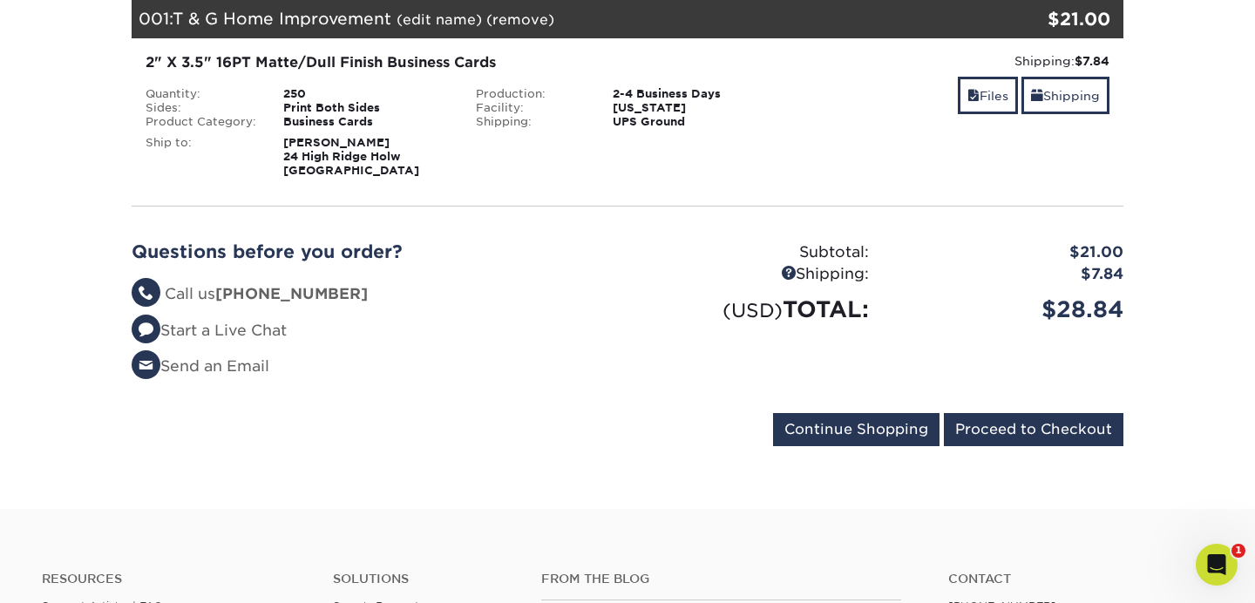
scroll to position [270, 0]
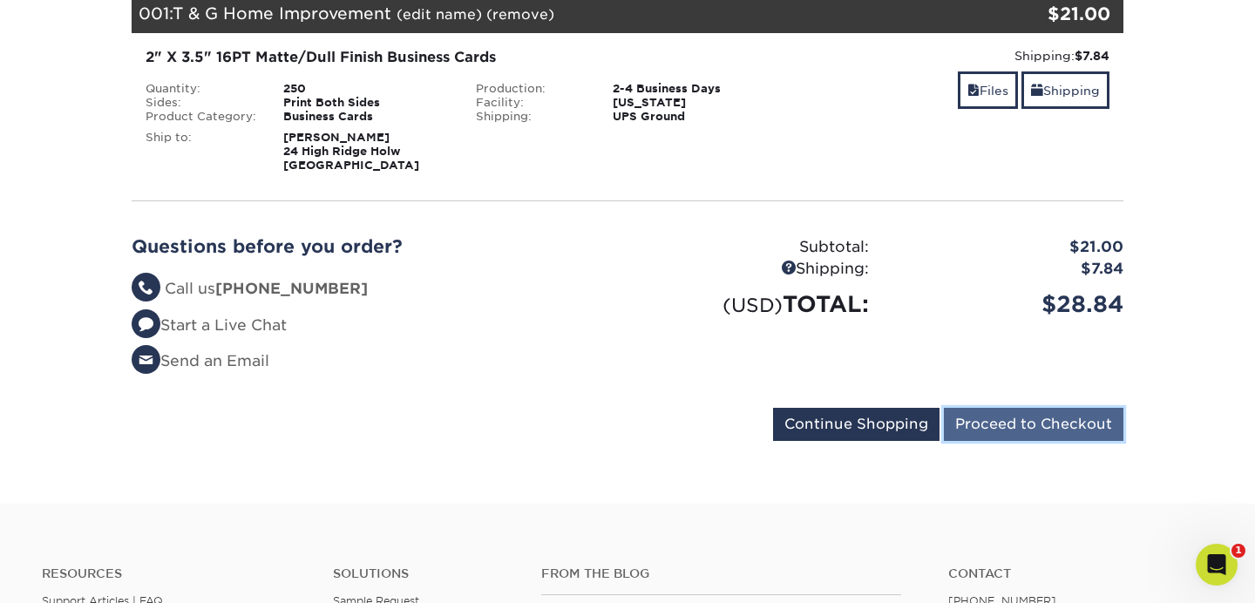
click at [1035, 430] on input "Proceed to Checkout" at bounding box center [1034, 424] width 180 height 33
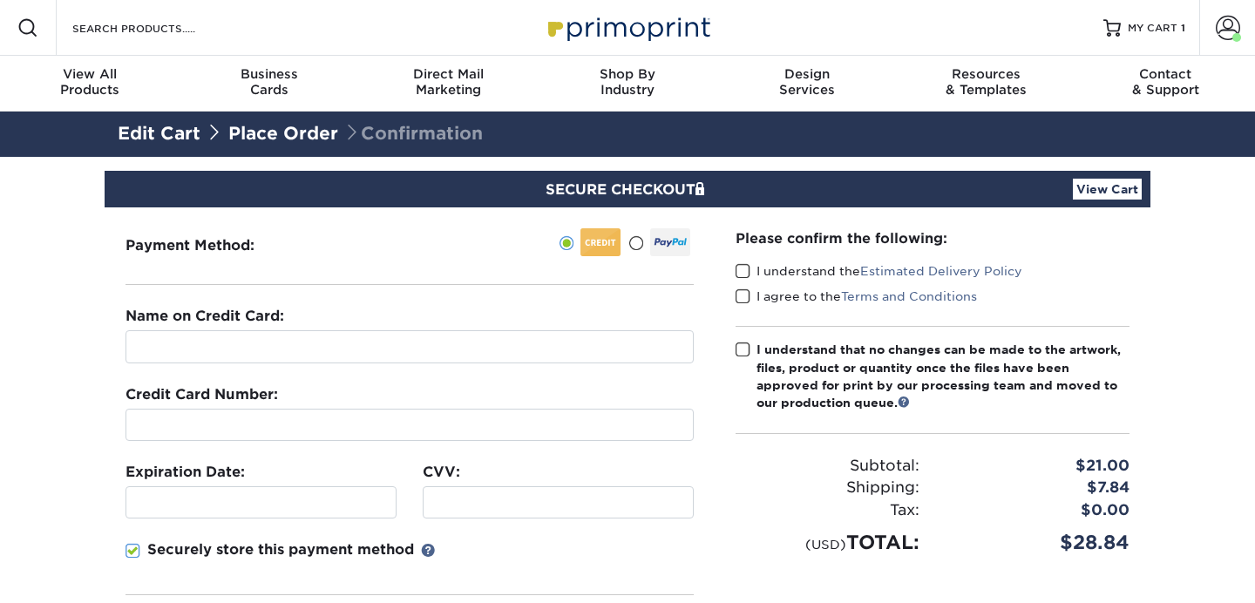
scroll to position [77, 0]
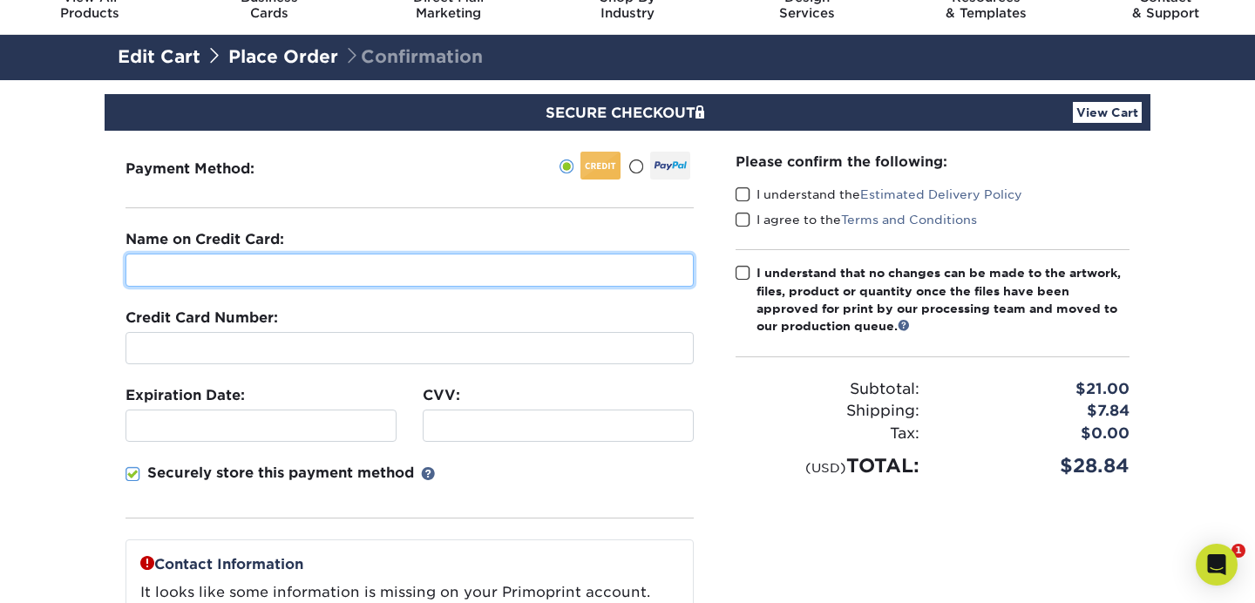
click at [248, 275] on input "text" at bounding box center [410, 270] width 568 height 33
type input "Teresa A Van Valkenburgh"
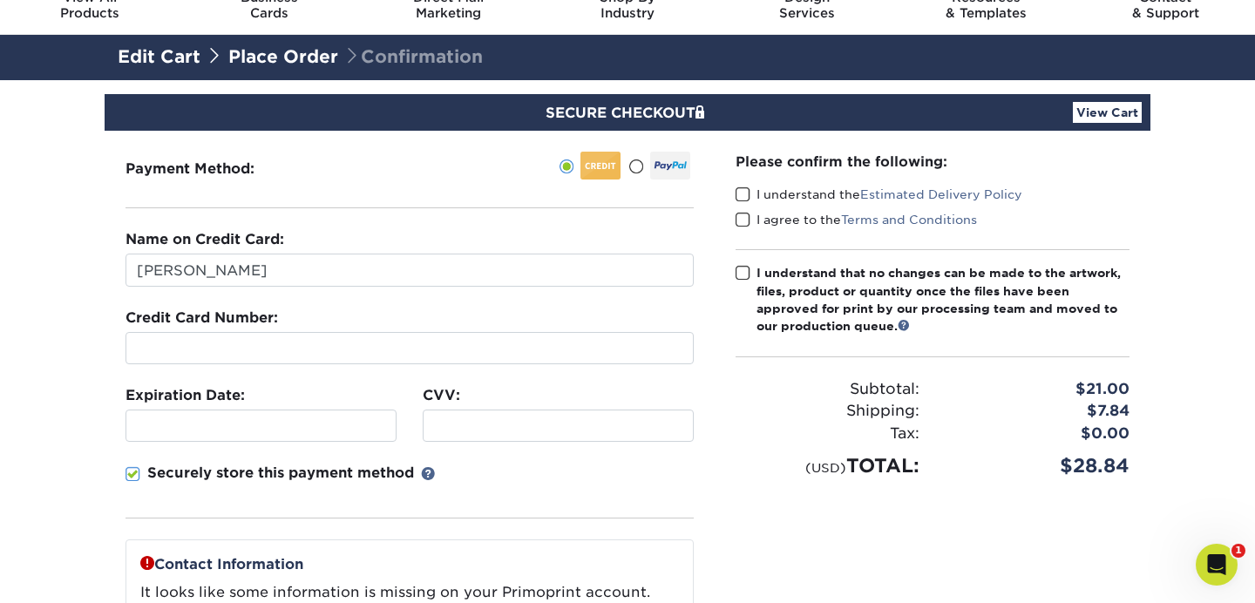
click at [173, 333] on div at bounding box center [410, 348] width 568 height 32
click at [528, 434] on div at bounding box center [558, 426] width 271 height 32
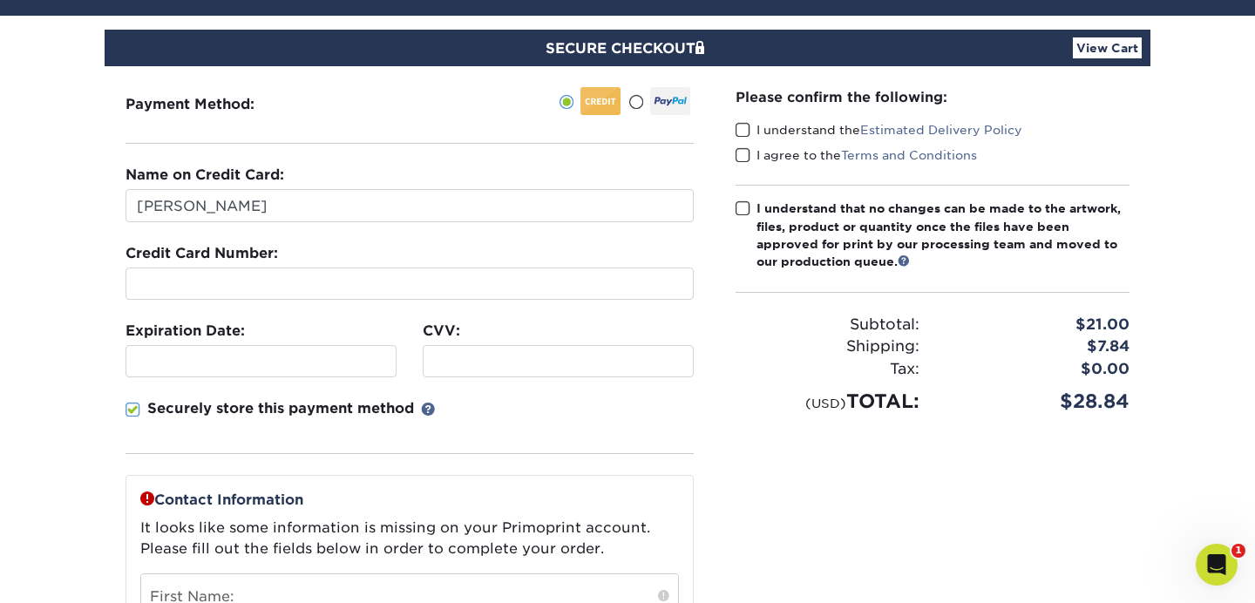
scroll to position [135, 0]
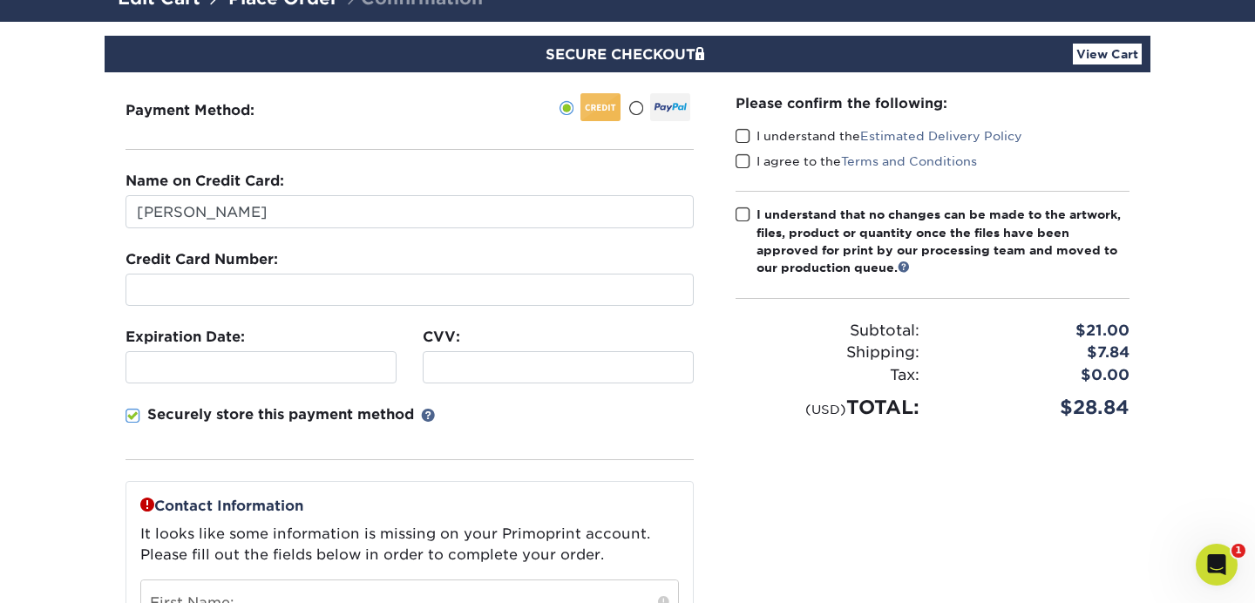
click at [737, 133] on span at bounding box center [743, 136] width 15 height 17
click at [0, 0] on input "I understand the Estimated Delivery Policy" at bounding box center [0, 0] width 0 height 0
click at [745, 162] on span at bounding box center [743, 161] width 15 height 17
click at [0, 0] on input "I agree to the Terms and Conditions" at bounding box center [0, 0] width 0 height 0
click at [747, 210] on span at bounding box center [743, 215] width 15 height 17
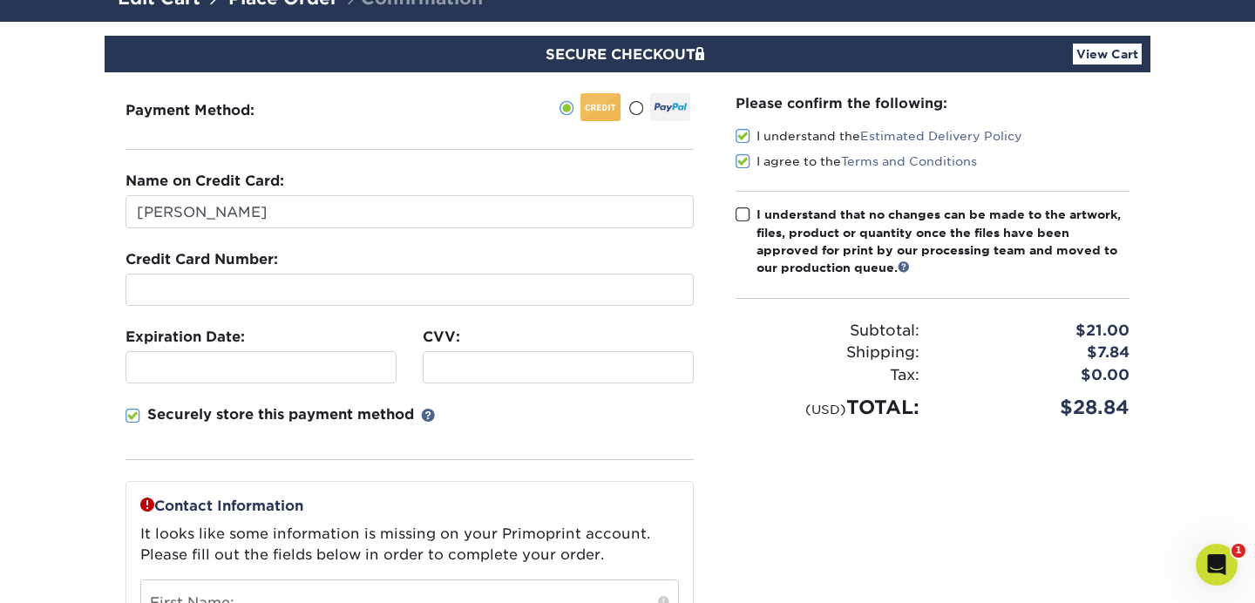
click at [0, 0] on input "I understand that no changes can be made to the artwork, files, product or quan…" at bounding box center [0, 0] width 0 height 0
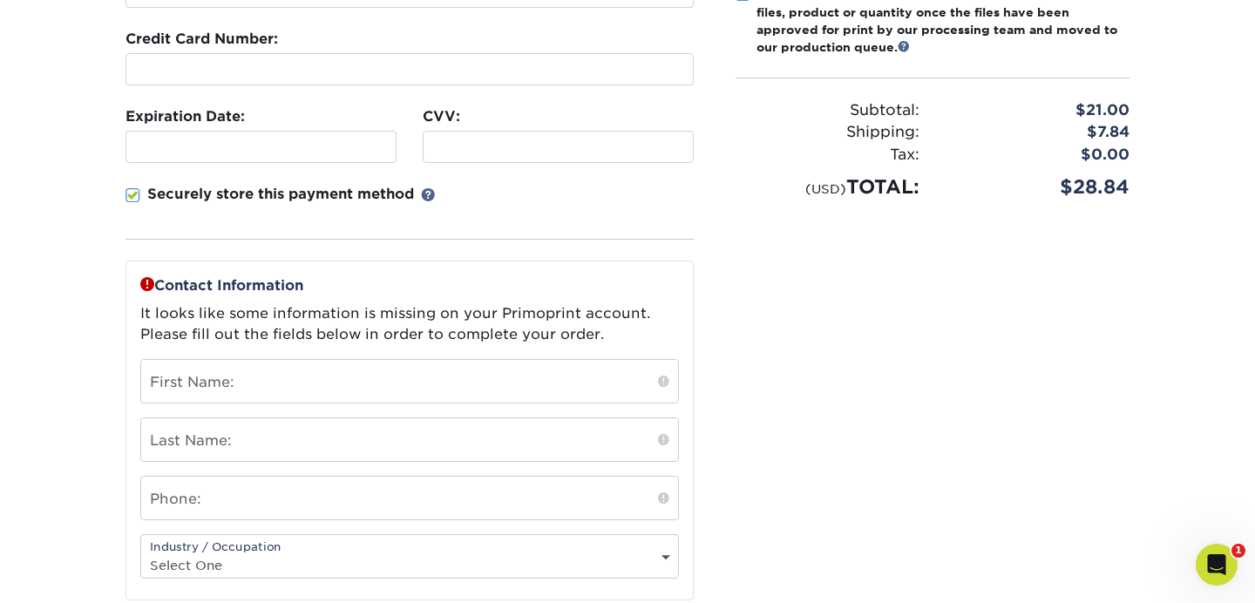
scroll to position [506, 0]
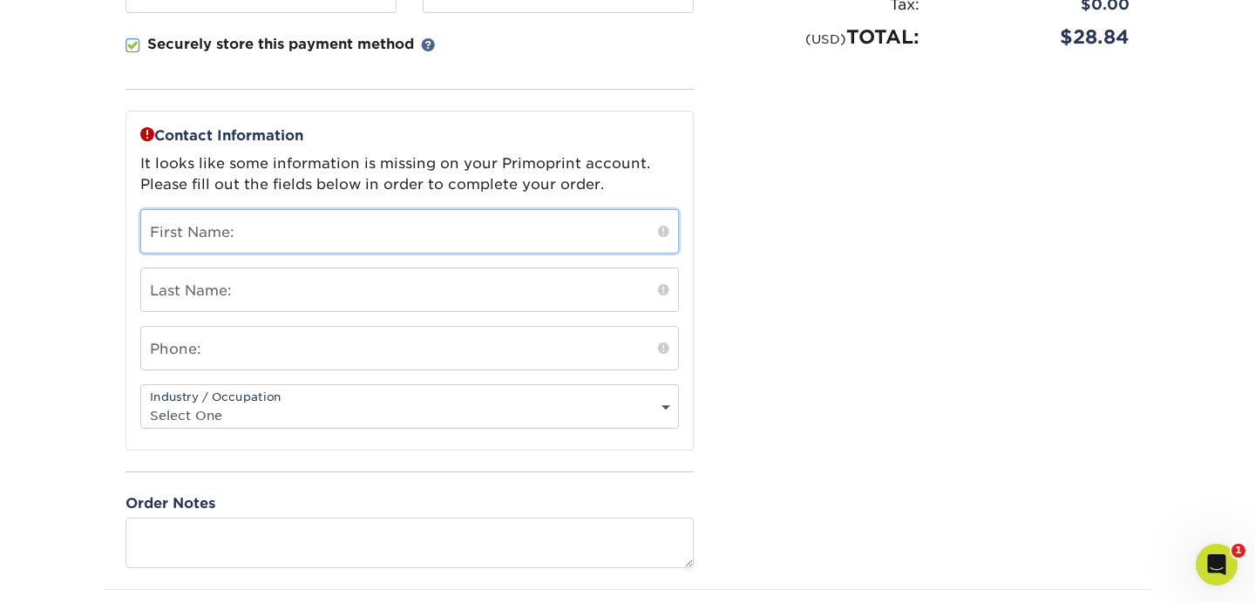
click at [365, 233] on input "text" at bounding box center [409, 231] width 537 height 43
type input "[PERSON_NAME]"
click at [295, 302] on input "text" at bounding box center [409, 289] width 537 height 43
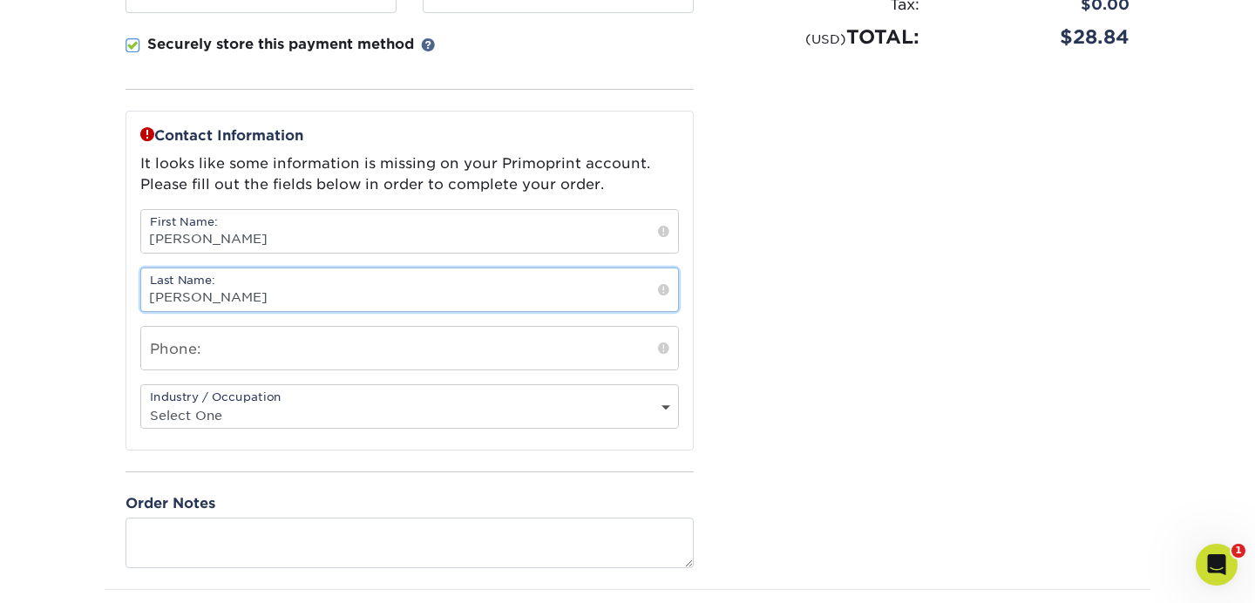
type input "Van Valkenburgh"
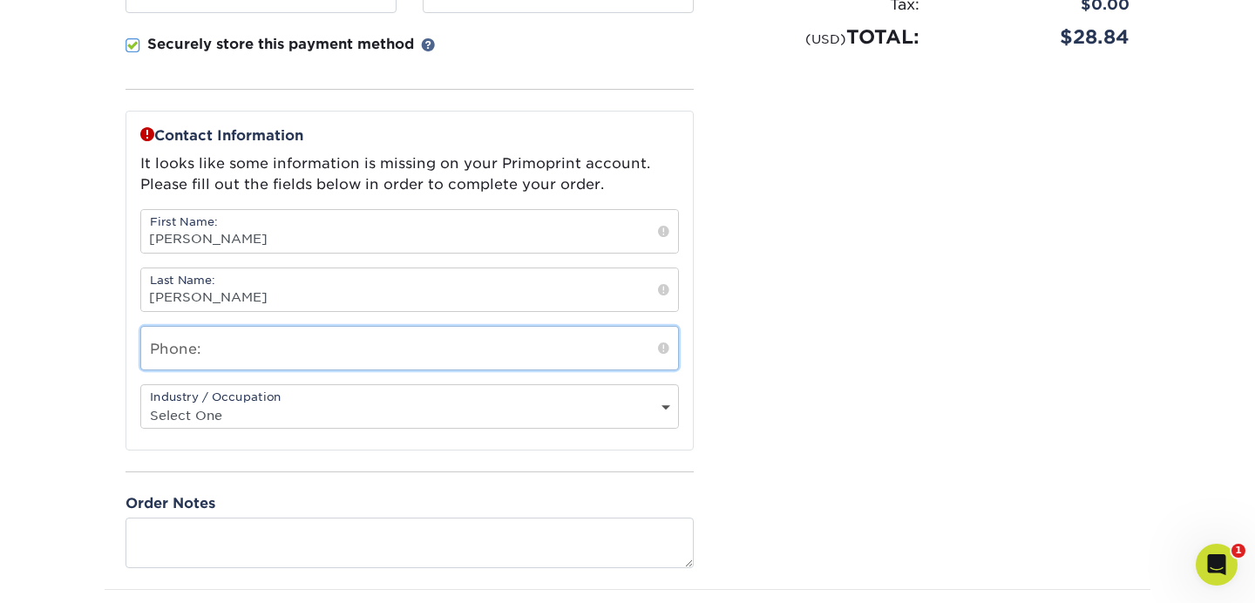
click at [221, 360] on input "text" at bounding box center [409, 348] width 537 height 43
click at [173, 355] on input "8608373082" at bounding box center [409, 348] width 537 height 43
click at [204, 353] on input "860-8373082" at bounding box center [409, 348] width 537 height 43
type input "860-837-3082"
click at [230, 420] on select "Select One Administrative Executive Human Resources Construction Education Ente…" at bounding box center [409, 415] width 537 height 25
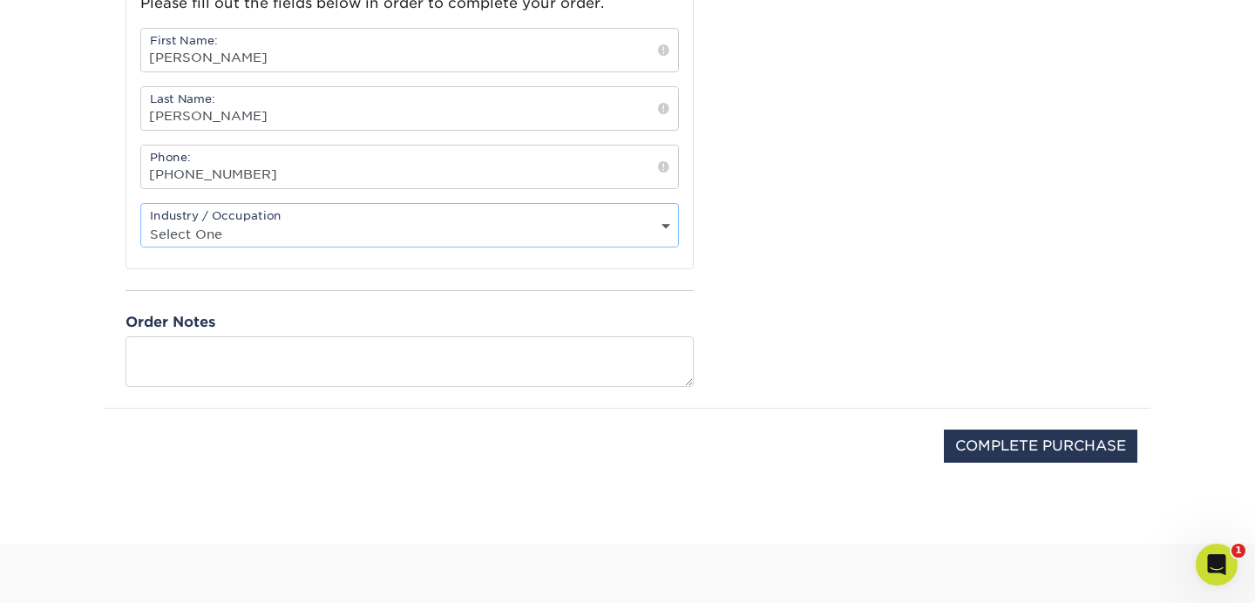
scroll to position [725, 0]
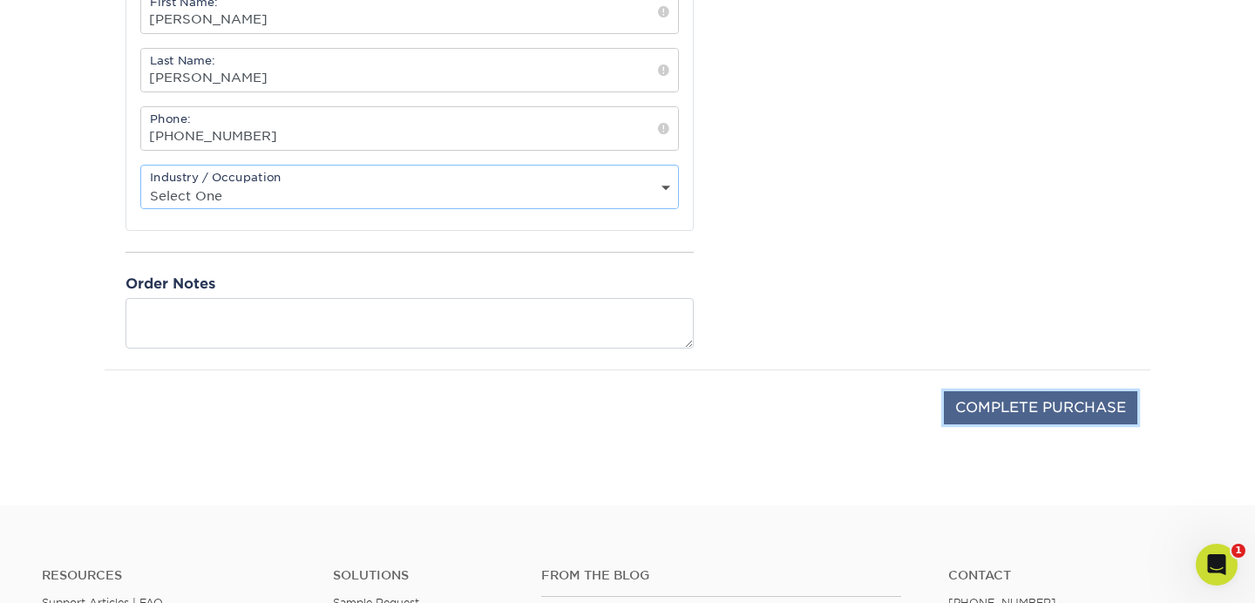
click at [1073, 402] on input "COMPLETE PURCHASE" at bounding box center [1040, 407] width 193 height 33
type input "COMPLETE PURCHASE"
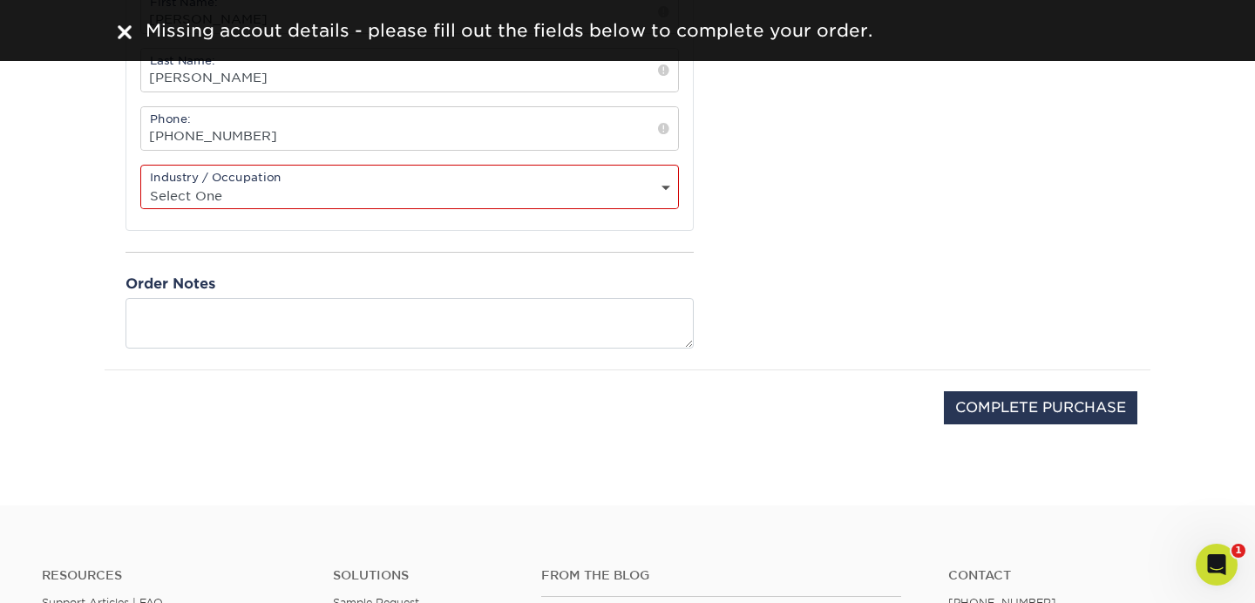
click at [377, 186] on select "Select One Administrative Executive Human Resources Construction Education Ente…" at bounding box center [409, 195] width 537 height 25
select select "5"
click at [141, 183] on select "Select One Administrative Executive Human Resources Construction Education Ente…" at bounding box center [409, 195] width 537 height 25
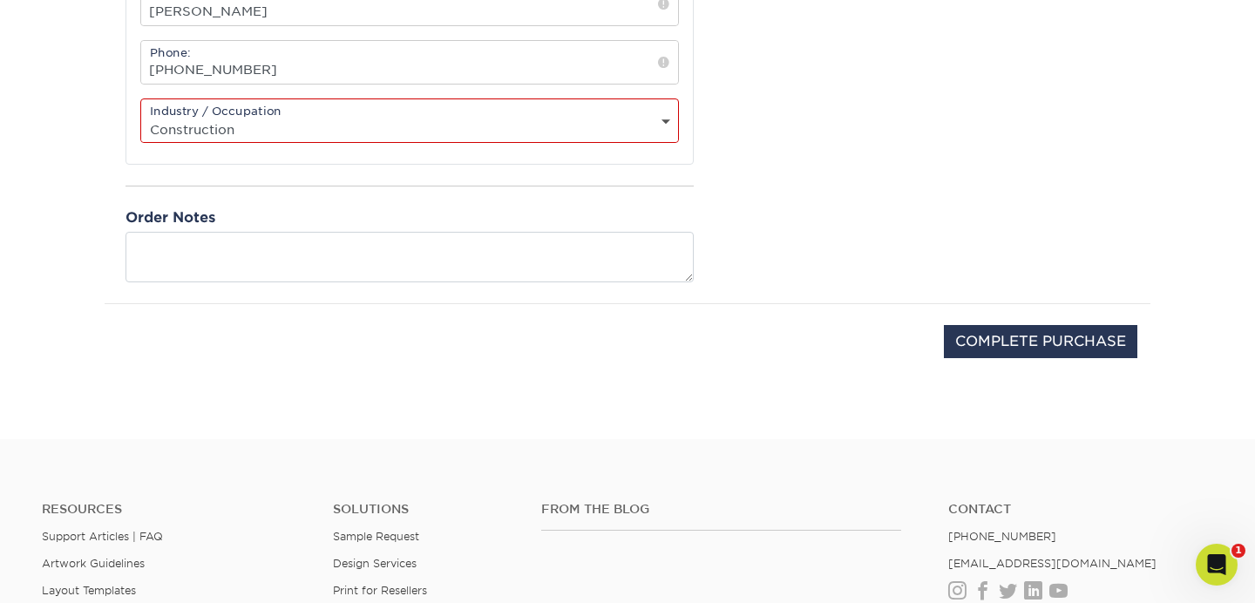
scroll to position [824, 0]
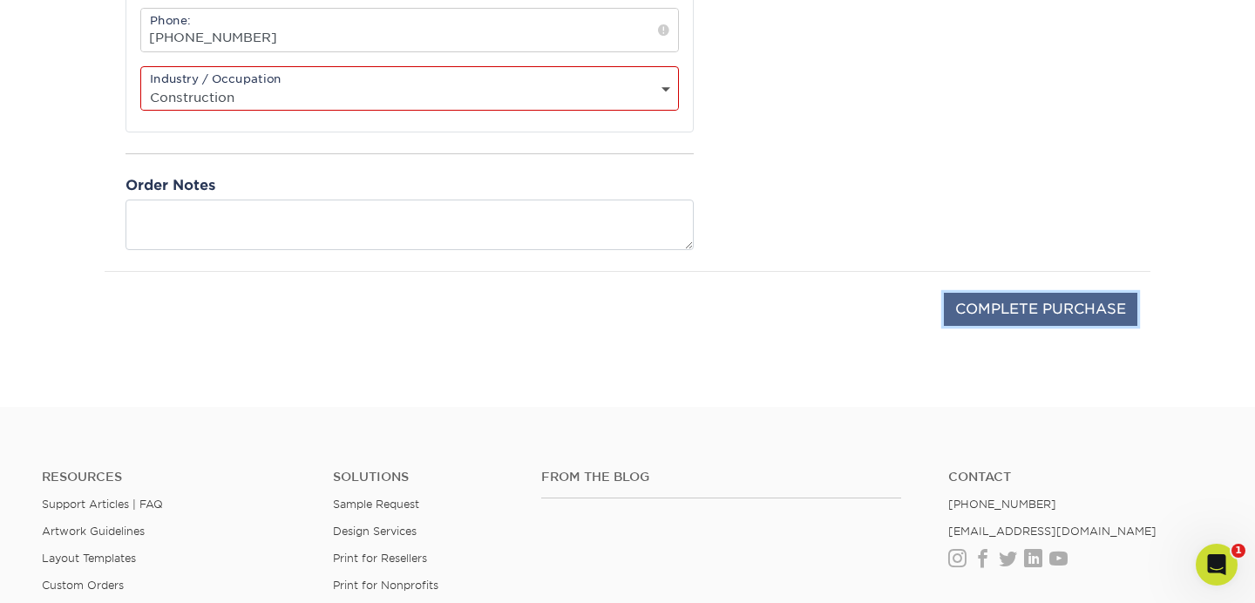
click at [1054, 306] on input "COMPLETE PURCHASE" at bounding box center [1040, 309] width 193 height 33
type input "PROCESSING, PLEASE WAIT..."
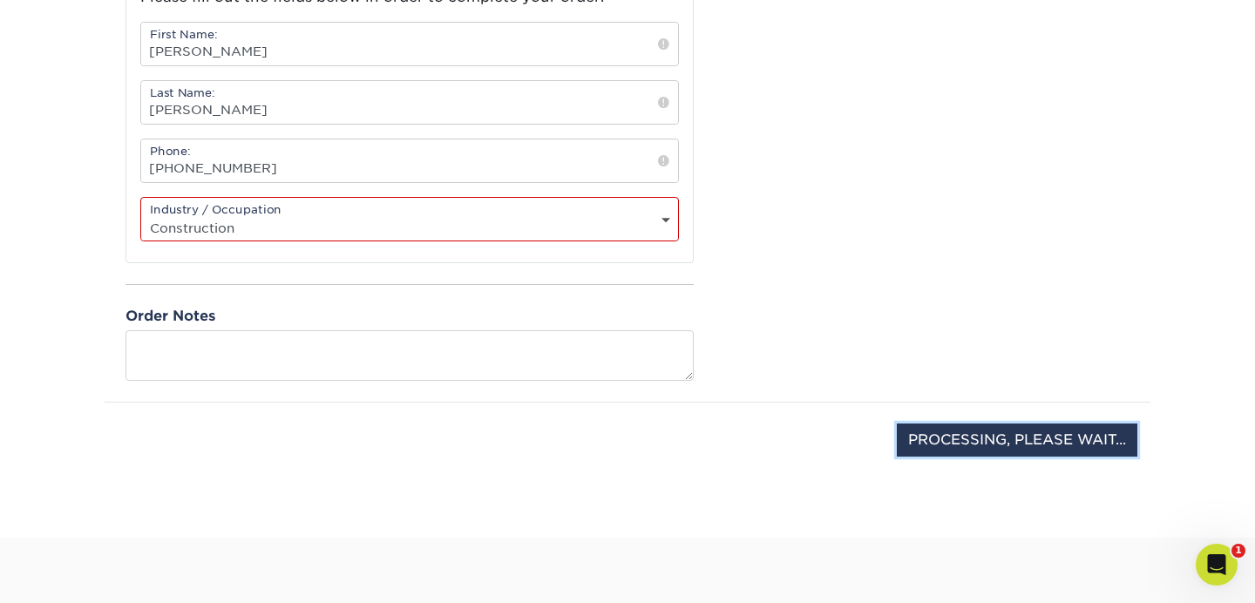
scroll to position [631, 0]
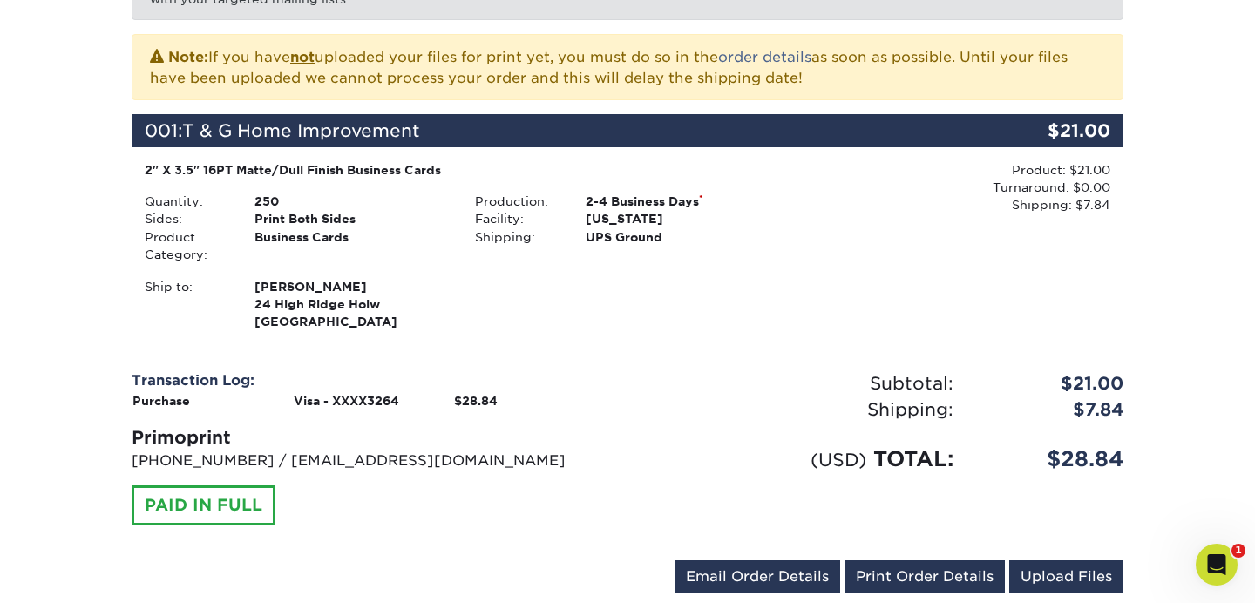
scroll to position [371, 0]
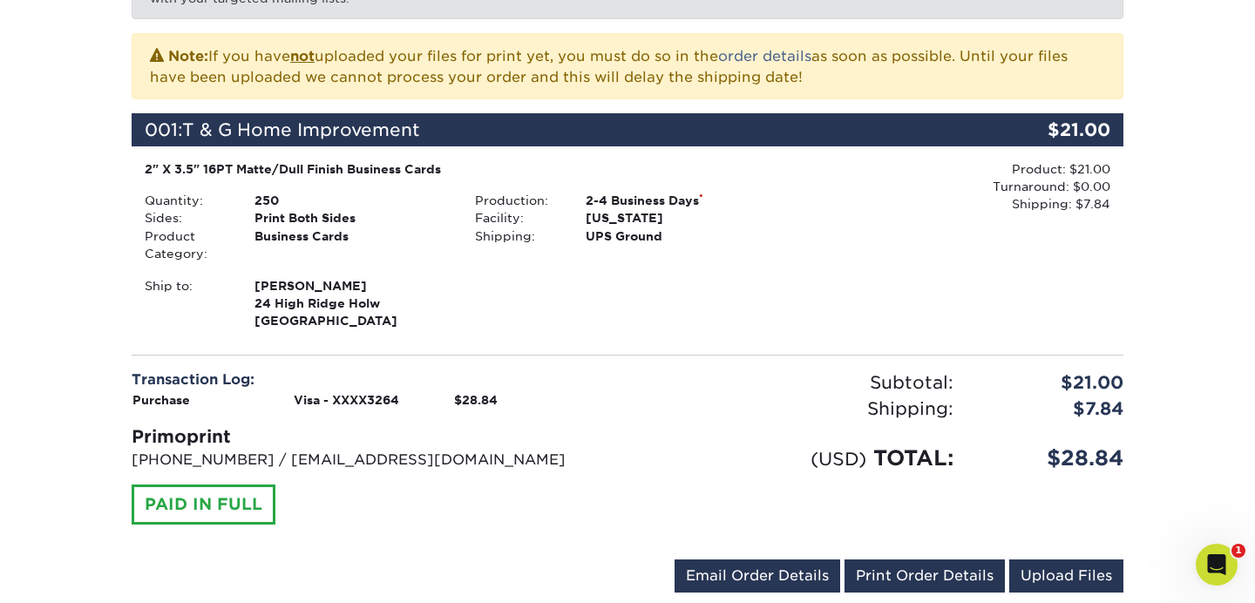
drag, startPoint x: 667, startPoint y: 291, endPoint x: 460, endPoint y: 180, distance: 234.8
click at [460, 180] on div "2" X 3.5" 16PT Matte/Dull Finish Business Cards Quantity: 250 Sides: Print Both…" at bounding box center [463, 245] width 662 height 170
